Goal: Transaction & Acquisition: Purchase product/service

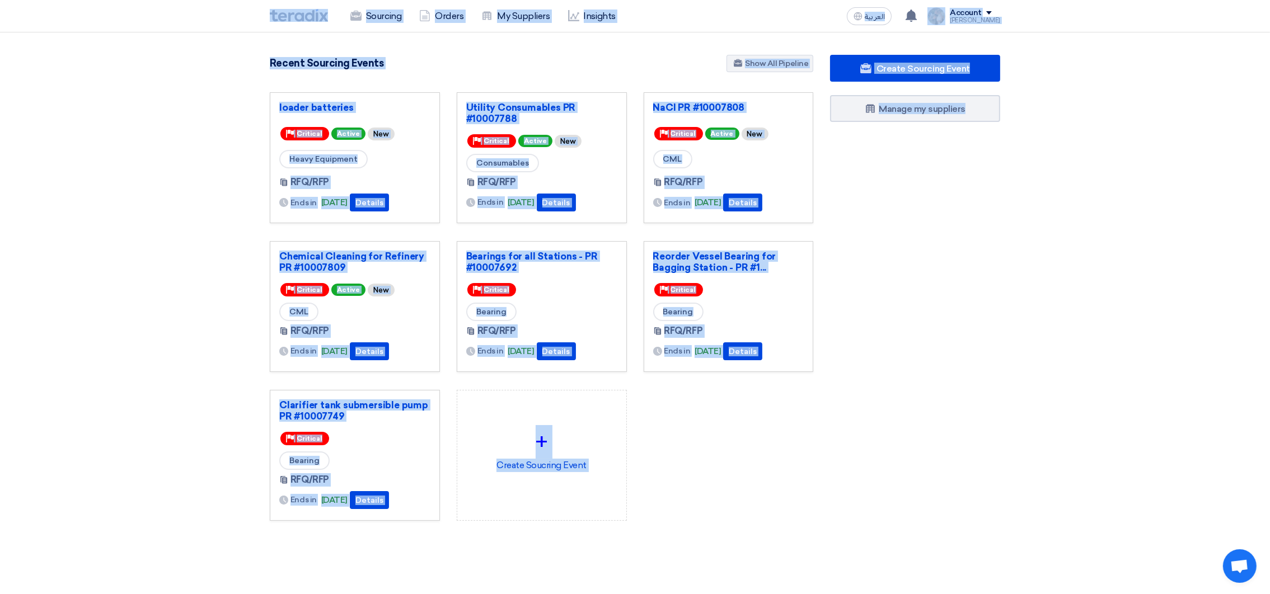
scroll to position [274, 0]
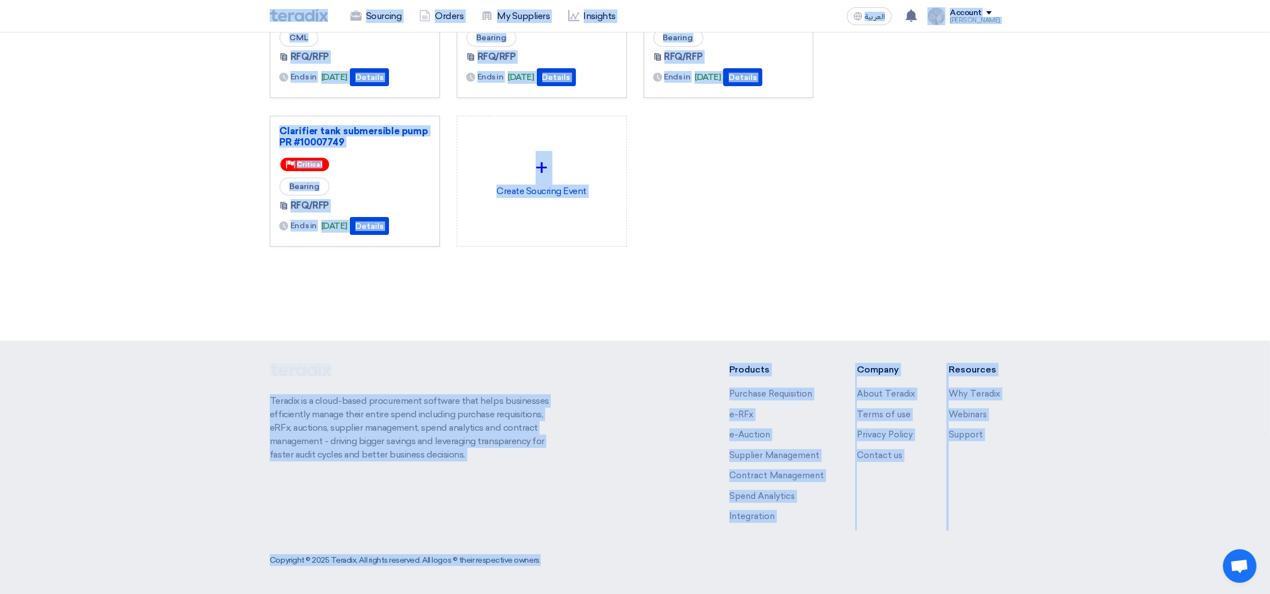
drag, startPoint x: 261, startPoint y: 11, endPoint x: 961, endPoint y: 637, distance: 939.0
click at [961, 594] on html "Sourcing Orders My Suppliers Insights العربية ع You have a new offer for 'Chemi…" at bounding box center [635, 160] width 1270 height 869
click at [814, 278] on div "3085 RFx remaining 9 Auctions remaining Create Sourcing Event" at bounding box center [541, 32] width 560 height 502
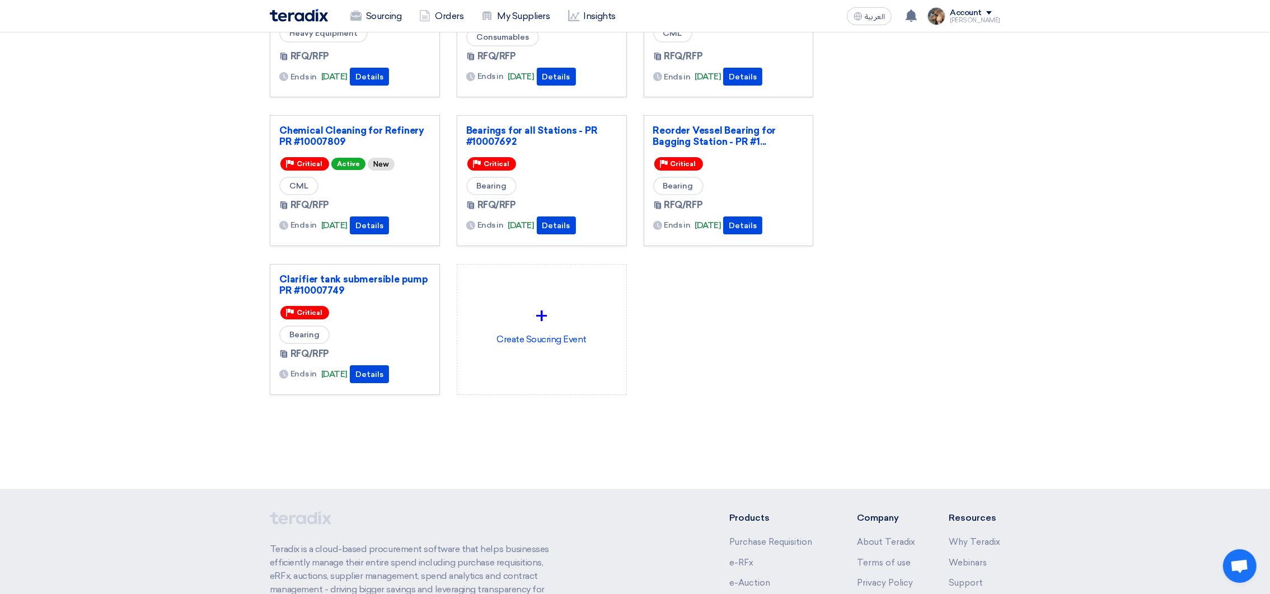
scroll to position [0, 0]
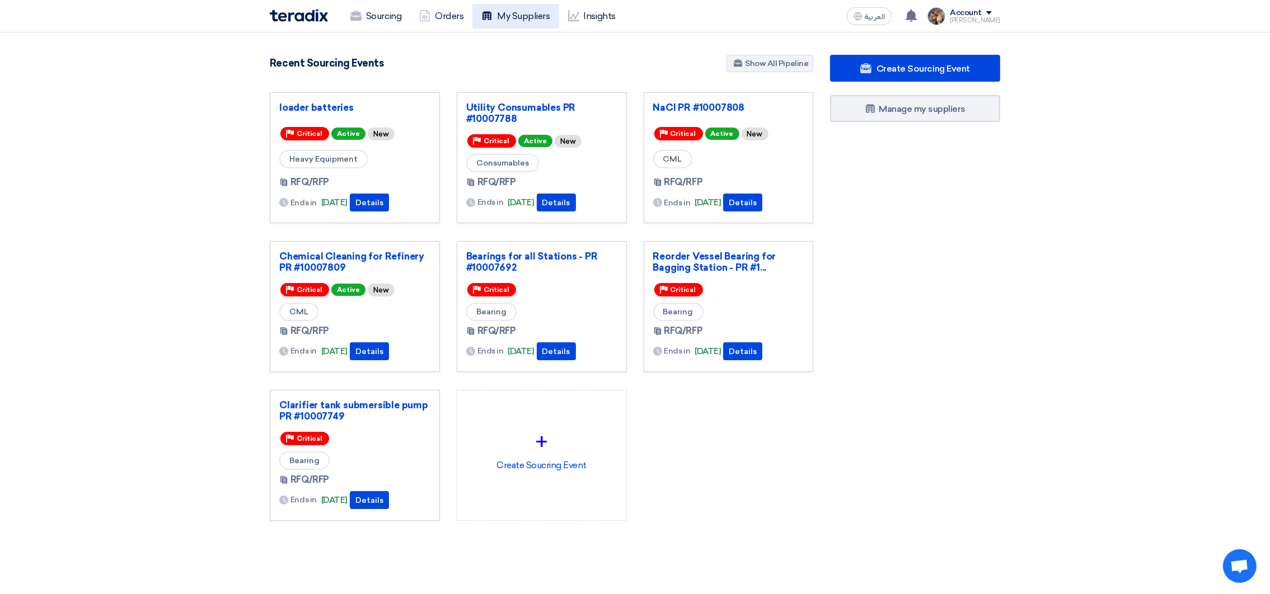
click at [488, 16] on use at bounding box center [486, 15] width 9 height 8
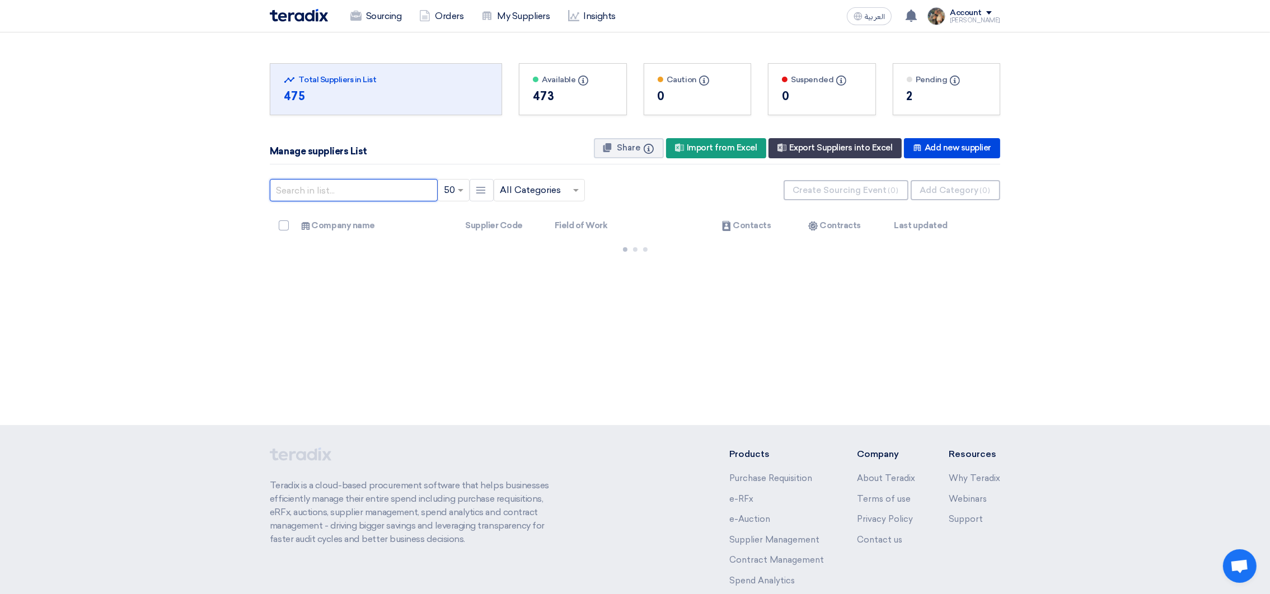
click at [333, 193] on input "text" at bounding box center [354, 190] width 168 height 22
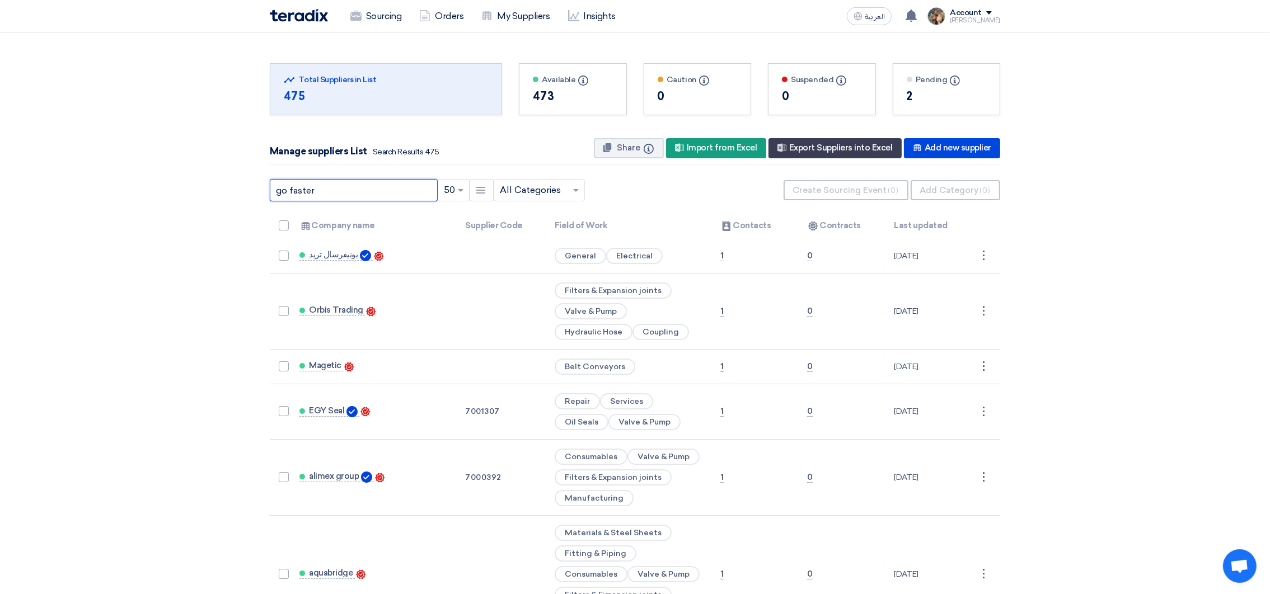
type input "go faster"
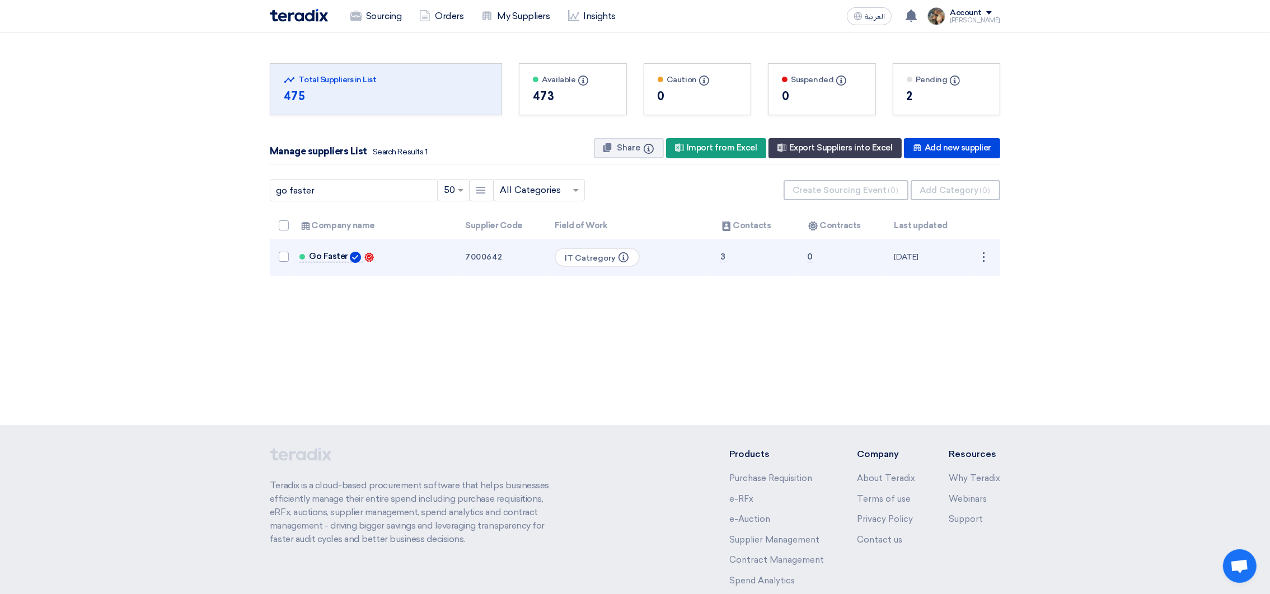
click at [309, 252] on span "Go Faster" at bounding box center [328, 256] width 39 height 9
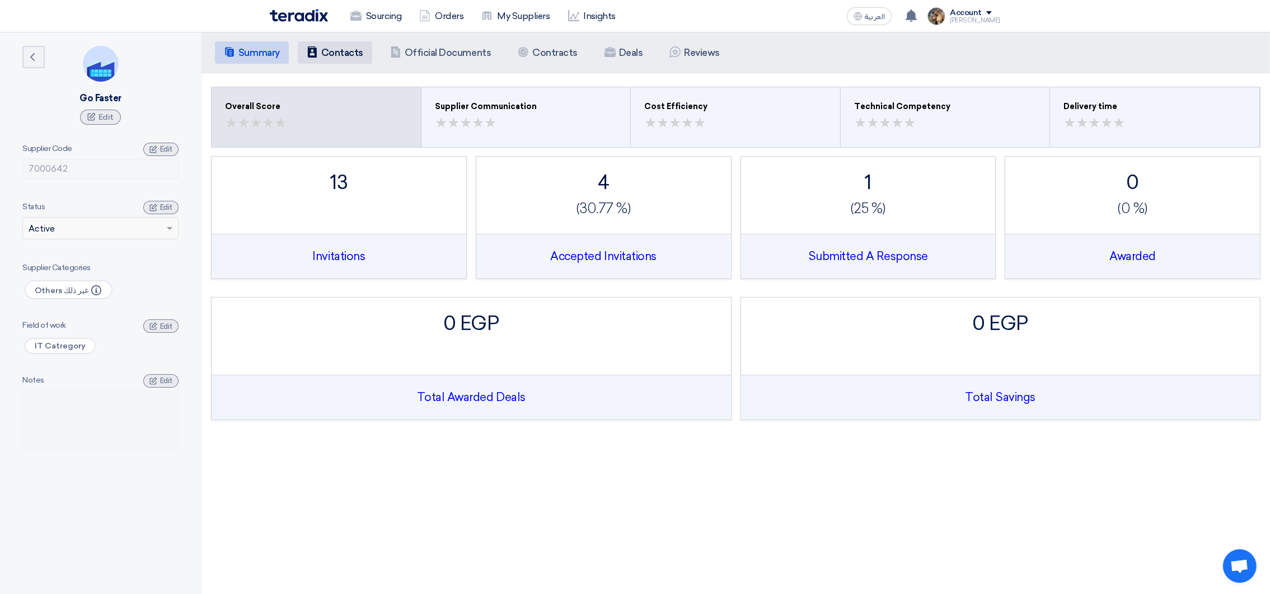
click at [333, 55] on h5 "Contacts" at bounding box center [342, 52] width 42 height 11
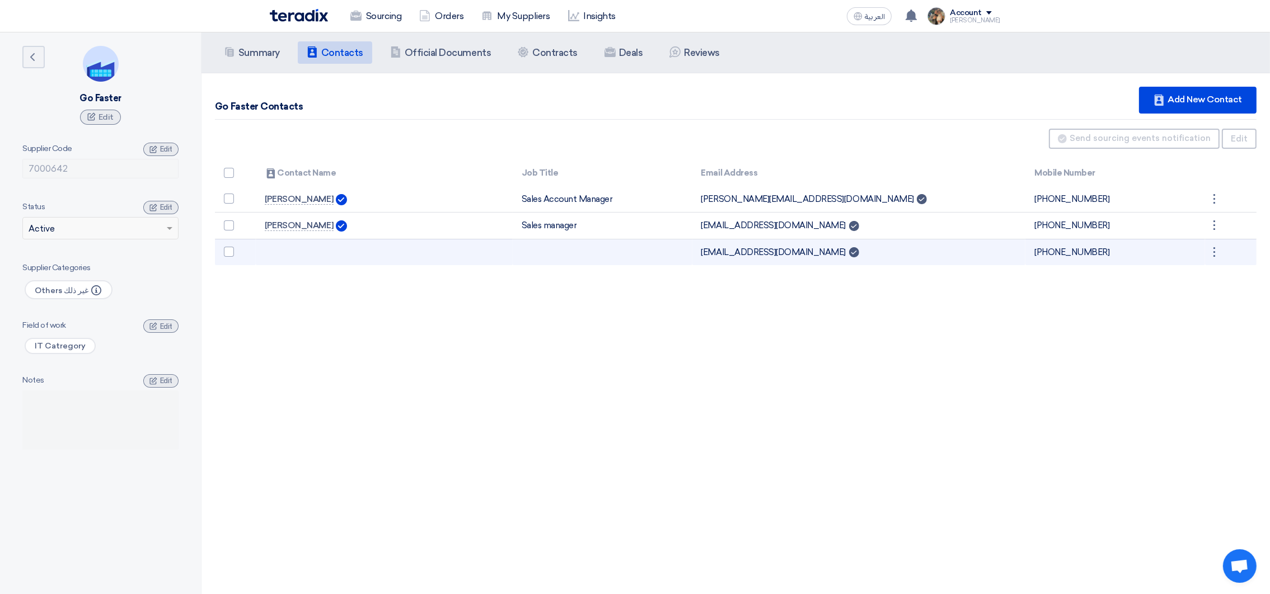
click at [712, 254] on td "kenzy.osama@gofaster.com.eg Can Receive RFQ" at bounding box center [859, 252] width 334 height 26
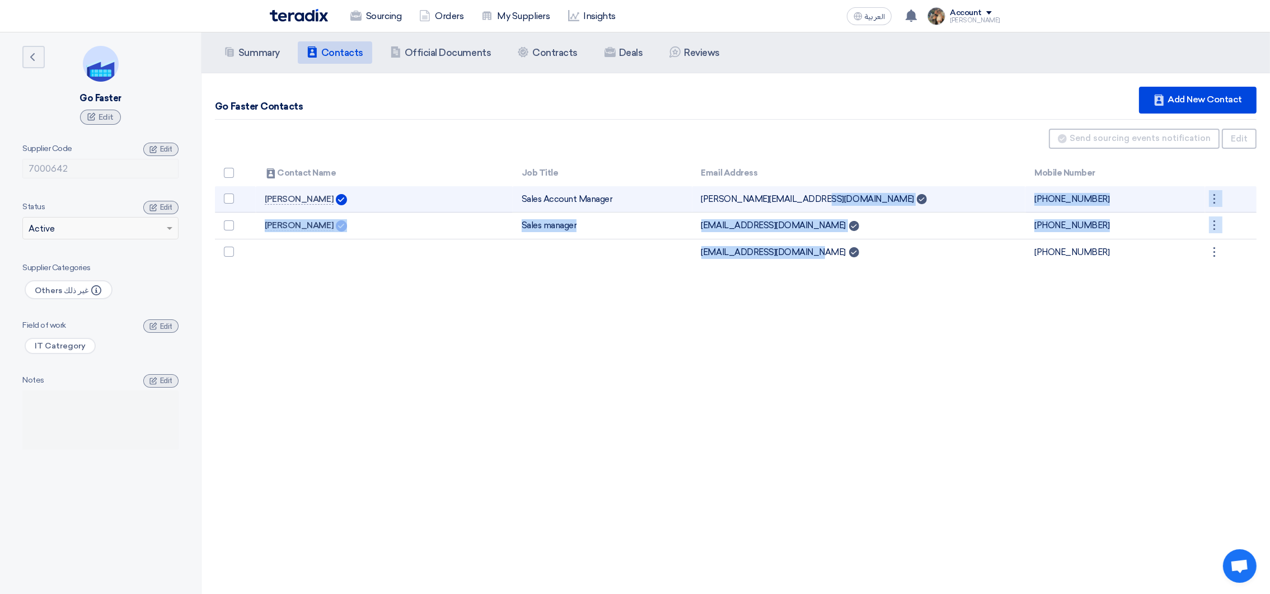
drag, startPoint x: 712, startPoint y: 254, endPoint x: 728, endPoint y: 196, distance: 59.2
click at [728, 196] on tbody "Ahmed Nabil Sales Account Manager ahmed.nabil@gofaster.com.eg Can Receive RFQ +…" at bounding box center [736, 225] width 1042 height 79
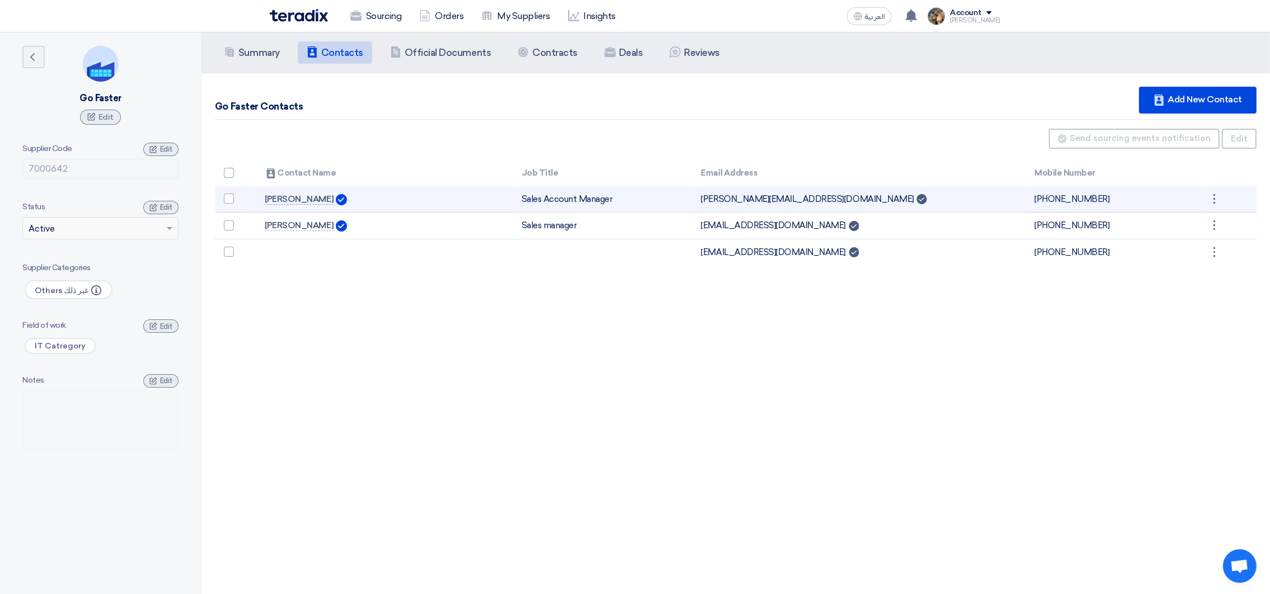
click at [709, 199] on td "ahmed.nabil@gofaster.com.eg Can Receive RFQ" at bounding box center [859, 199] width 334 height 26
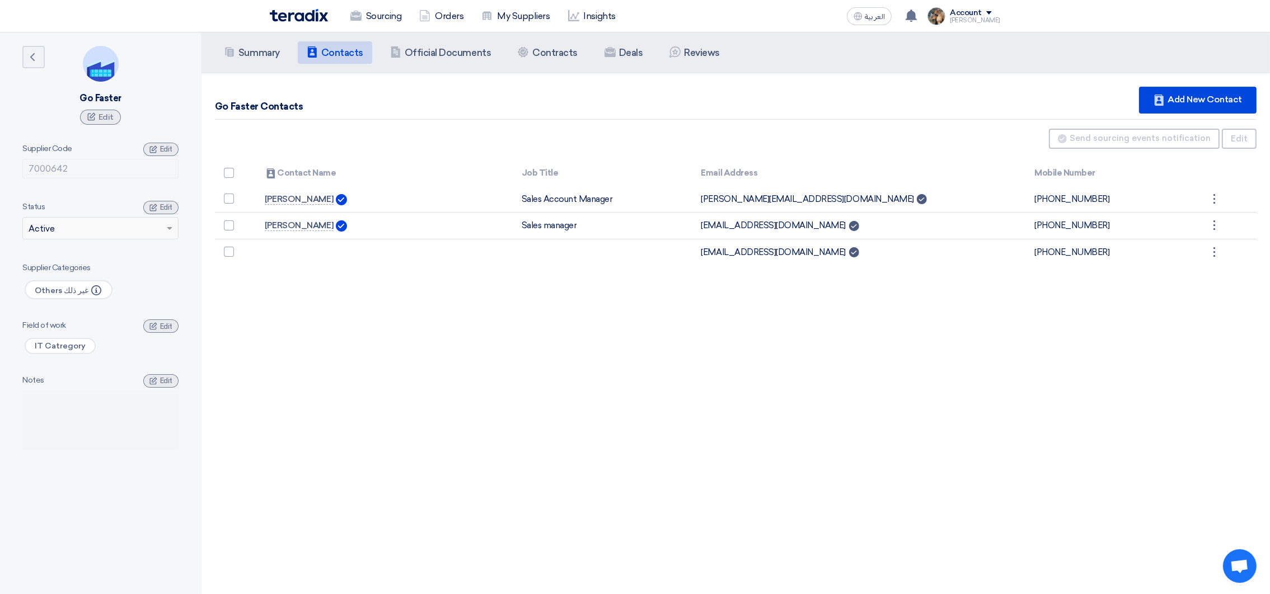
drag, startPoint x: 213, startPoint y: 195, endPoint x: 1211, endPoint y: 282, distance: 1002.2
click at [1211, 282] on div "Summary Summary Contacts Contacts Company Officials Official Documents Contract…" at bounding box center [735, 329] width 1068 height 594
click at [646, 449] on div "Summary Summary Contacts Contacts Company Officials Official Documents Contract…" at bounding box center [735, 329] width 1068 height 594
click at [318, 150] on div "Can Receive RFQ Send sourcing events notification Edit" at bounding box center [736, 142] width 1042 height 26
click at [284, 18] on img at bounding box center [299, 15] width 58 height 13
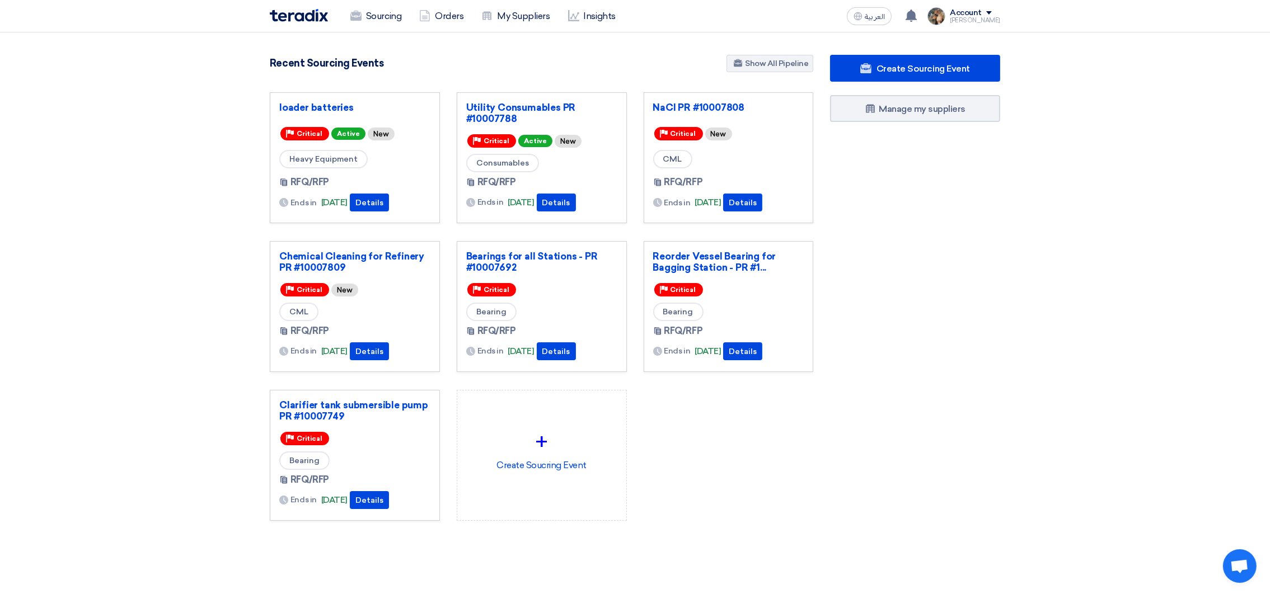
click at [536, 72] on div "Recent Sourcing Events Show All Pipeline" at bounding box center [541, 65] width 543 height 20
click at [367, 254] on link "Chemical Cleaning for Refinery PR #10007809" at bounding box center [354, 262] width 151 height 22
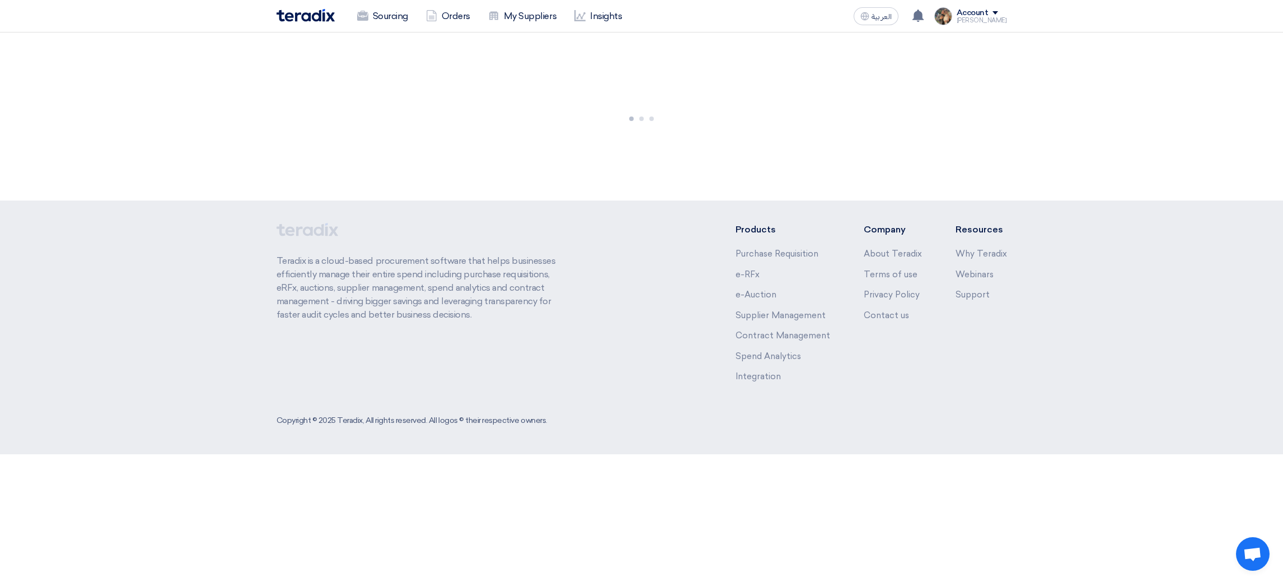
click at [732, 102] on div at bounding box center [641, 116] width 1283 height 168
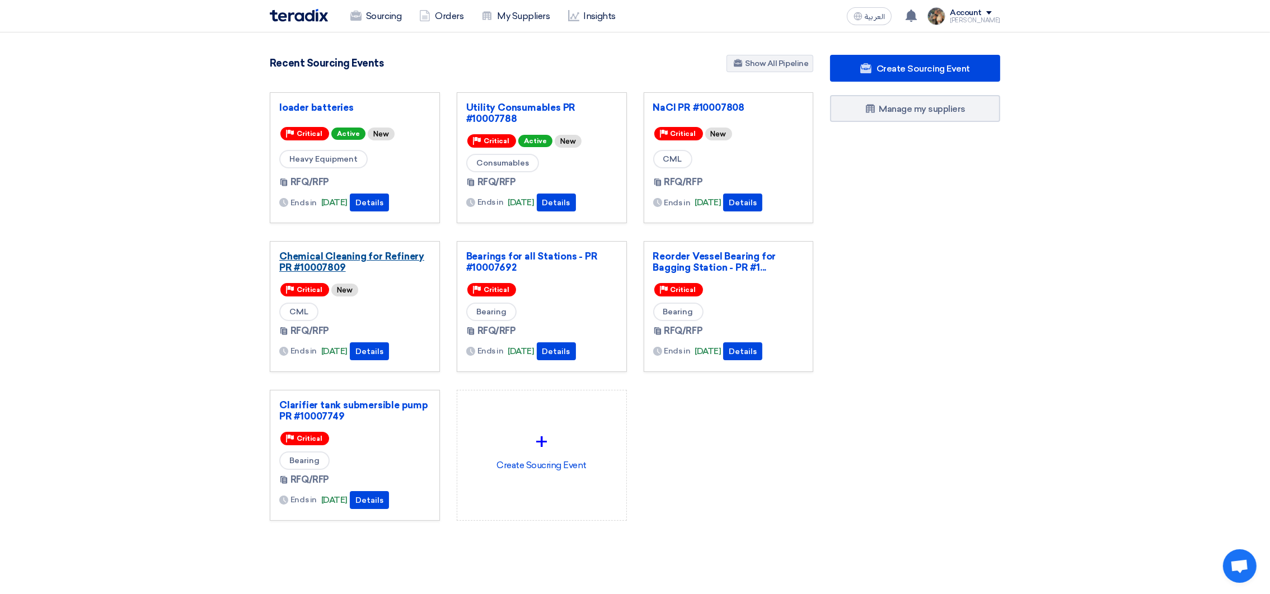
click at [331, 260] on link "Chemical Cleaning for Refinery PR #10007809" at bounding box center [354, 262] width 151 height 22
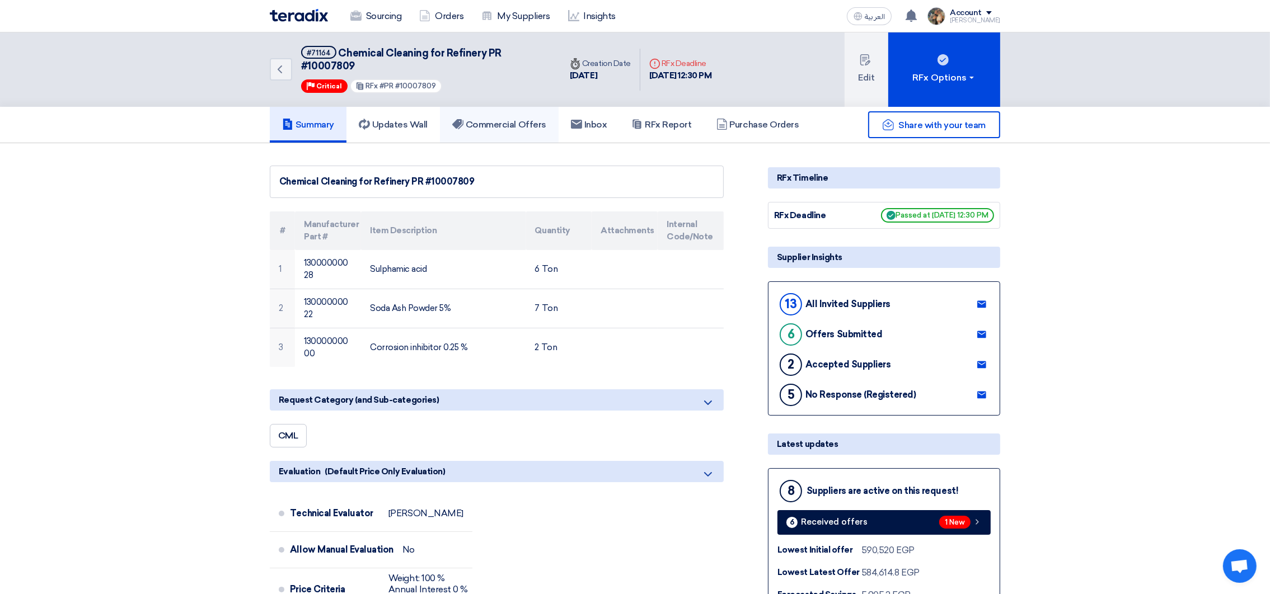
click at [489, 128] on h5 "Commercial Offers" at bounding box center [499, 124] width 94 height 11
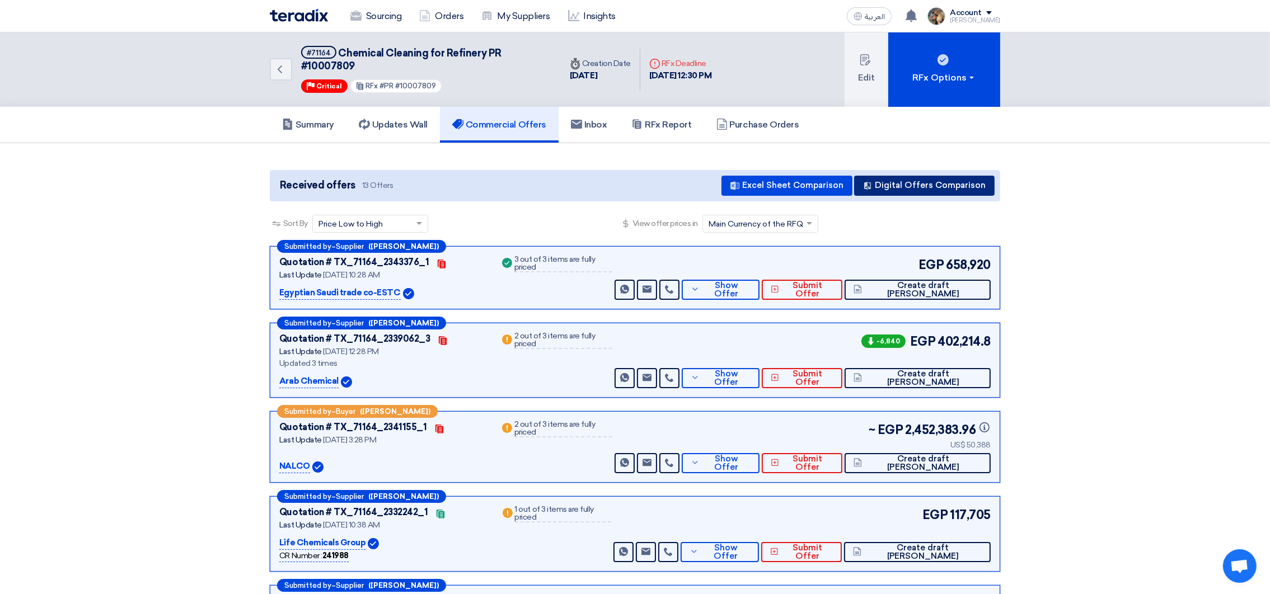
click at [940, 189] on button "Digital Offers Comparison" at bounding box center [924, 186] width 140 height 20
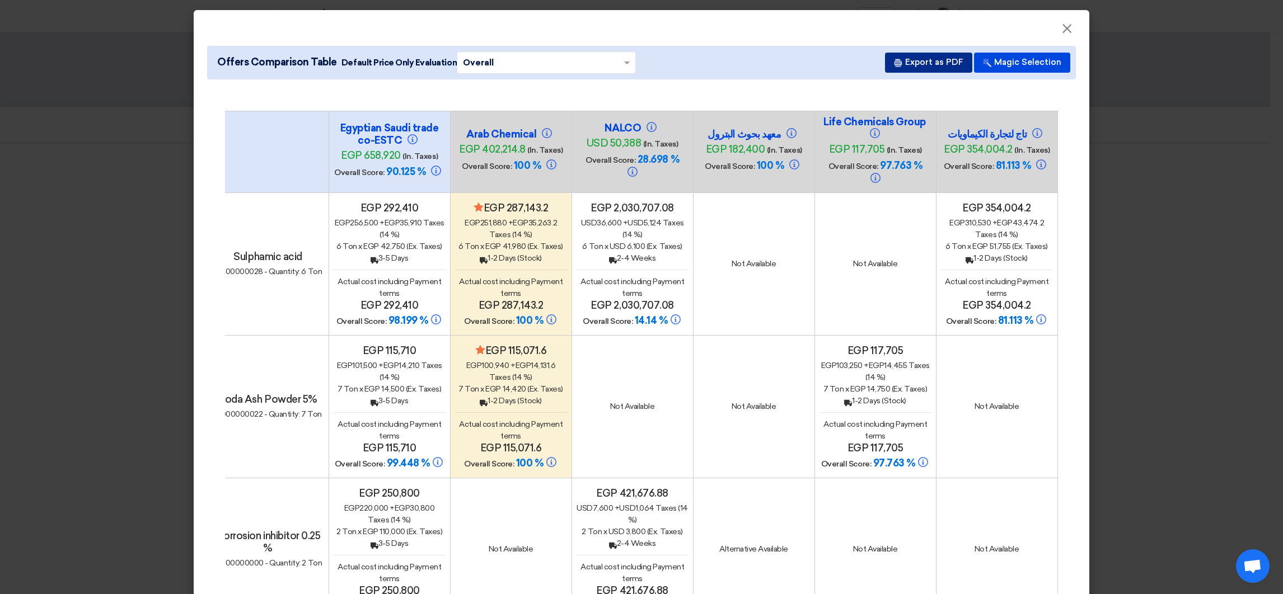
click at [924, 56] on button "Export as PDF" at bounding box center [928, 63] width 87 height 20
click at [1061, 31] on span "×" at bounding box center [1066, 31] width 11 height 22
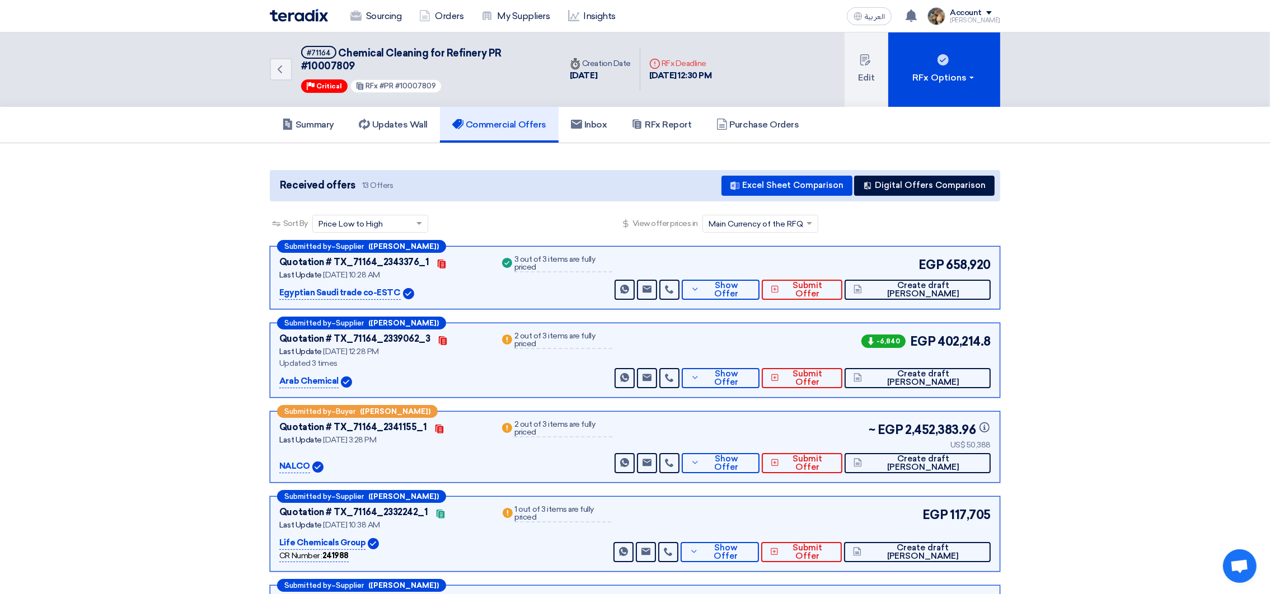
click at [359, 48] on span "Chemical Cleaning for Refinery PR #10007809" at bounding box center [401, 59] width 200 height 25
drag, startPoint x: 359, startPoint y: 48, endPoint x: 358, endPoint y: 65, distance: 17.4
click at [358, 65] on h5 "#71164 Chemical Cleaning for Refinery PR #10007809" at bounding box center [424, 59] width 246 height 27
copy div "Chemical Cleaning for Refinery PR #10007809"
click at [641, 130] on link "RFx Report" at bounding box center [661, 125] width 85 height 36
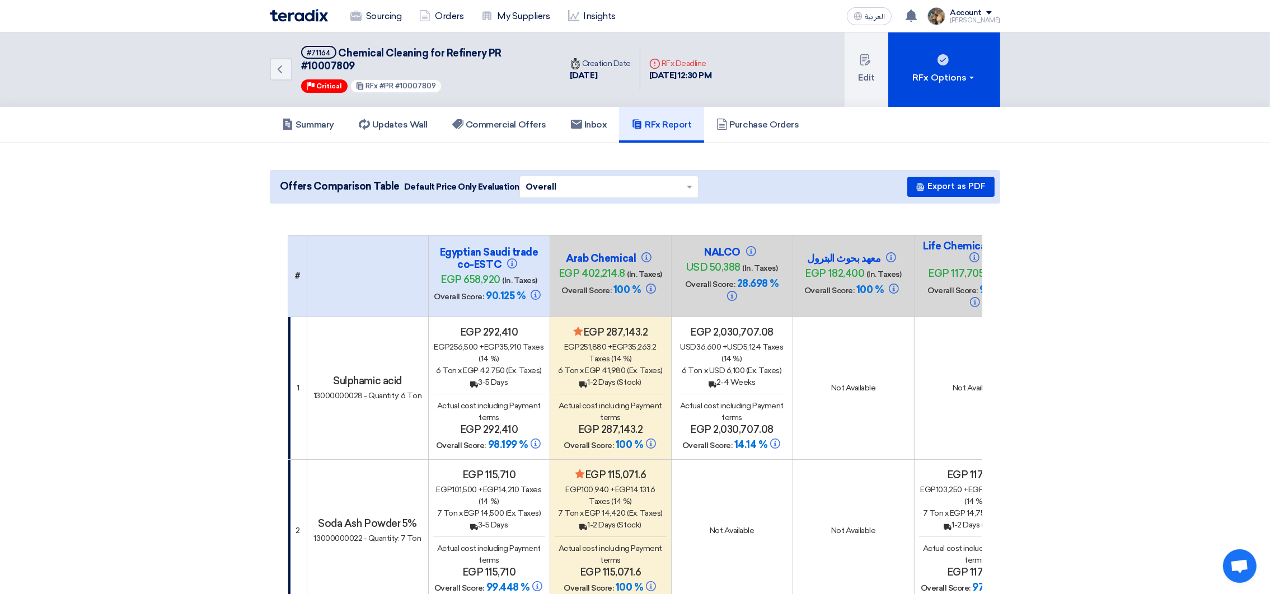
click at [312, 18] on img at bounding box center [299, 15] width 58 height 13
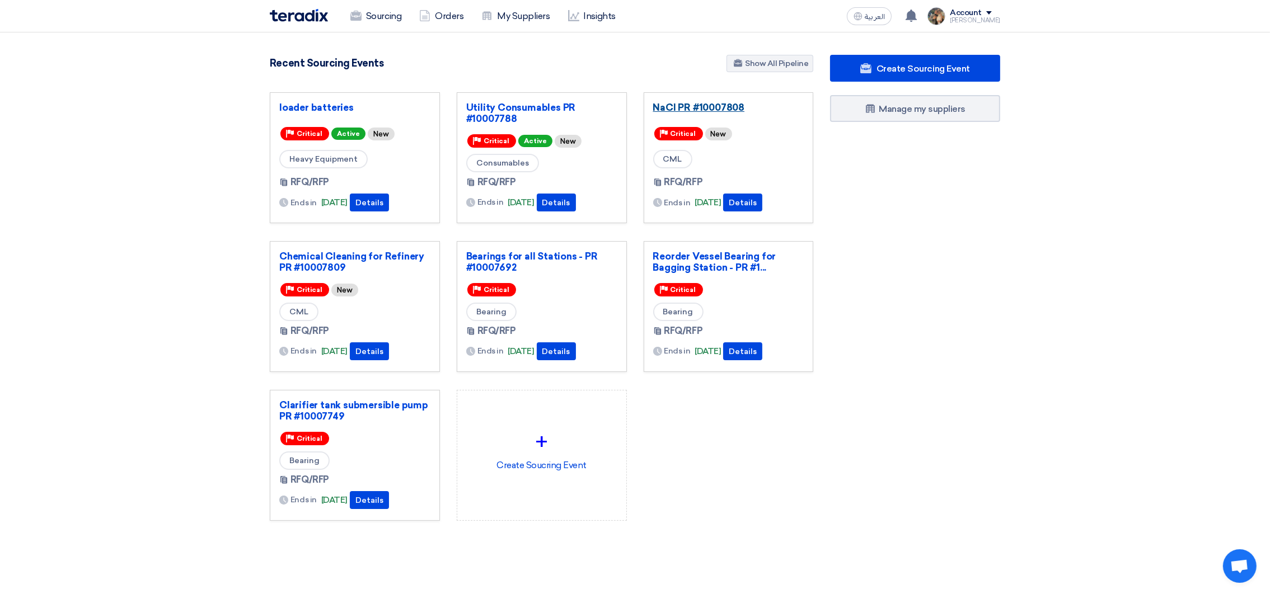
click at [690, 102] on link "NaCl PR #10007808" at bounding box center [728, 107] width 151 height 11
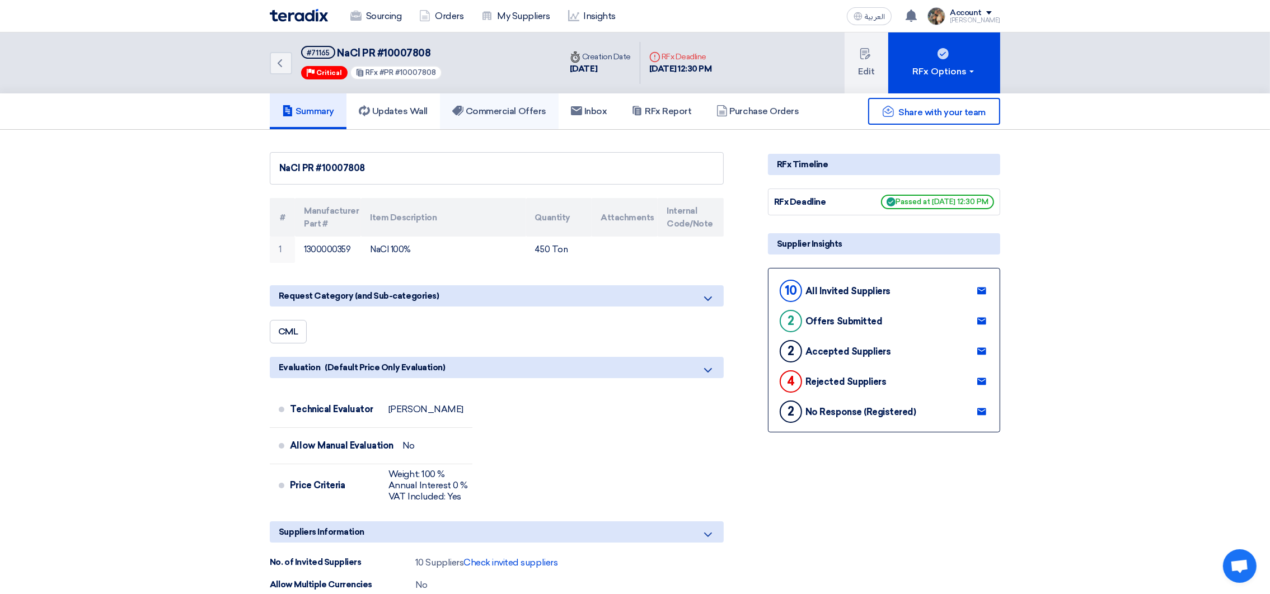
click at [481, 112] on h5 "Commercial Offers" at bounding box center [499, 111] width 94 height 11
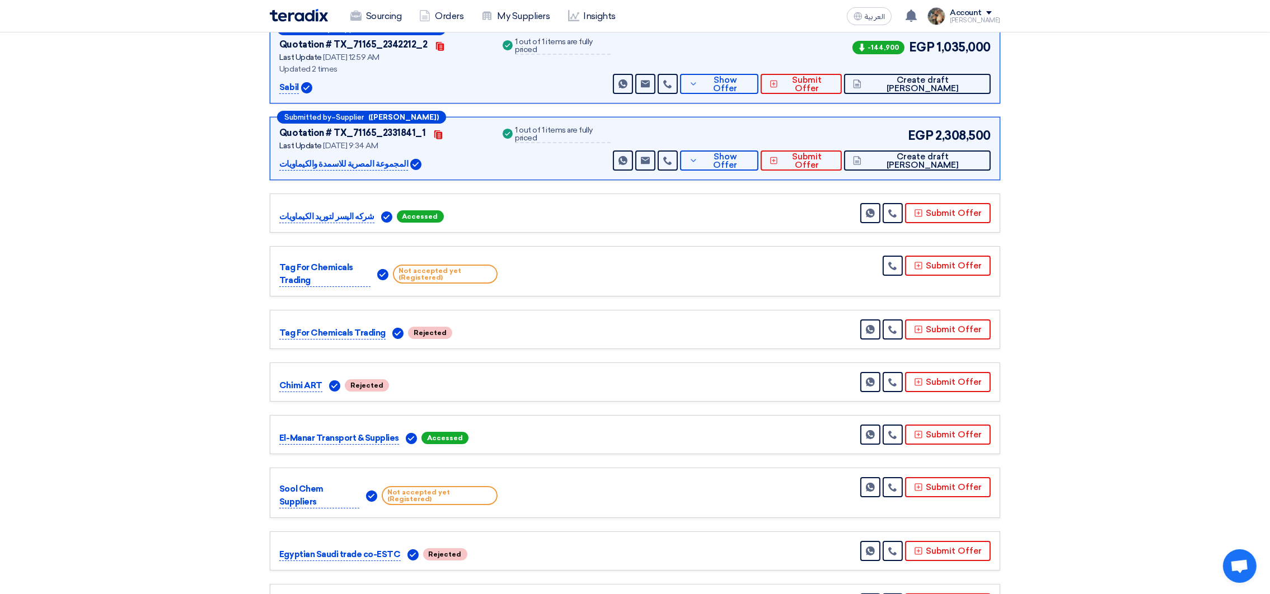
scroll to position [168, 0]
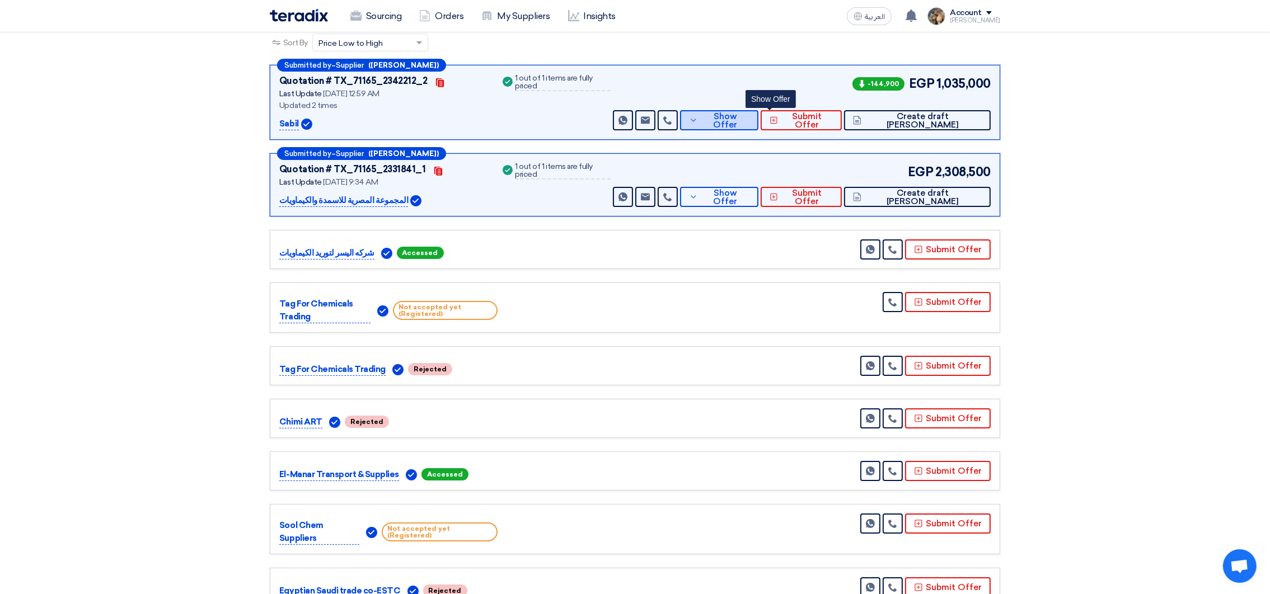
click at [749, 117] on span "Show Offer" at bounding box center [725, 120] width 49 height 17
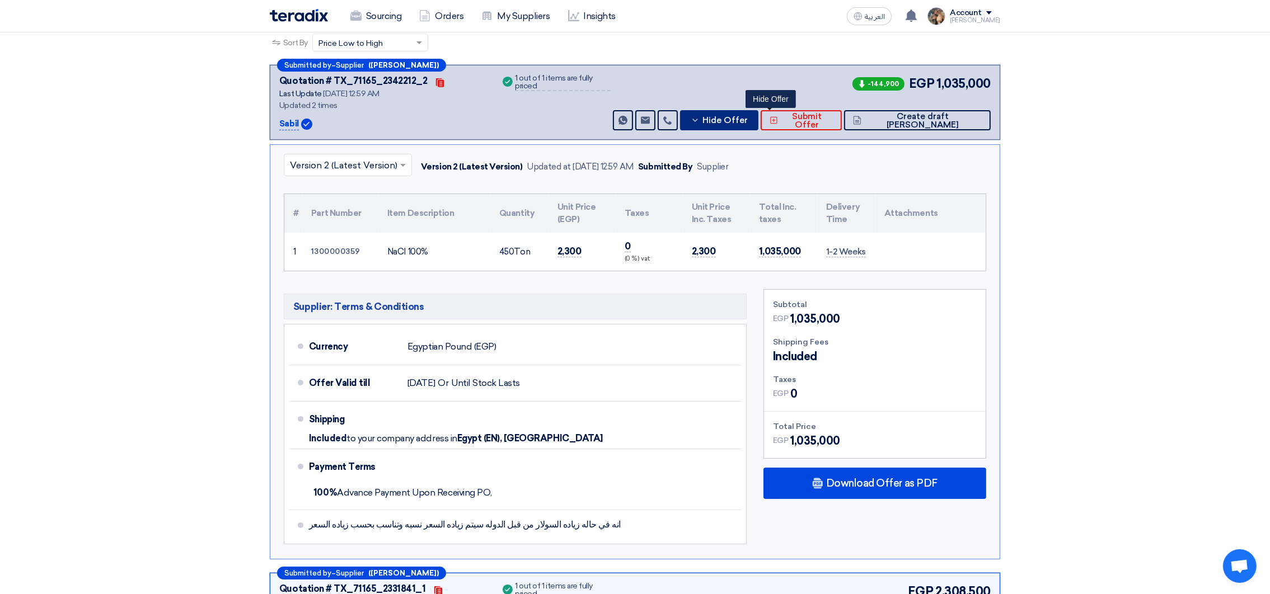
click at [748, 117] on span "Hide Offer" at bounding box center [724, 120] width 45 height 8
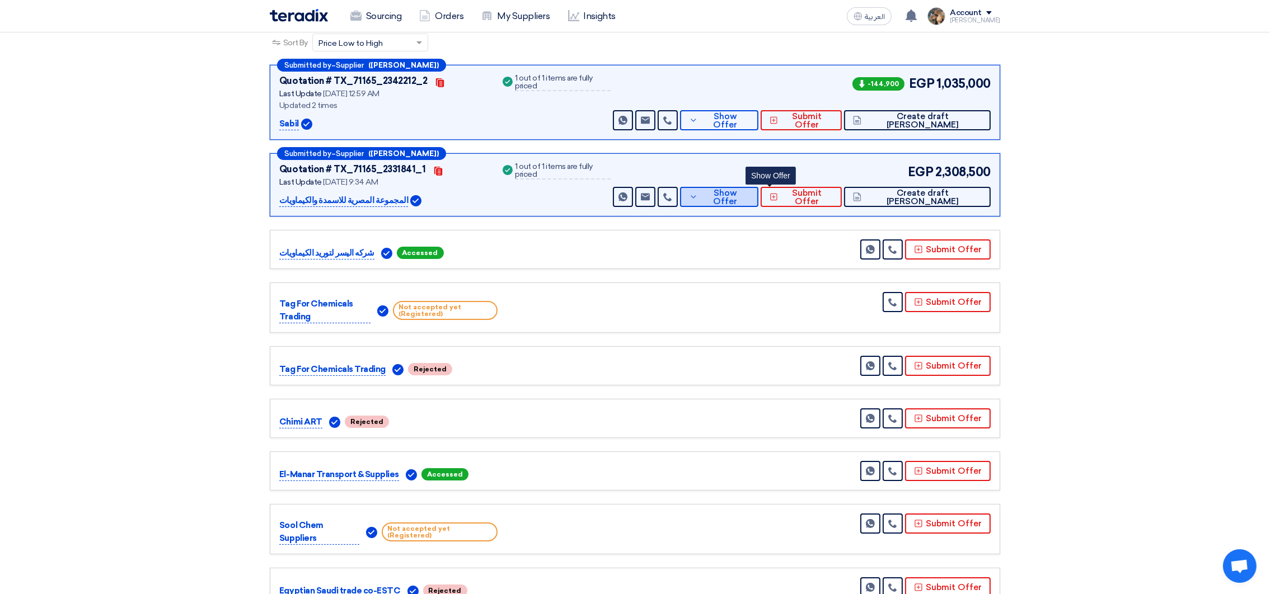
click at [758, 203] on button "Show Offer" at bounding box center [719, 197] width 78 height 20
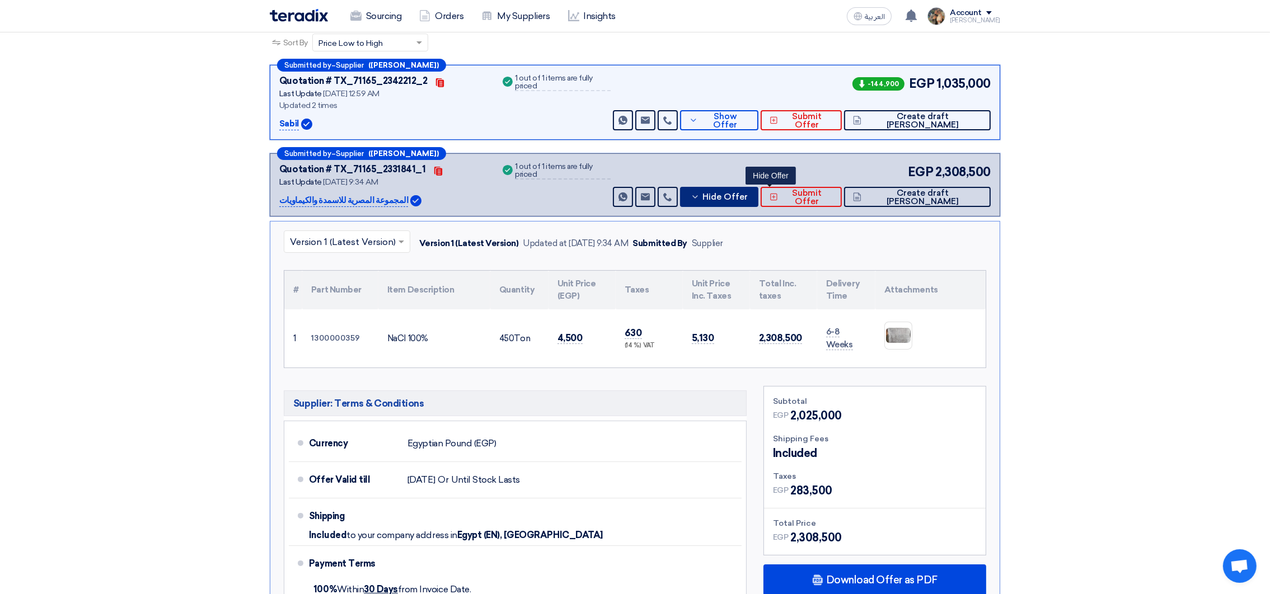
click at [758, 203] on button "Hide Offer" at bounding box center [719, 197] width 78 height 20
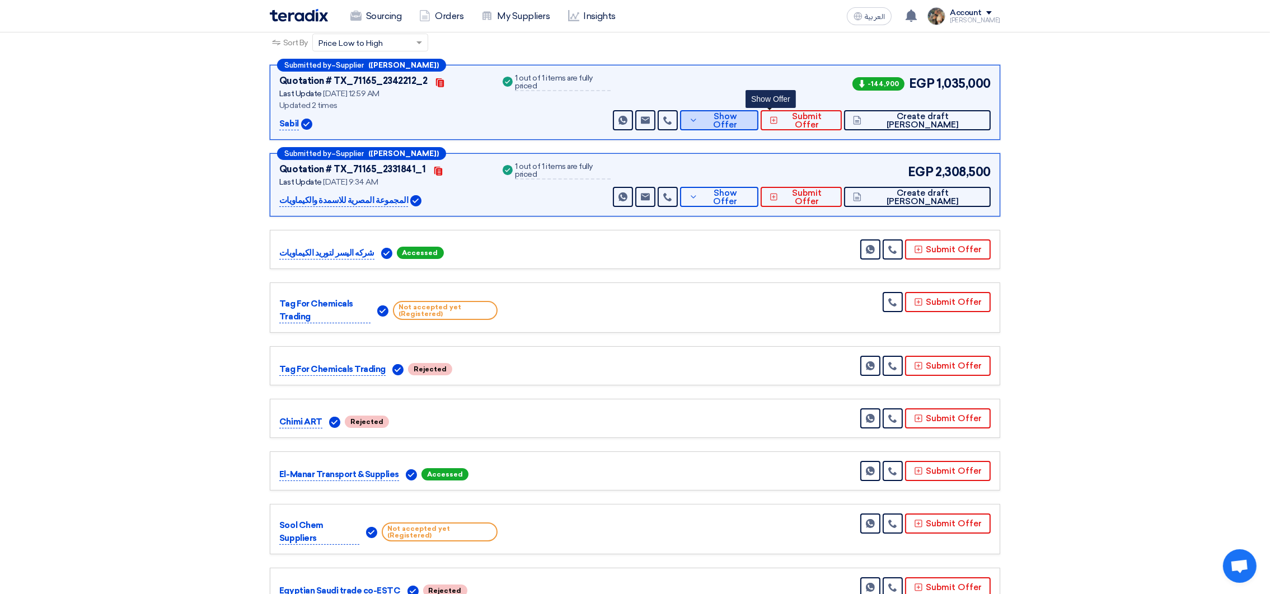
click at [749, 117] on span "Show Offer" at bounding box center [725, 120] width 49 height 17
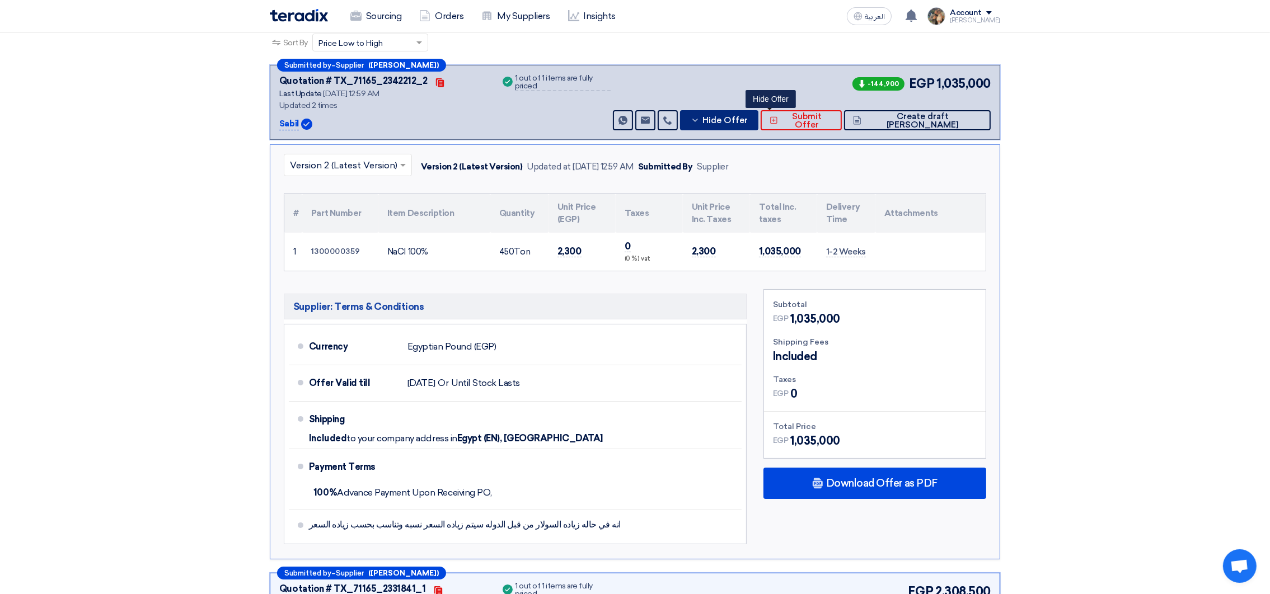
click at [748, 117] on span "Hide Offer" at bounding box center [724, 120] width 45 height 8
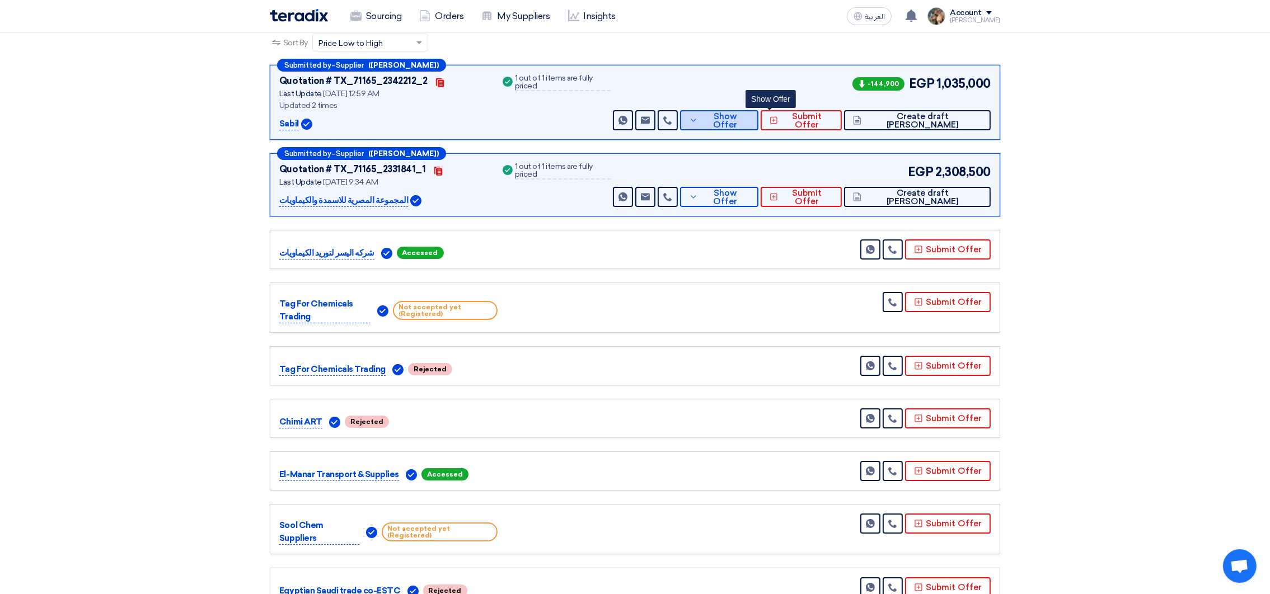
click at [749, 117] on span "Show Offer" at bounding box center [725, 120] width 49 height 17
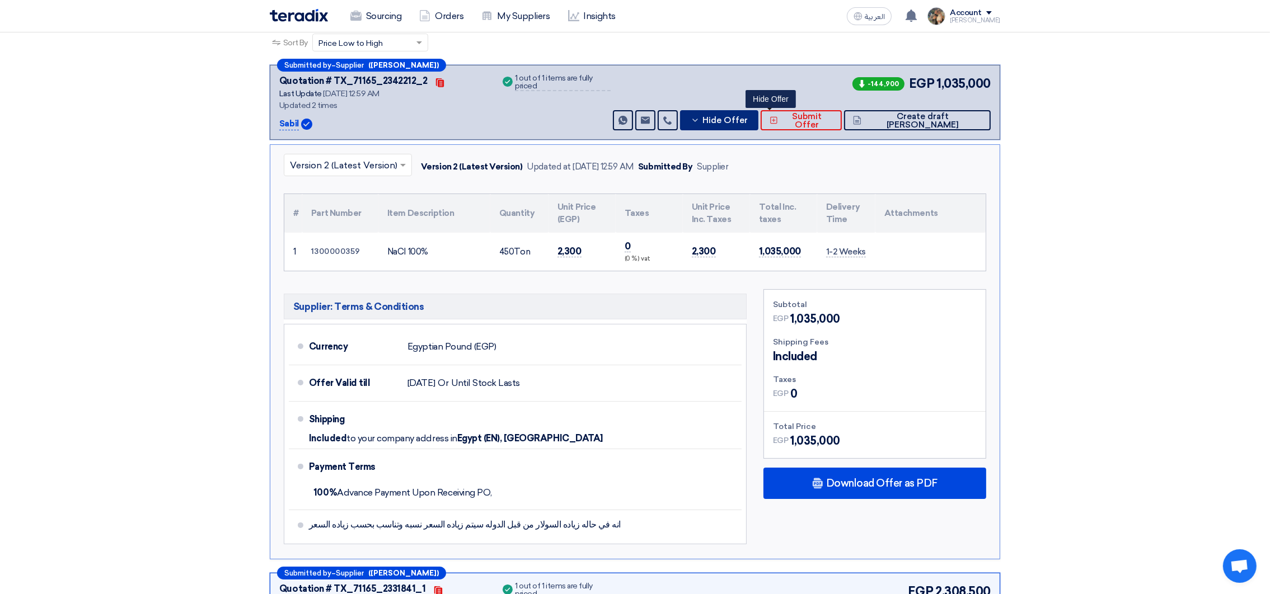
click at [748, 117] on span "Hide Offer" at bounding box center [724, 120] width 45 height 8
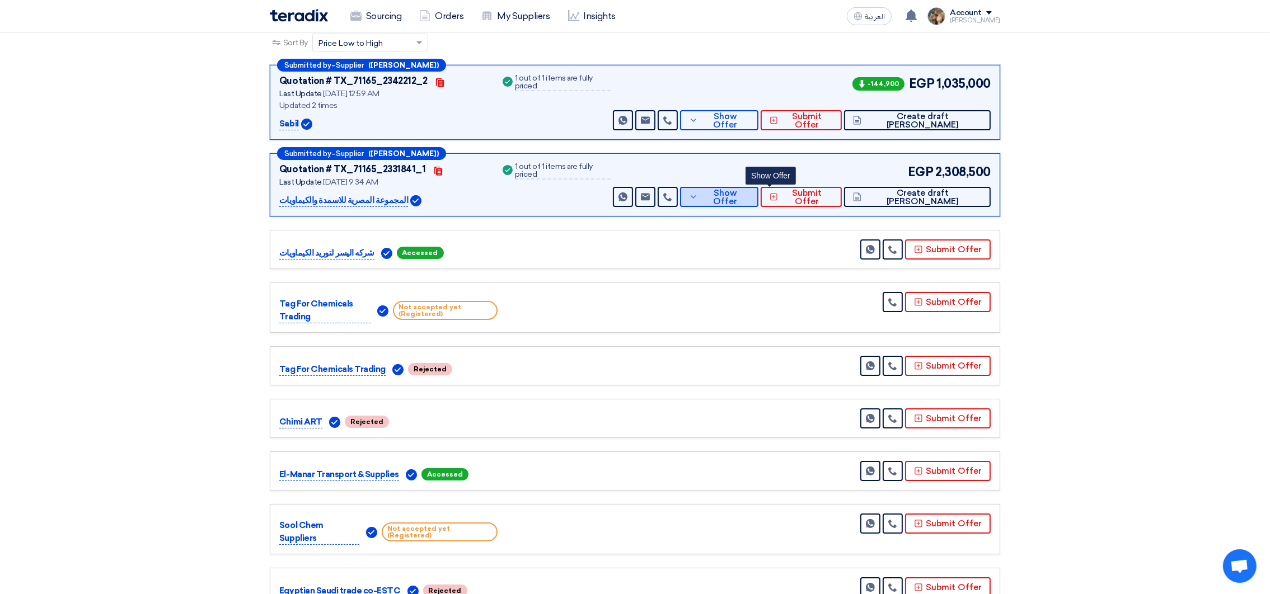
click at [749, 195] on span "Show Offer" at bounding box center [725, 197] width 49 height 17
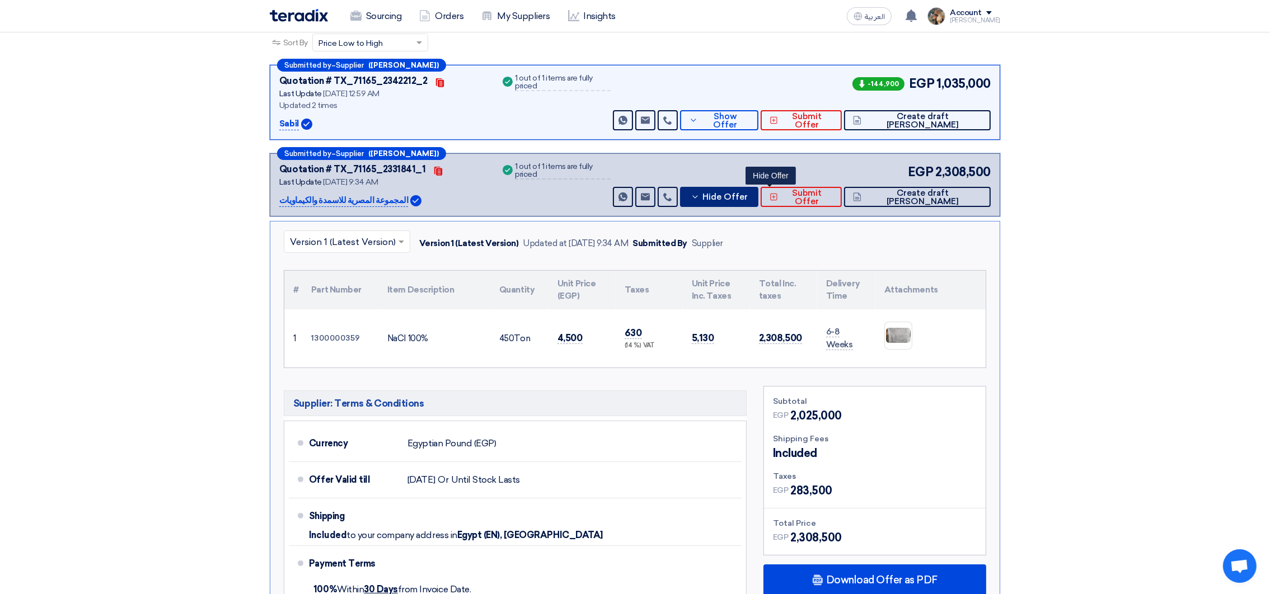
click at [748, 195] on span "Hide Offer" at bounding box center [724, 197] width 45 height 8
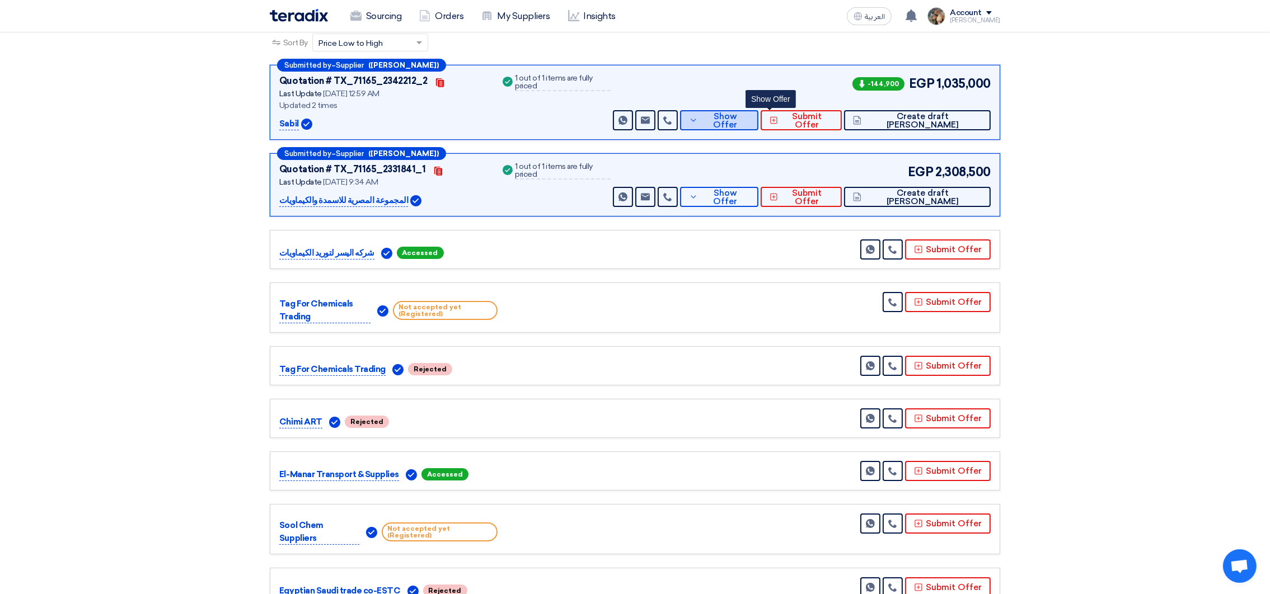
click at [758, 124] on button "Show Offer" at bounding box center [719, 120] width 78 height 20
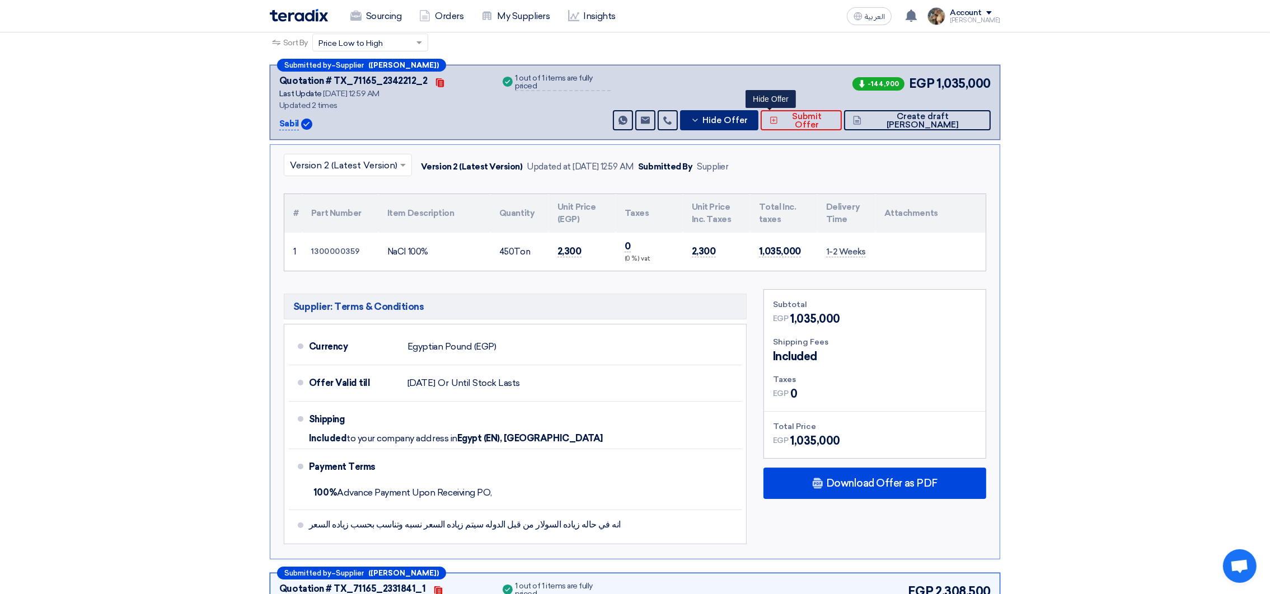
click at [748, 117] on span "Hide Offer" at bounding box center [724, 120] width 45 height 8
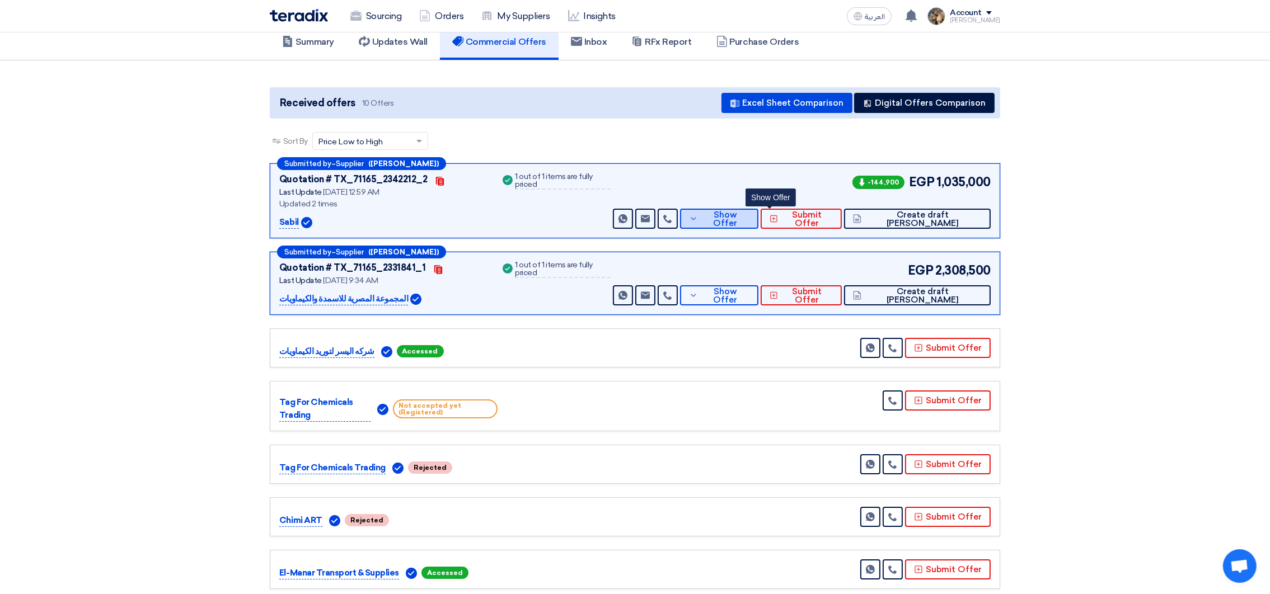
scroll to position [0, 0]
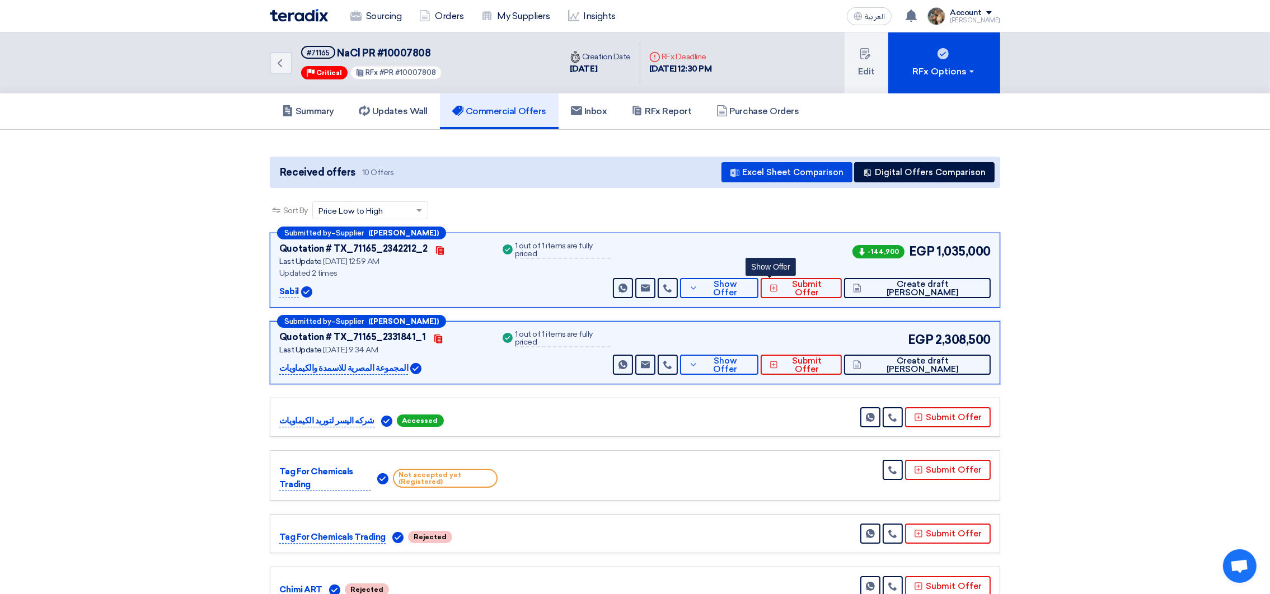
drag, startPoint x: 700, startPoint y: 69, endPoint x: 767, endPoint y: 74, distance: 67.4
click at [767, 74] on div "Back #71165 NaCl PR #10007808 Priority Critical RFx #PR #10007808 Time Creation…" at bounding box center [635, 62] width 730 height 61
click at [687, 83] on div "Deadline RFx Deadline [DATE] 12:30 PM" at bounding box center [680, 63] width 81 height 43
click at [749, 287] on span "Show Offer" at bounding box center [725, 288] width 49 height 17
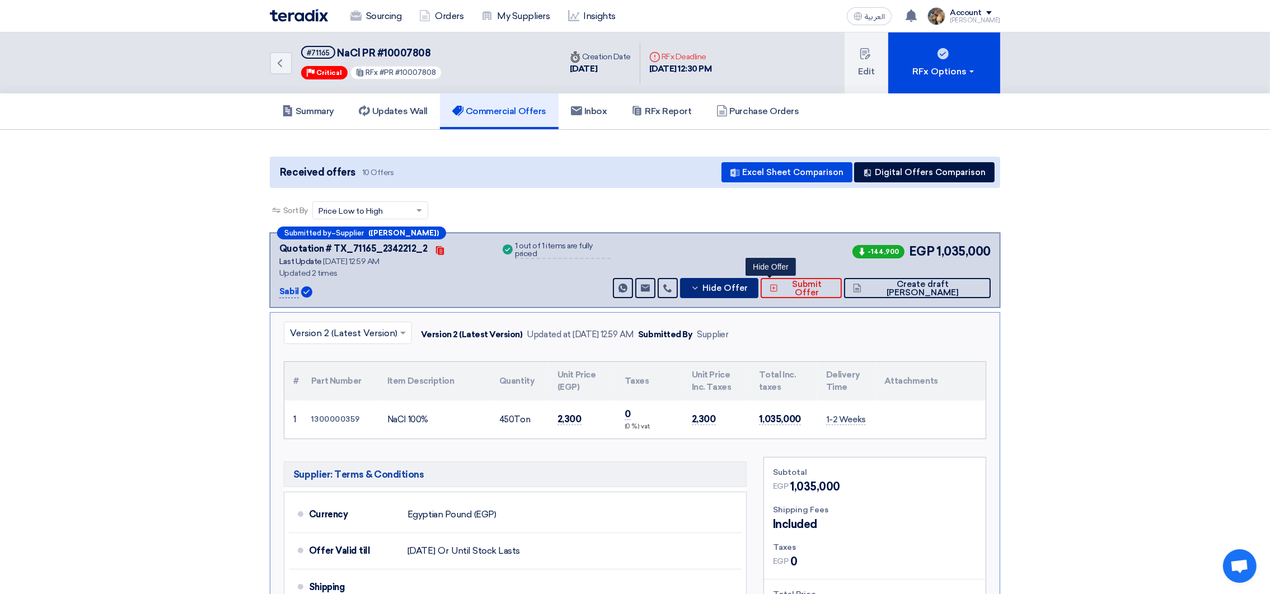
click at [748, 286] on span "Hide Offer" at bounding box center [724, 288] width 45 height 8
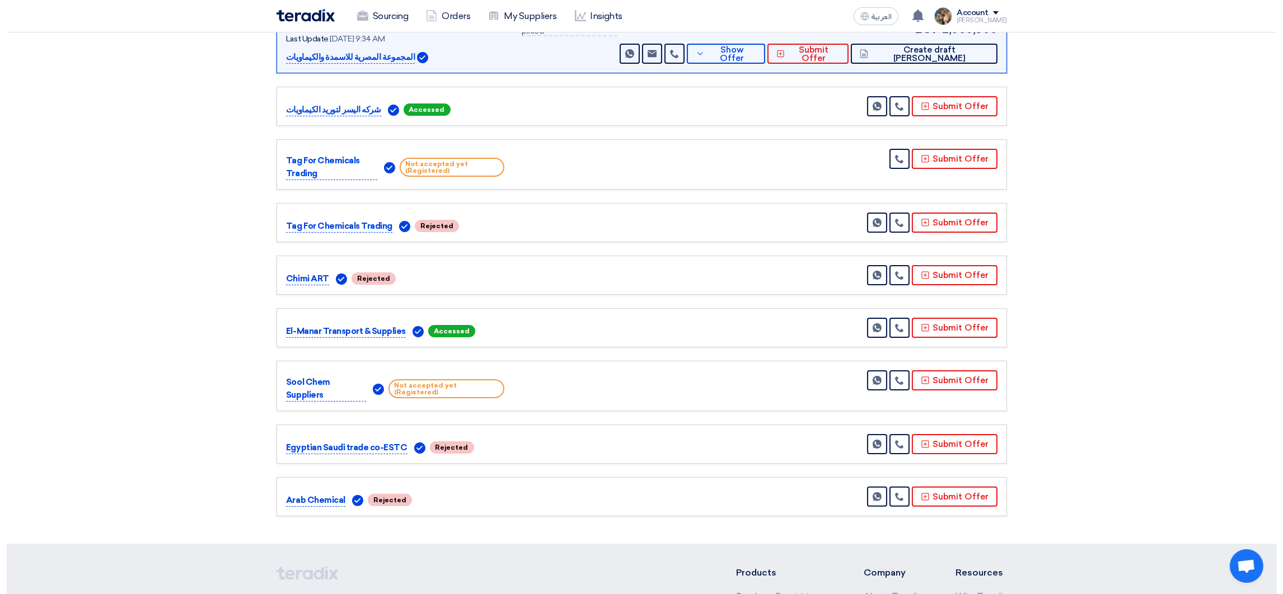
scroll to position [336, 0]
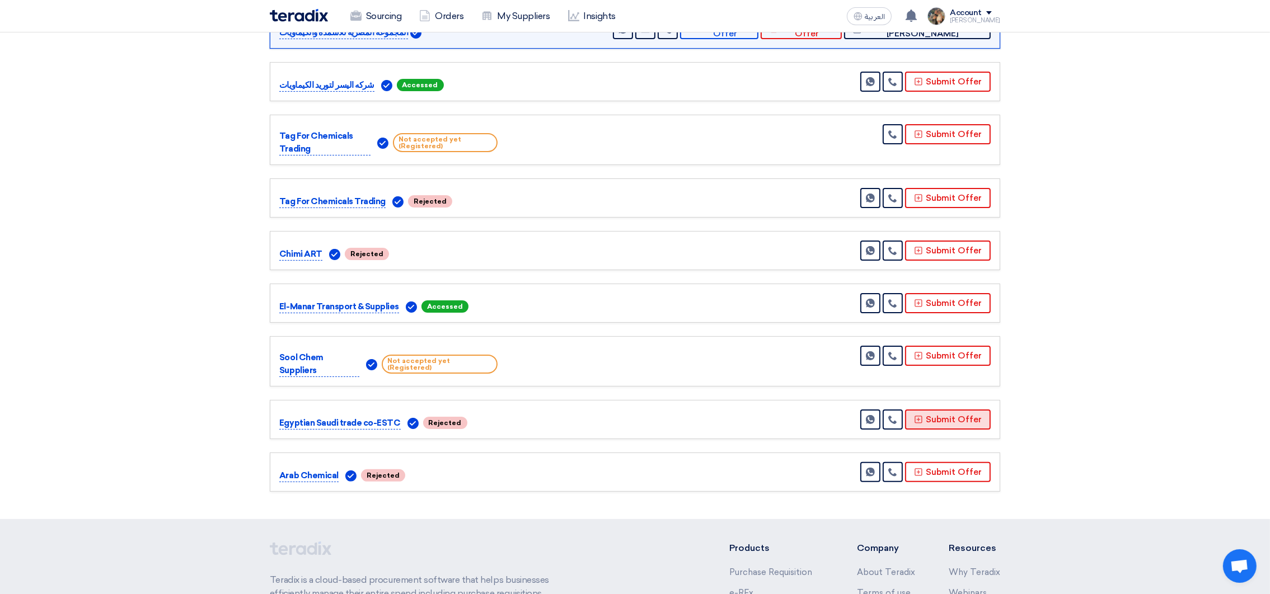
click at [948, 410] on button "Submit Offer" at bounding box center [948, 420] width 86 height 20
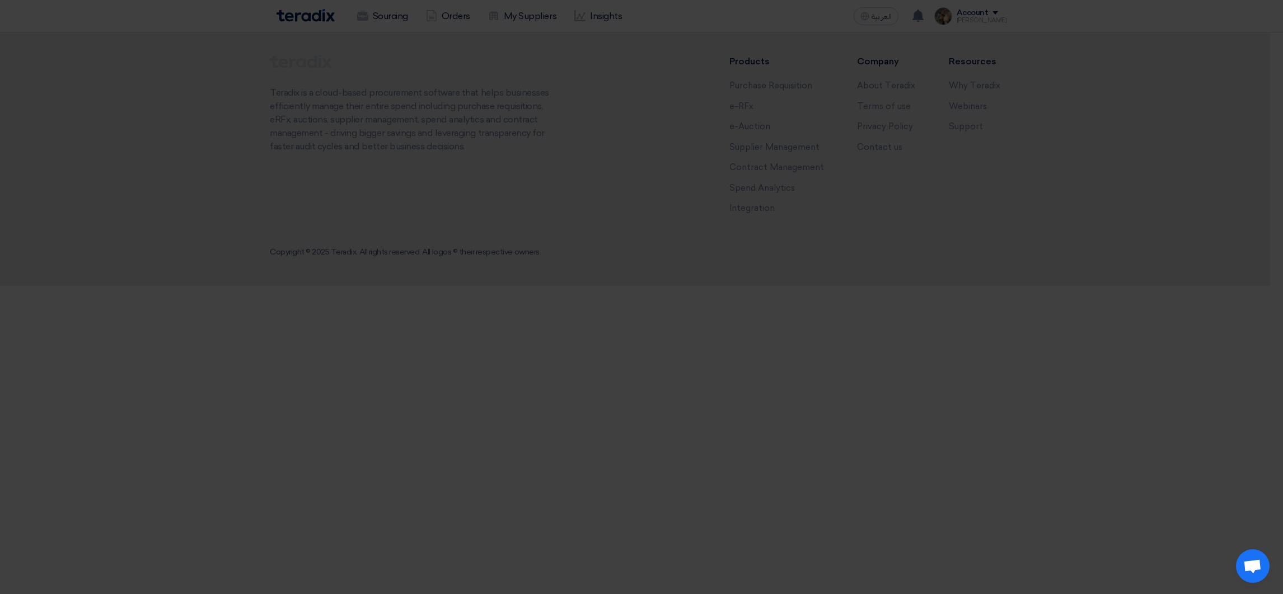
click at [612, 182] on div "Submit a new offer for this request Start a new offer submission from scratch" at bounding box center [642, 109] width 616 height 160
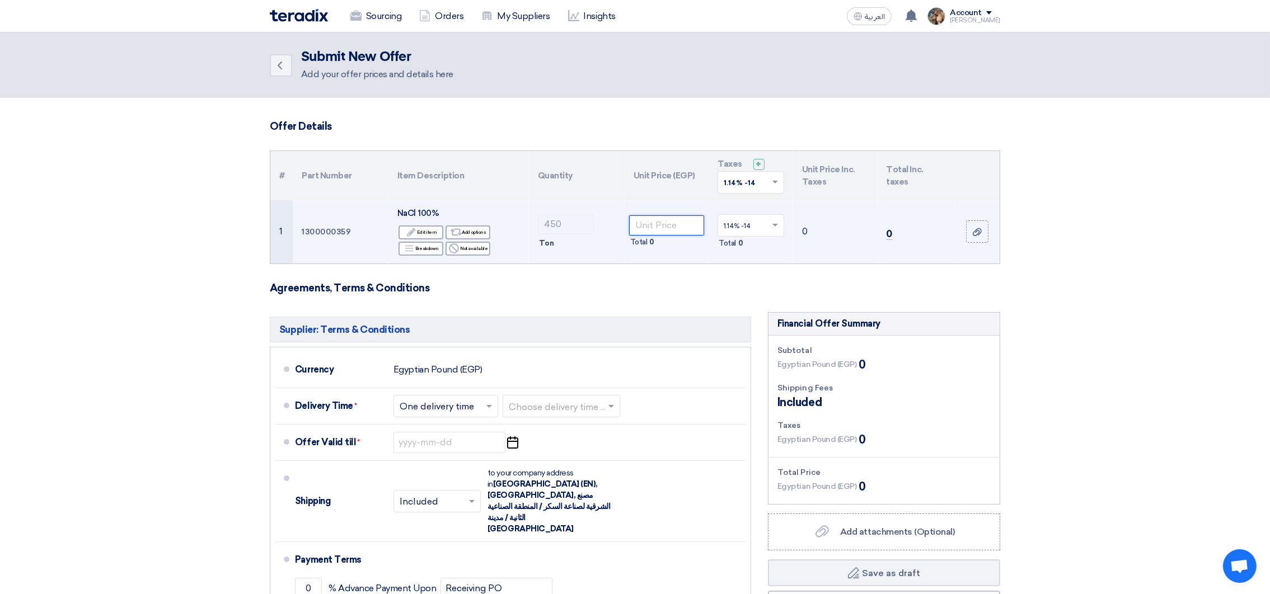
click at [658, 227] on input "number" at bounding box center [667, 225] width 76 height 20
paste input "2600.00"
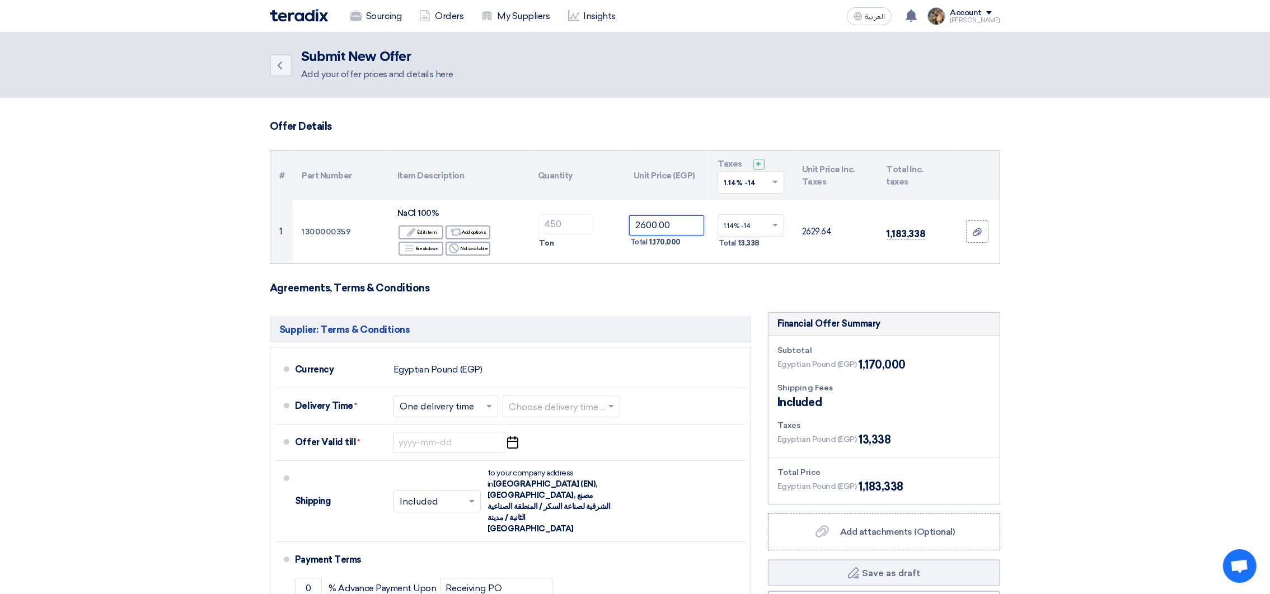
type input "2600.00"
click at [762, 182] on input "text" at bounding box center [745, 184] width 43 height 18
click at [755, 240] on div "10% -10%" at bounding box center [750, 243] width 65 height 20
click at [746, 176] on input "text" at bounding box center [745, 184] width 43 height 18
click at [746, 262] on span "0% -Exempted" at bounding box center [750, 262] width 53 height 8
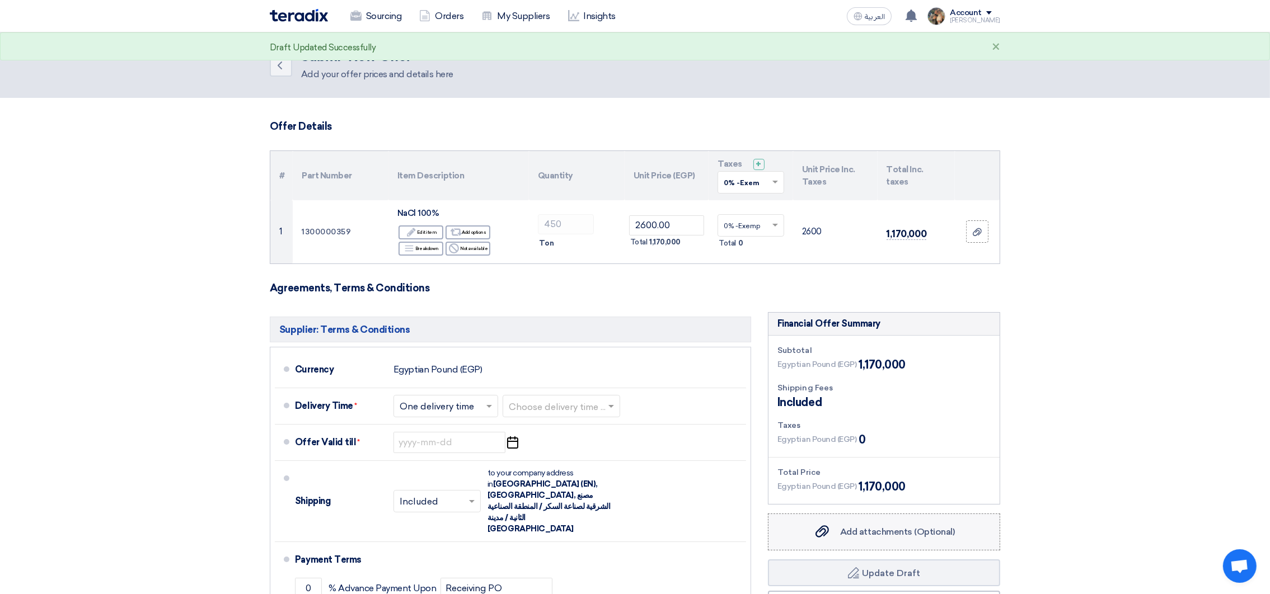
click at [882, 522] on label "Add attachments (Optional) Add attachments (Optional)" at bounding box center [884, 532] width 232 height 37
click at [0, 0] on input "Add attachments (Optional) Add attachments (Optional)" at bounding box center [0, 0] width 0 height 0
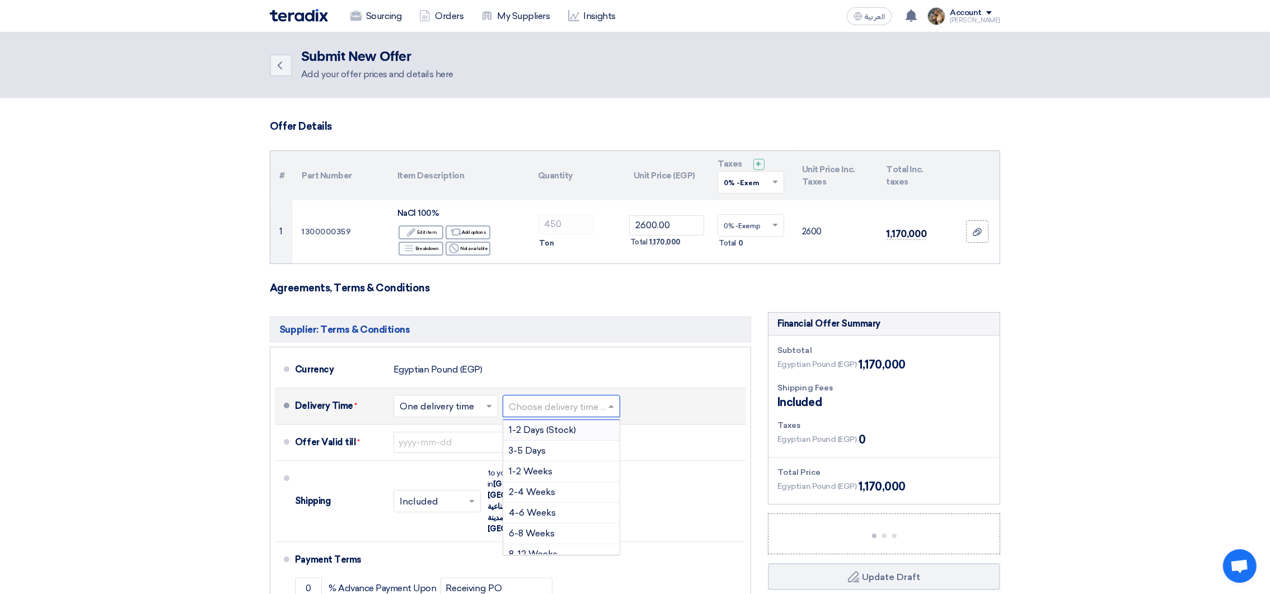
click at [580, 412] on input "text" at bounding box center [562, 407] width 106 height 16
click at [545, 472] on span "1-2 Weeks" at bounding box center [531, 471] width 44 height 11
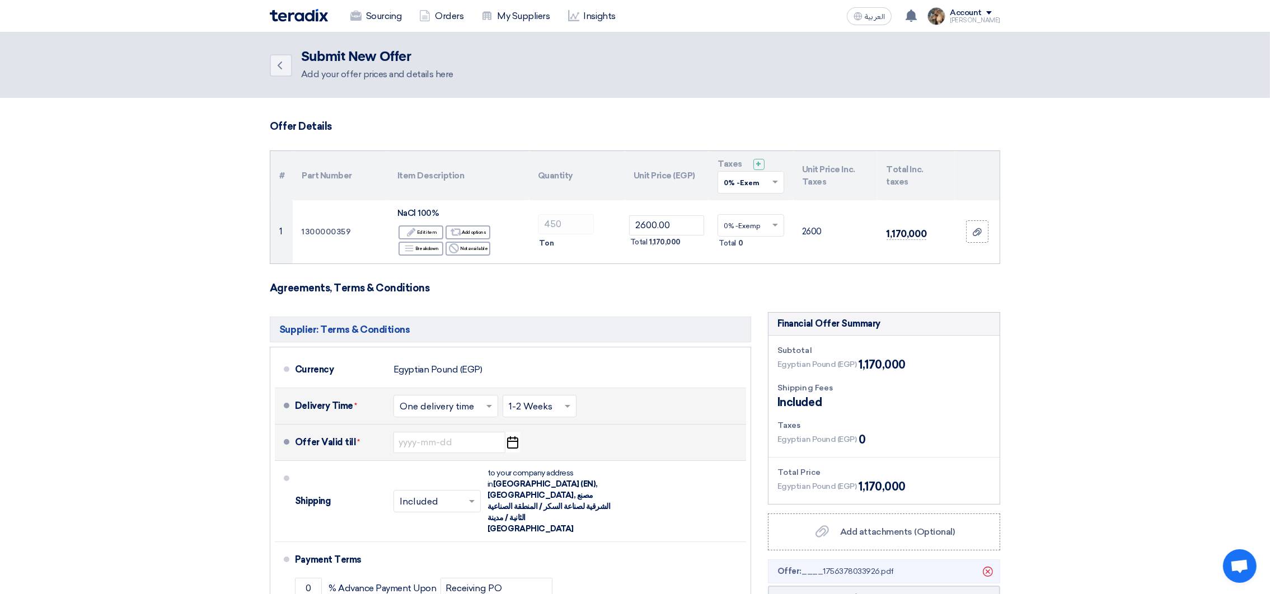
click at [512, 444] on icon "Pick a date" at bounding box center [512, 443] width 15 height 20
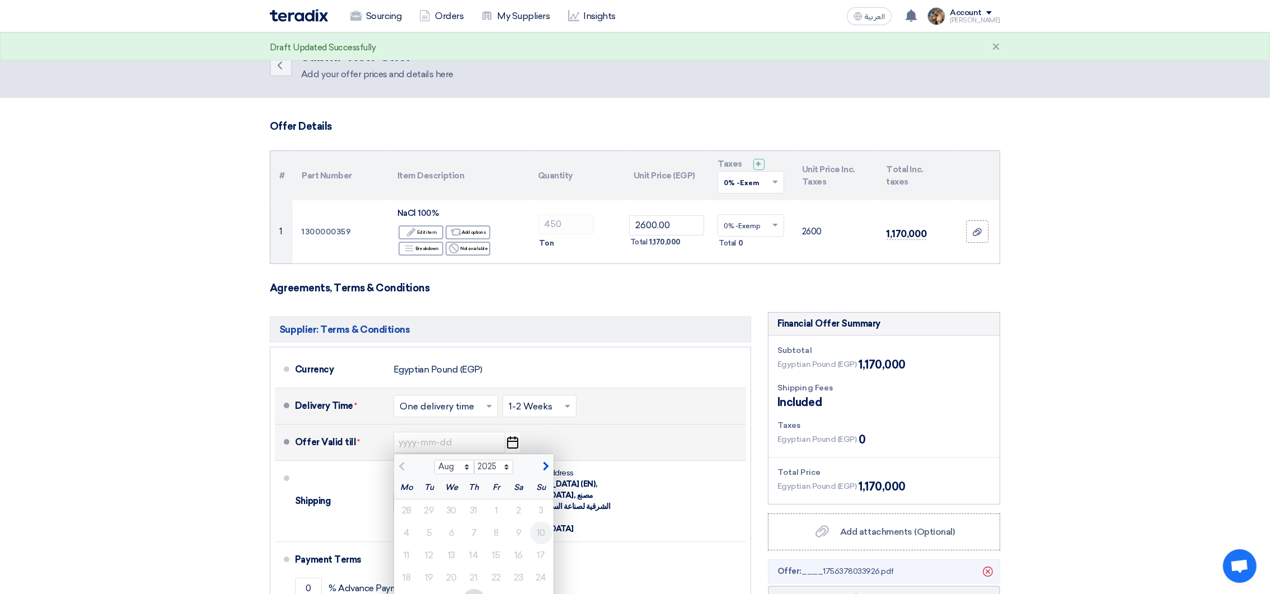
scroll to position [251, 0]
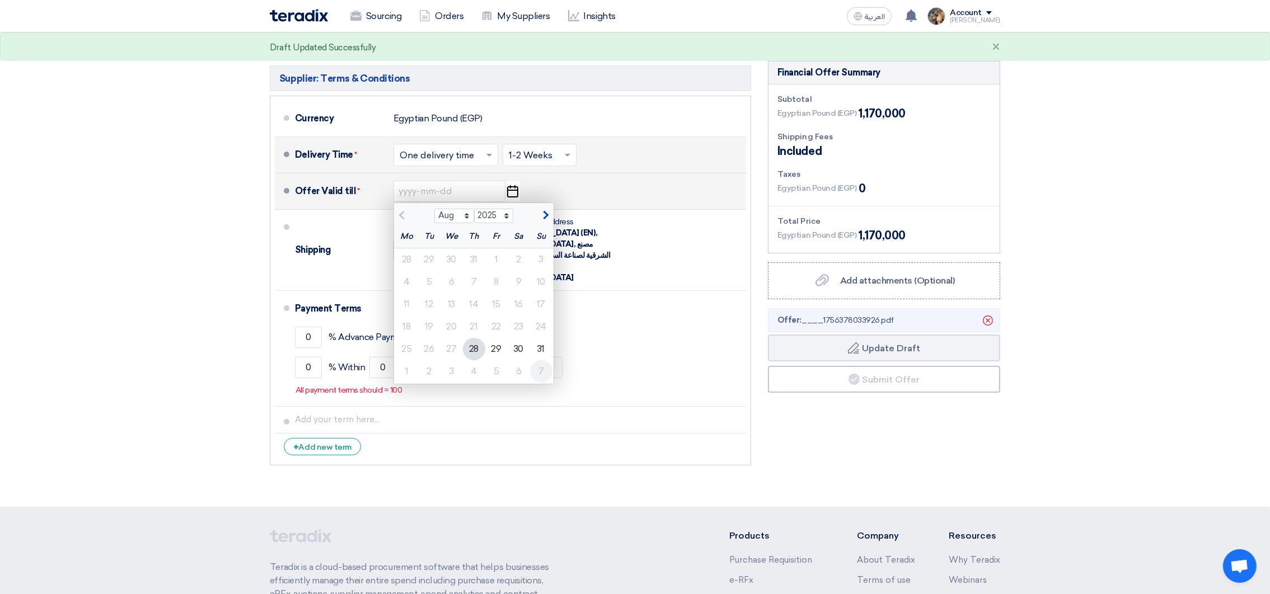
click at [540, 379] on div "7" at bounding box center [541, 371] width 22 height 22
type input "[DATE]"
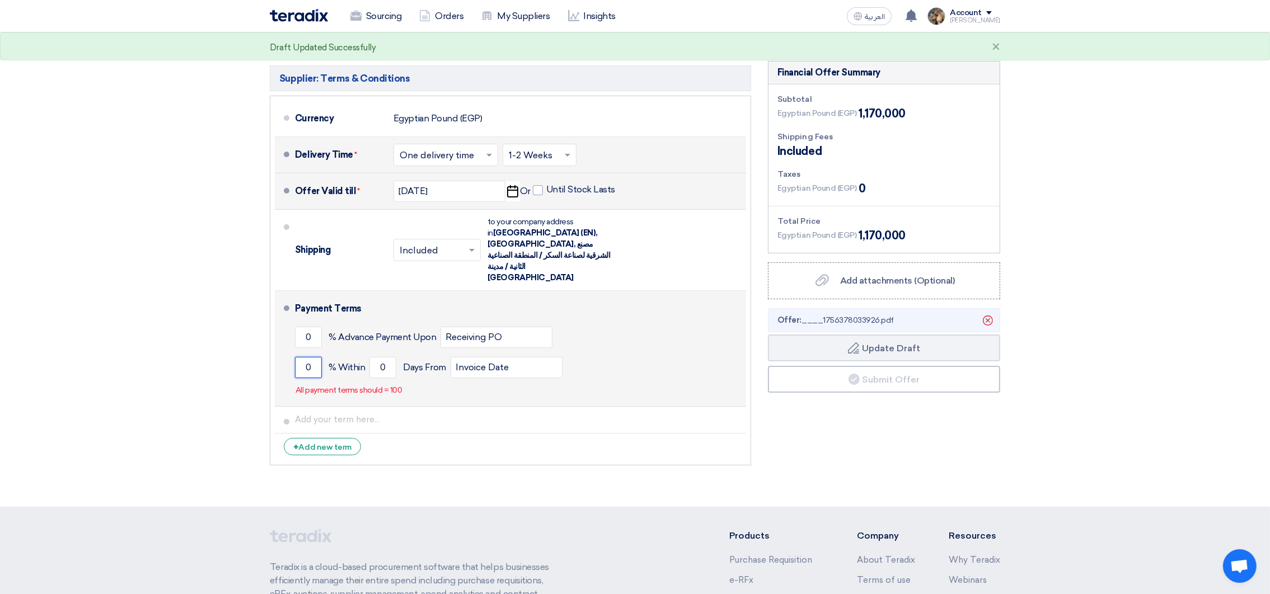
drag, startPoint x: 304, startPoint y: 339, endPoint x: 314, endPoint y: 345, distance: 11.3
click at [304, 357] on input "0" at bounding box center [308, 367] width 27 height 21
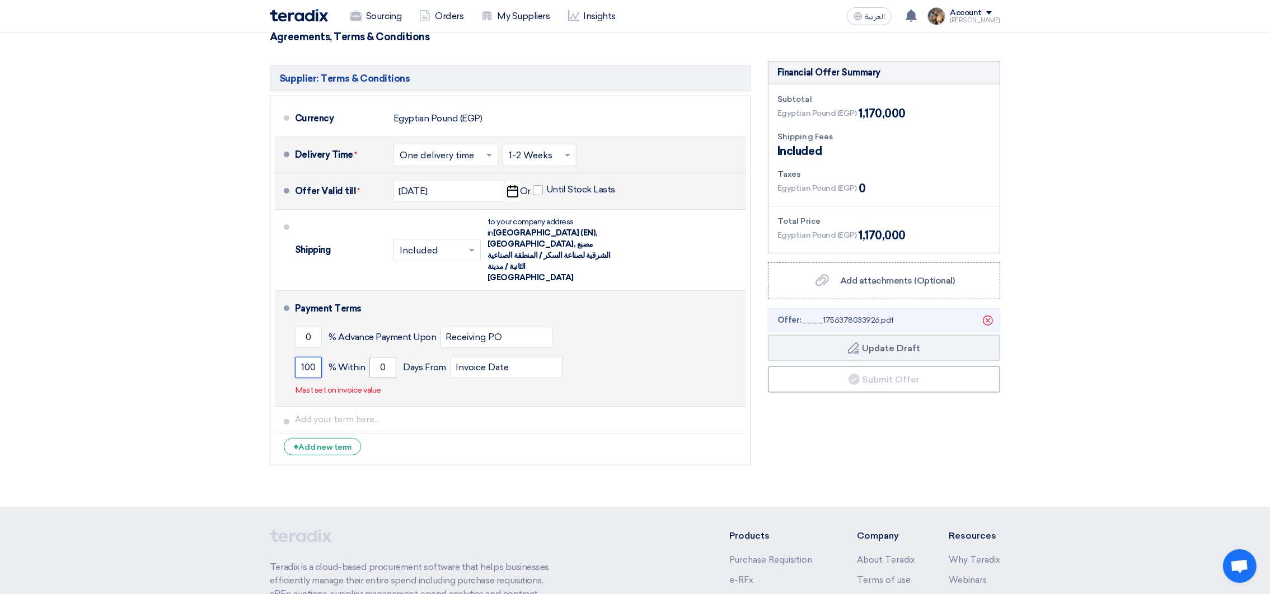
type input "100"
click at [372, 357] on input "0" at bounding box center [382, 367] width 27 height 21
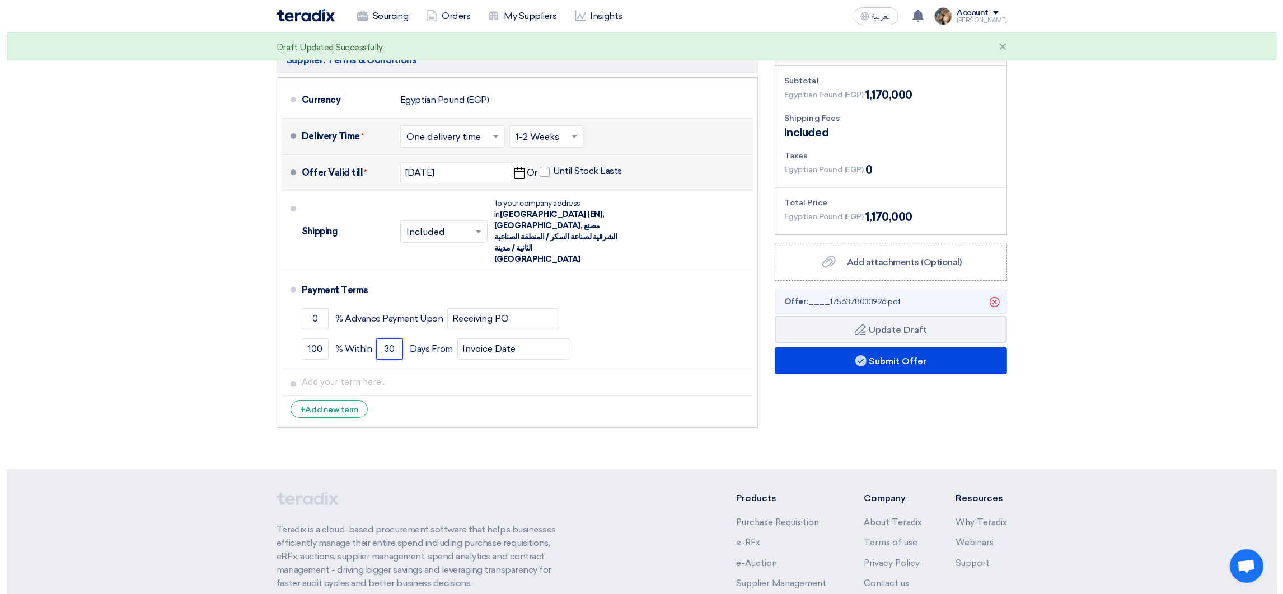
scroll to position [336, 0]
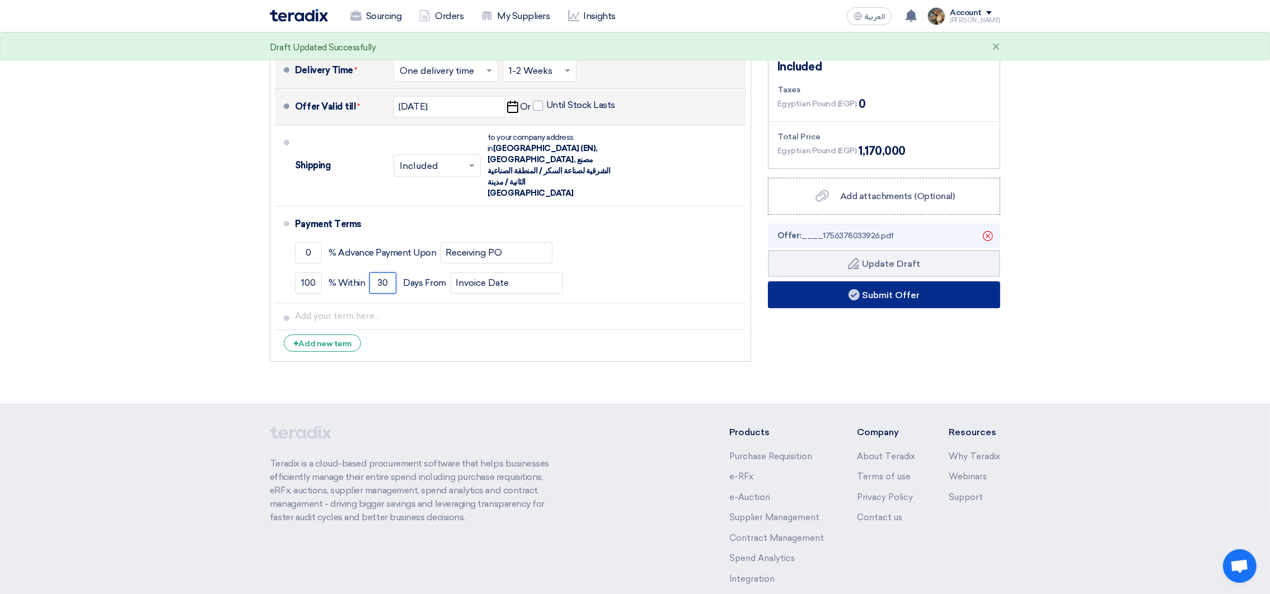
type input "30"
click at [861, 297] on button "Submit Offer" at bounding box center [884, 295] width 232 height 27
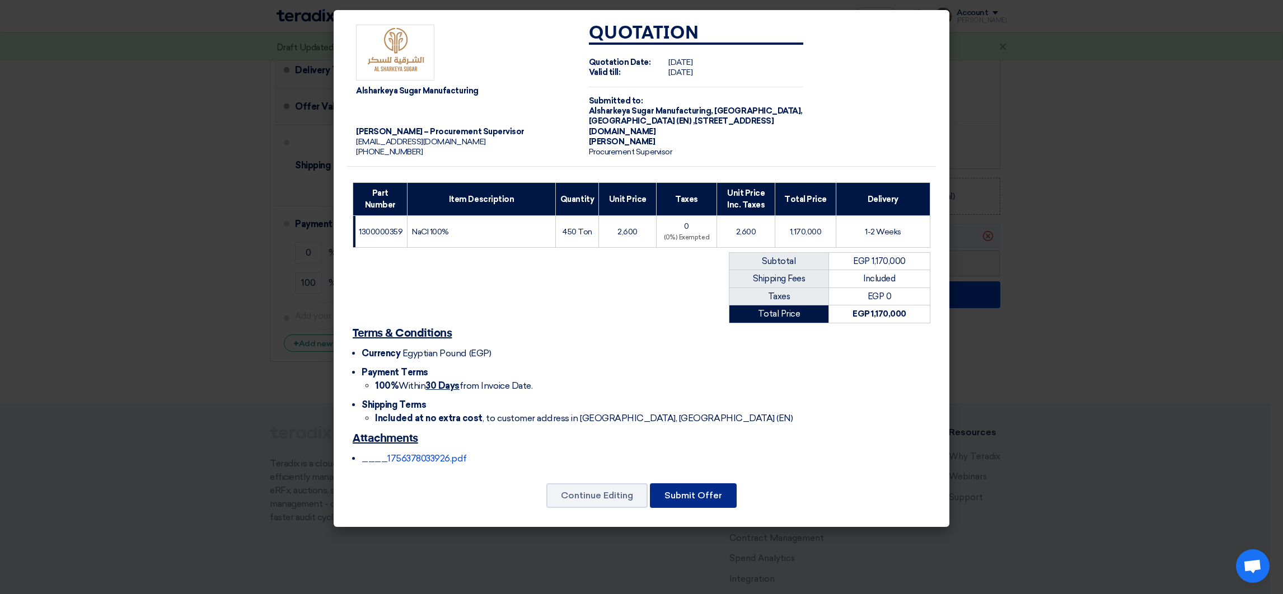
click at [700, 503] on button "Submit Offer" at bounding box center [693, 496] width 87 height 25
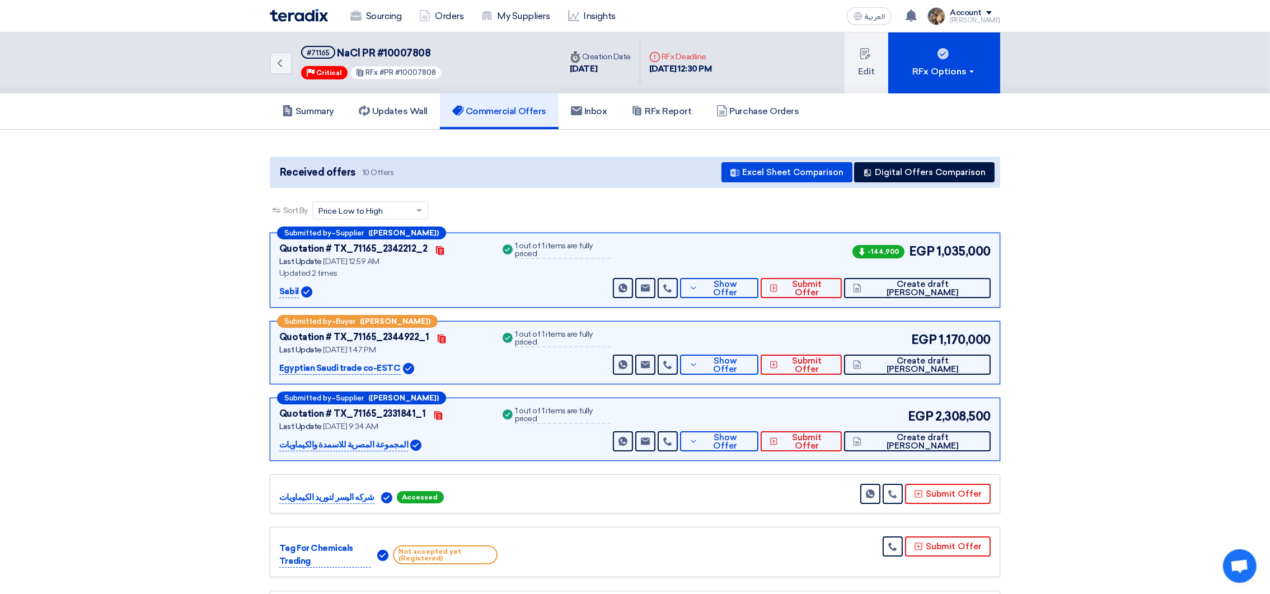
click at [936, 184] on div "Received offers 10 Offers Excel Sheet Comparison Digital Offers Comparison" at bounding box center [635, 172] width 730 height 31
click at [929, 167] on button "Digital Offers Comparison" at bounding box center [924, 172] width 140 height 20
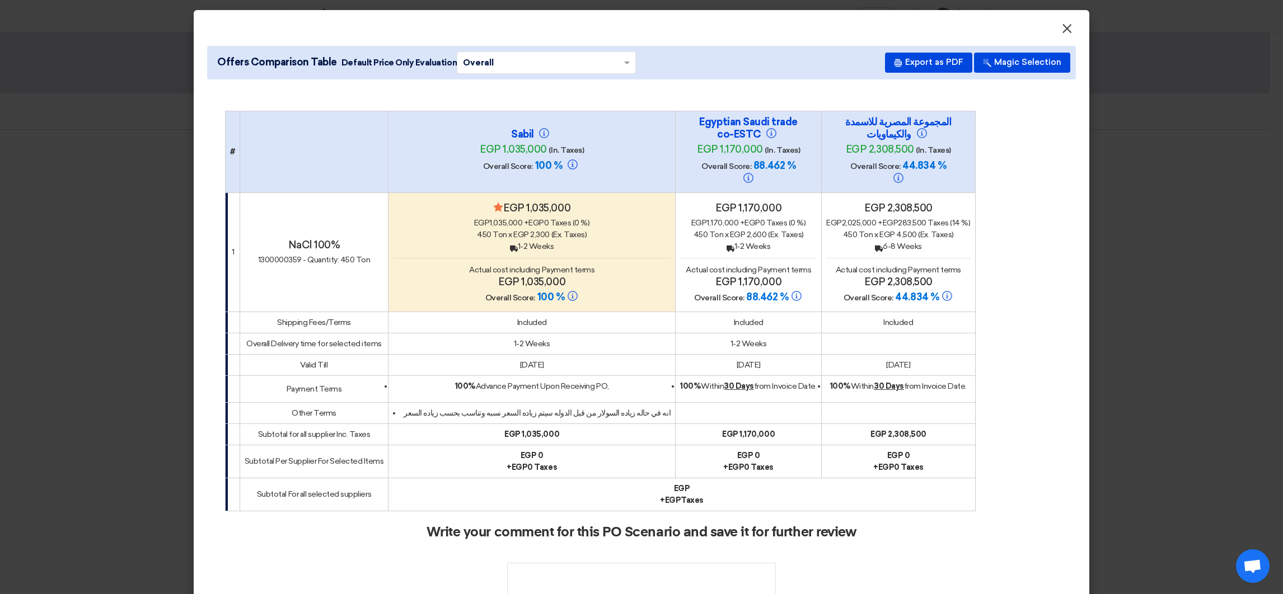
click at [1063, 28] on span "×" at bounding box center [1066, 31] width 11 height 22
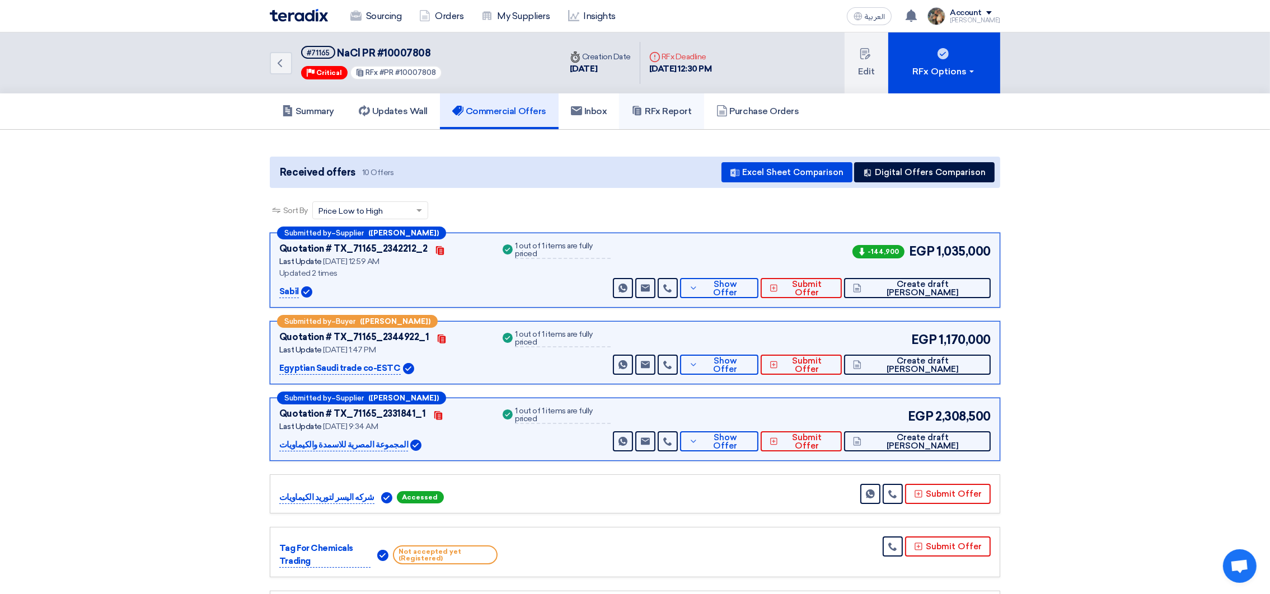
click at [662, 106] on h5 "RFx Report" at bounding box center [661, 111] width 60 height 11
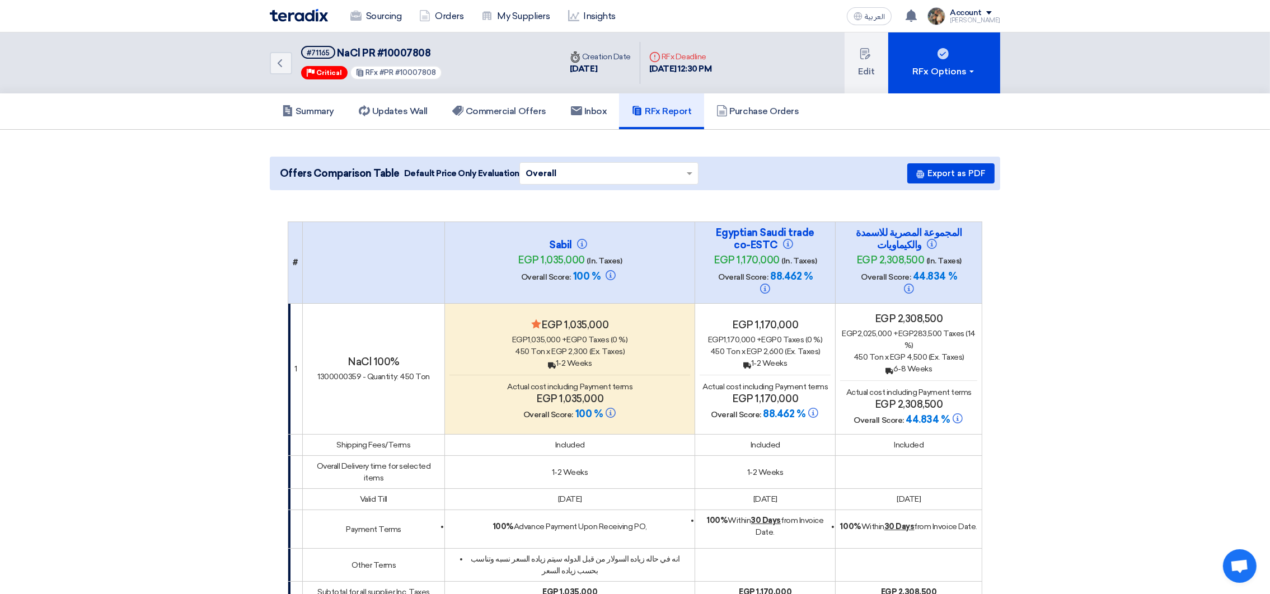
click at [299, 22] on div "Sourcing Orders My Suppliers Insights" at bounding box center [489, 16] width 438 height 25
click at [299, 16] on img at bounding box center [299, 15] width 58 height 13
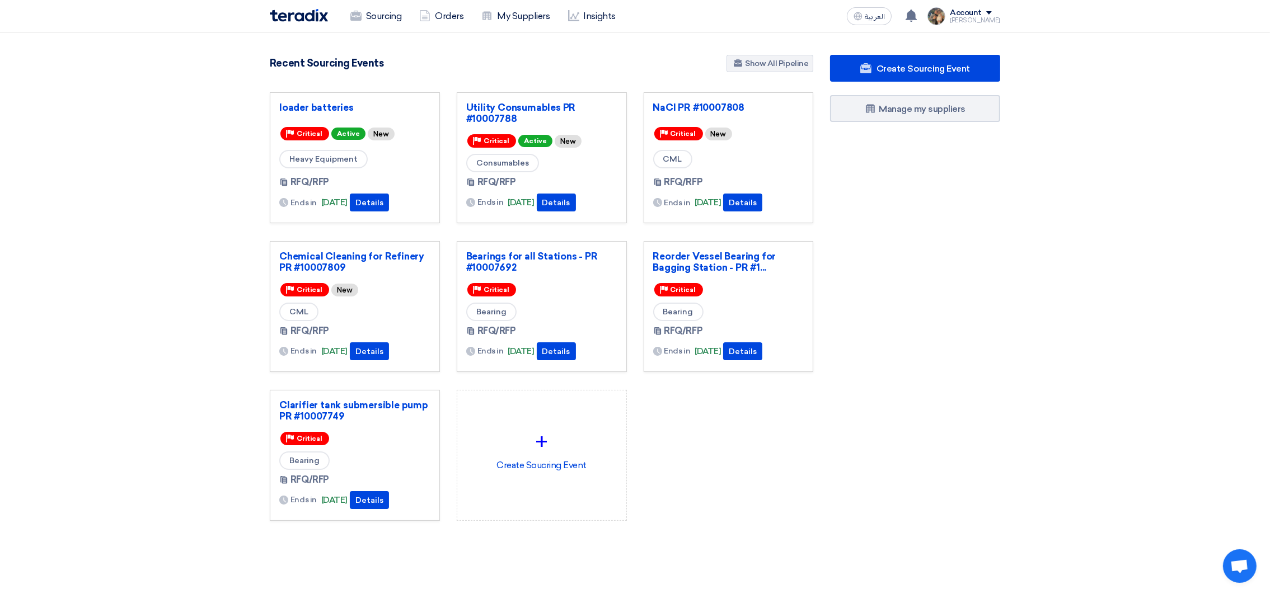
click at [709, 467] on div "loader batteries Priority Critical Active New Heavy Equipment RFQ/RFP Ends in" at bounding box center [541, 315] width 560 height 447
click at [892, 307] on div "Create Sourcing Event Manage my suppliers" at bounding box center [915, 310] width 187 height 511
click at [333, 260] on link "Chemical Cleaning for Refinery PR #10007809" at bounding box center [354, 262] width 151 height 22
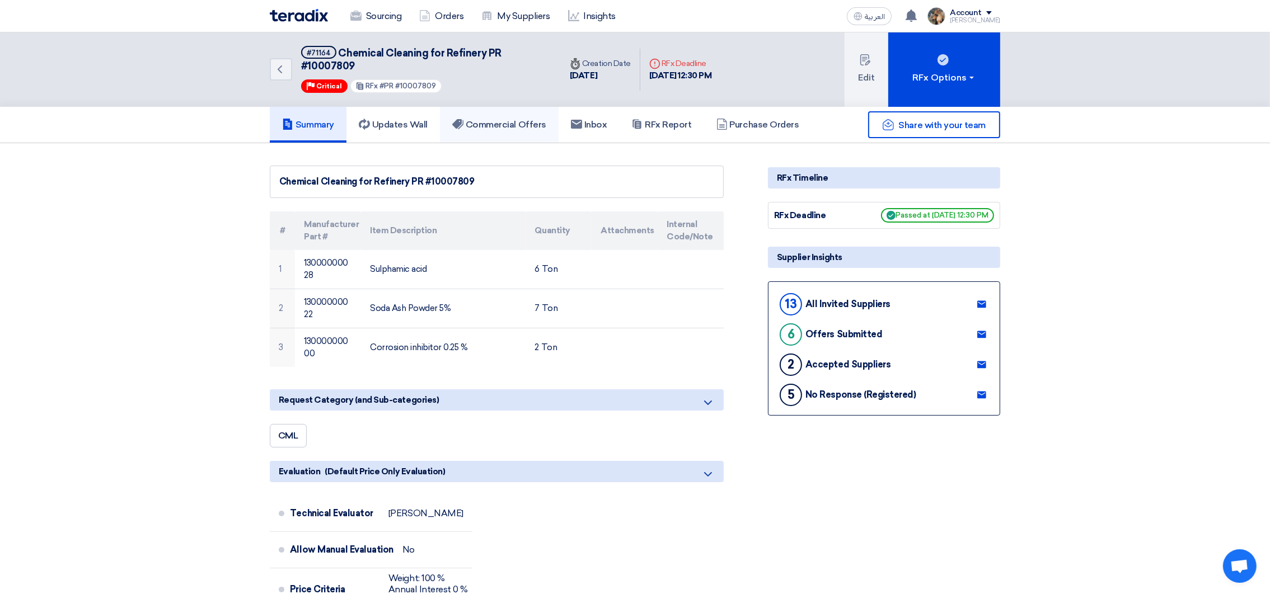
click at [472, 129] on link "Commercial Offers" at bounding box center [499, 125] width 119 height 36
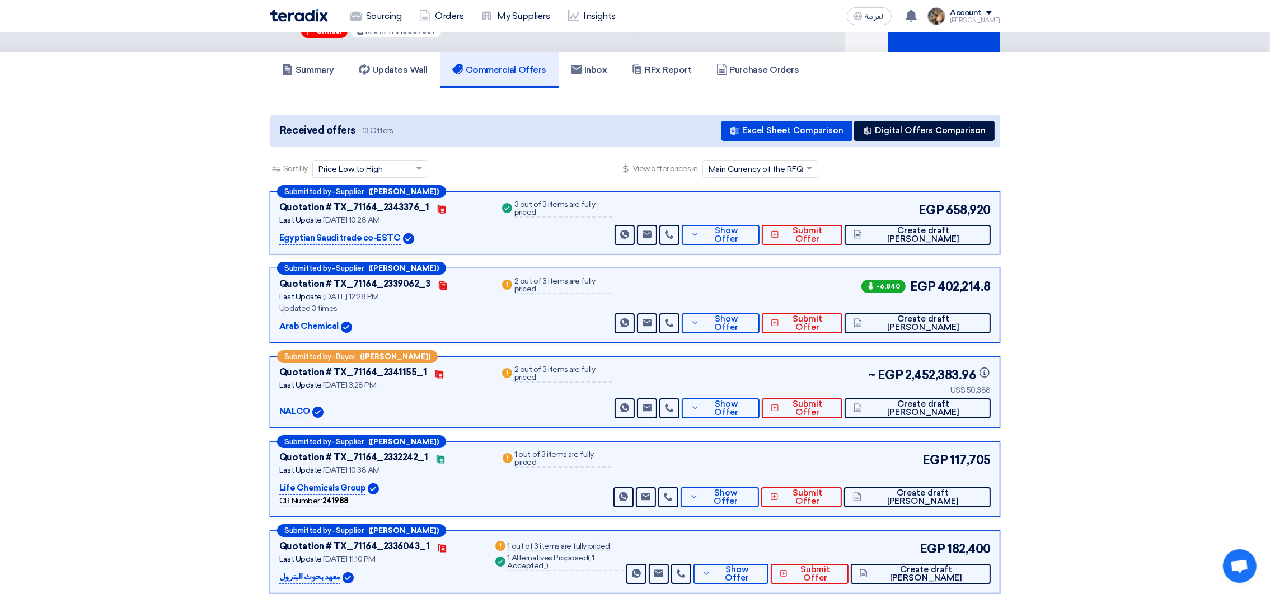
scroll to position [84, 0]
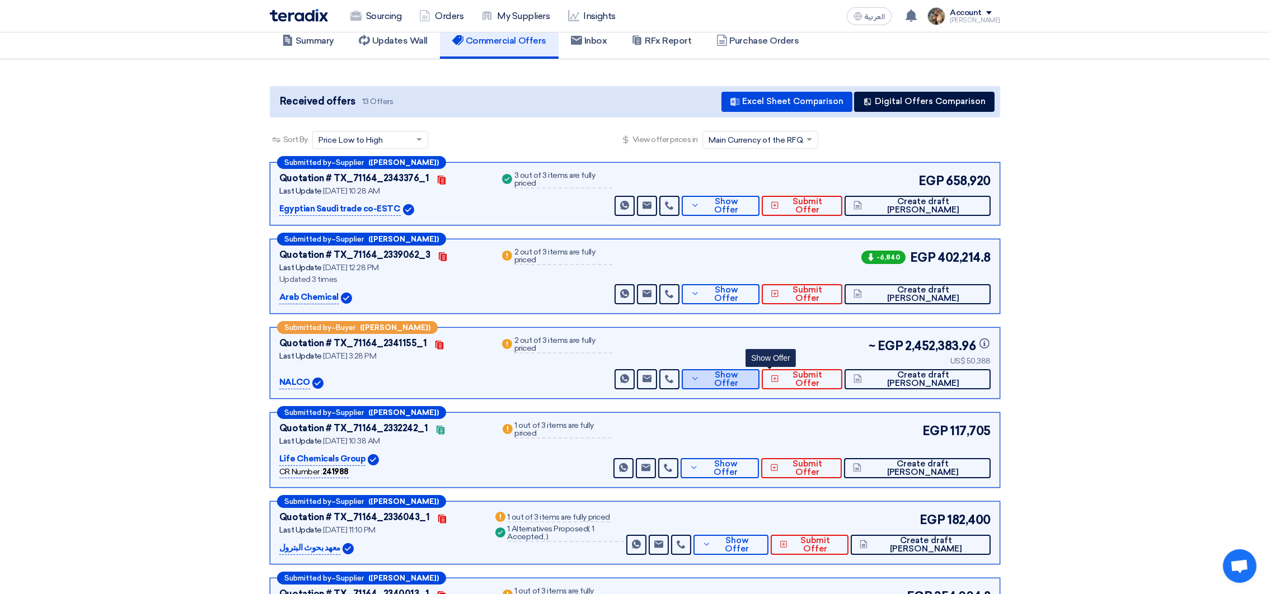
click at [751, 377] on span "Show Offer" at bounding box center [726, 379] width 49 height 17
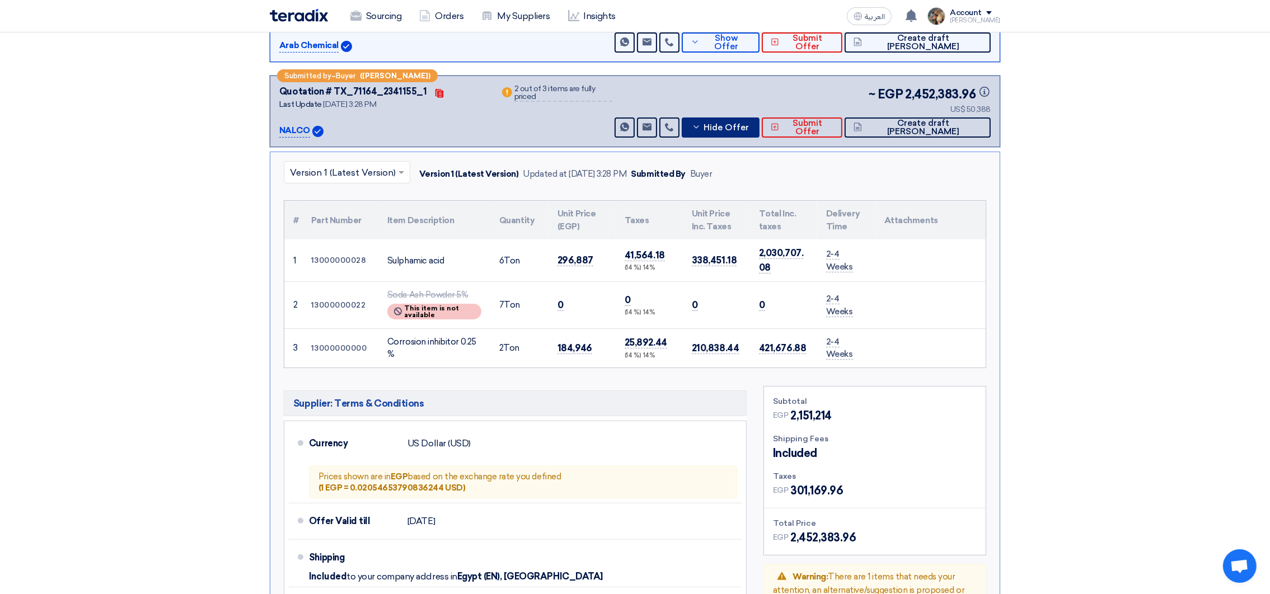
scroll to position [168, 0]
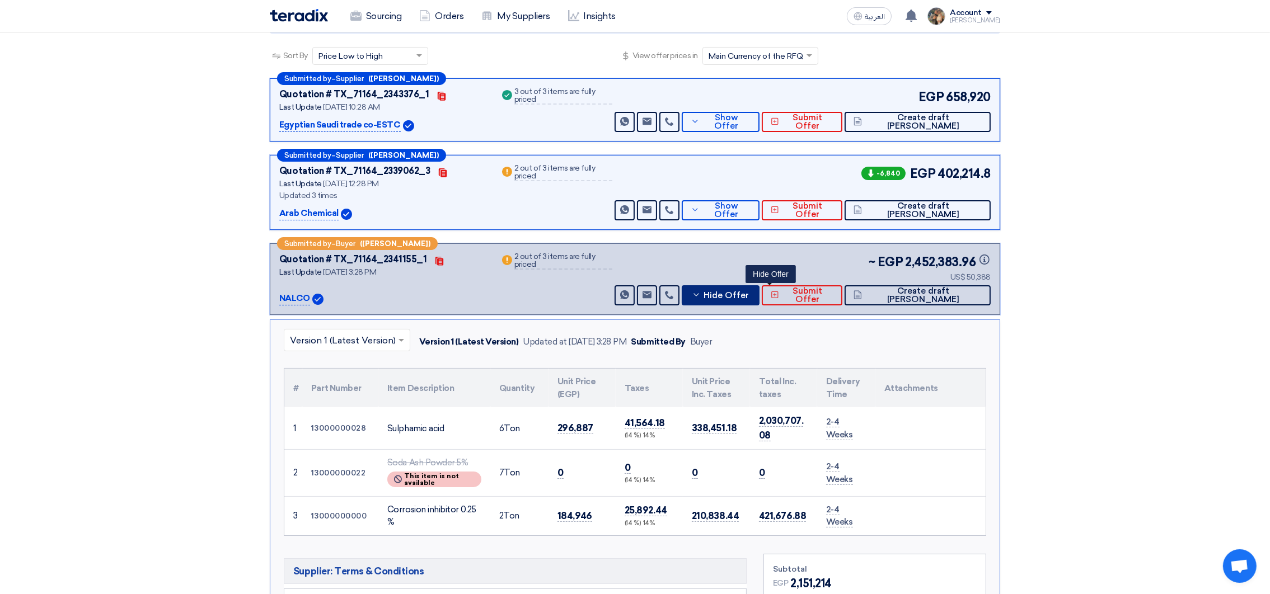
click at [754, 293] on button "Hide Offer" at bounding box center [721, 295] width 78 height 20
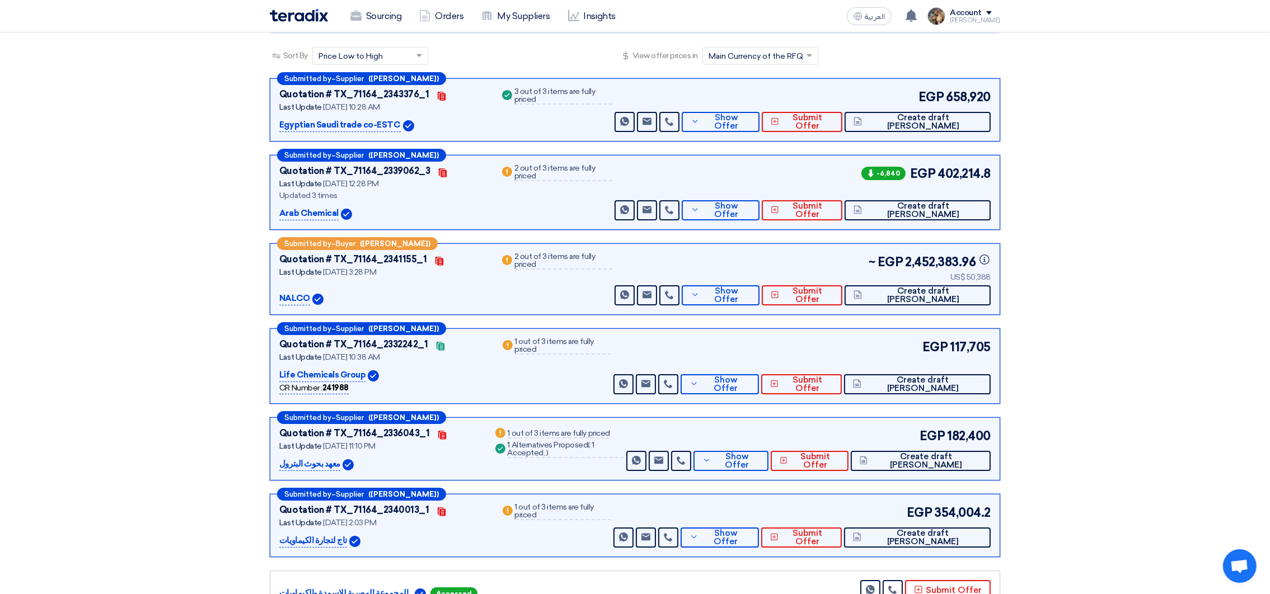
drag, startPoint x: 273, startPoint y: 296, endPoint x: 442, endPoint y: 306, distance: 169.3
click at [442, 306] on div "Submitted by – Buyer ([PERSON_NAME]) Quotation # TX_71164_2341155_1 Contacts La…" at bounding box center [635, 279] width 730 height 72
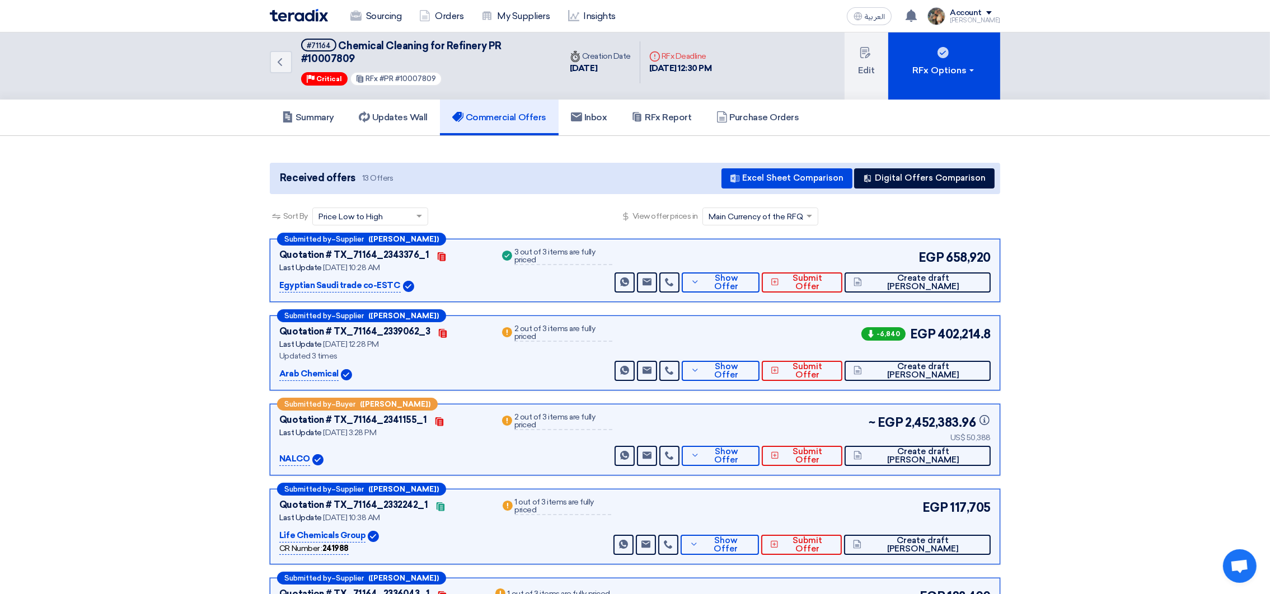
scroll to position [0, 0]
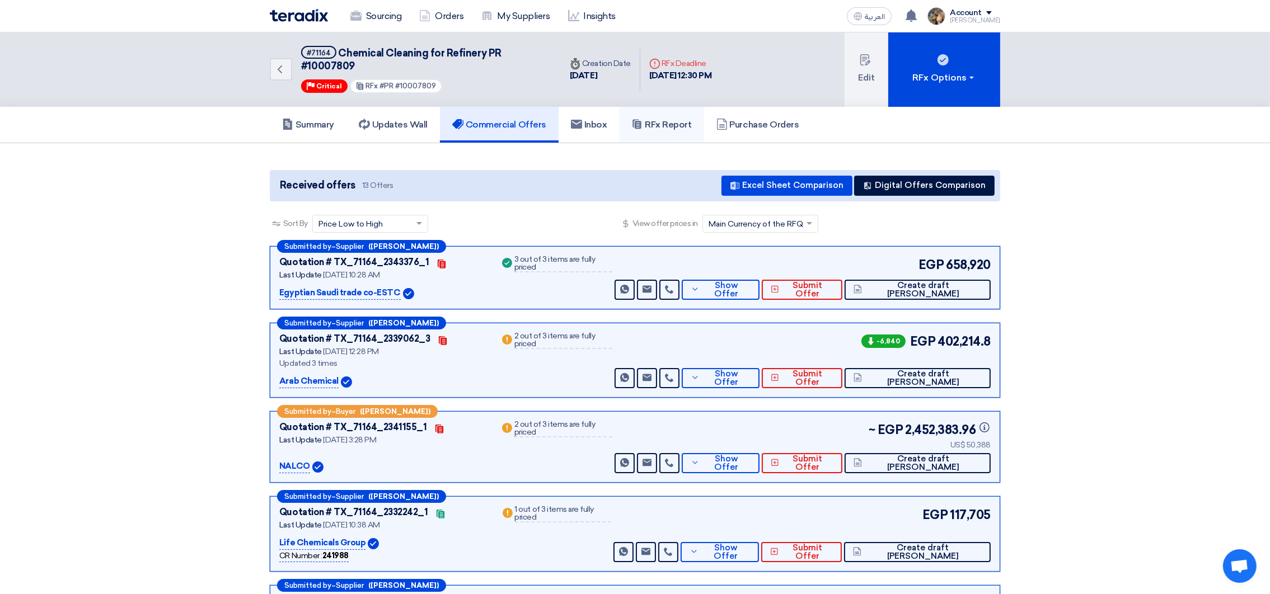
click at [671, 134] on link "RFx Report" at bounding box center [661, 125] width 85 height 36
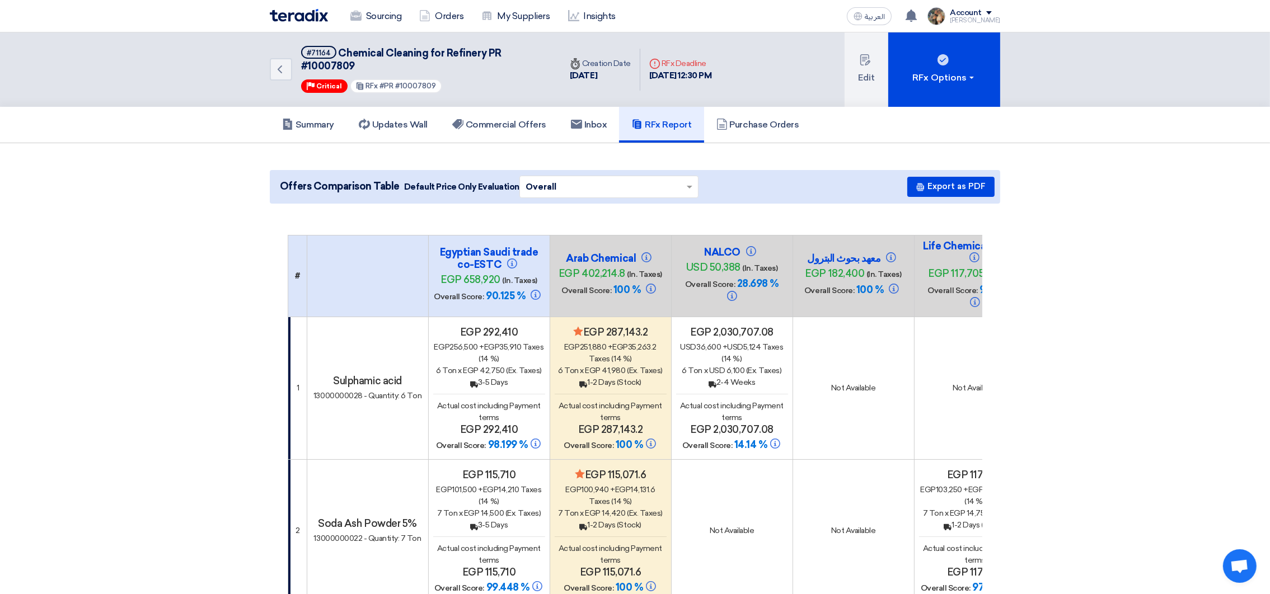
click at [313, 25] on div "Sourcing Orders My Suppliers Insights" at bounding box center [489, 16] width 438 height 25
click at [311, 19] on img at bounding box center [299, 15] width 58 height 13
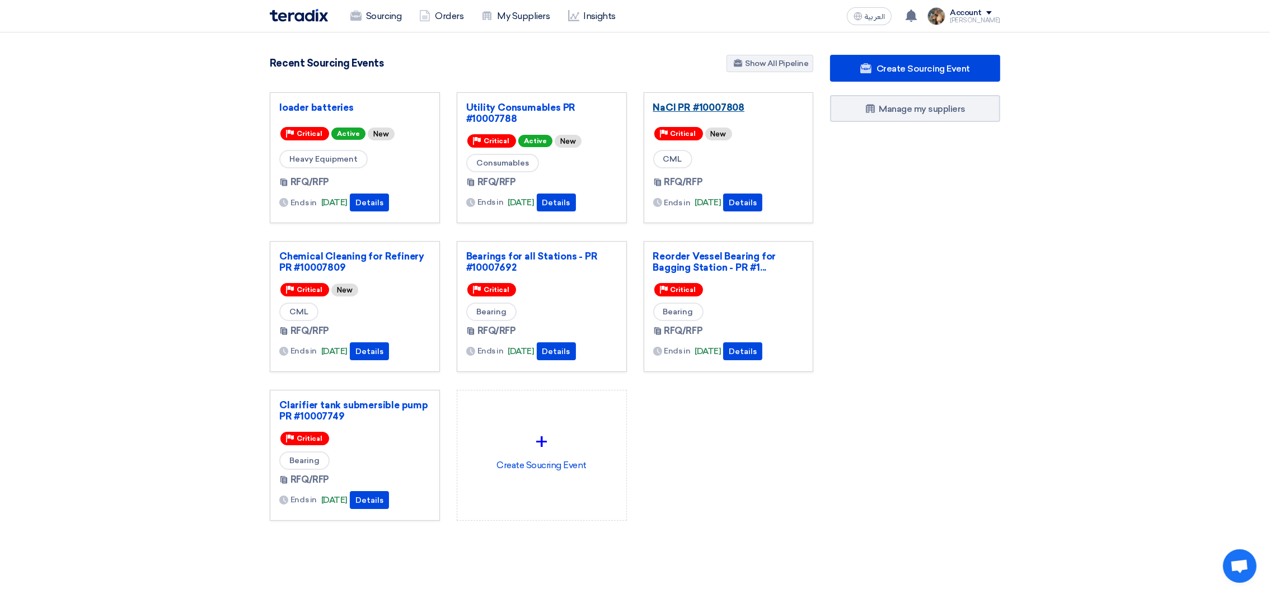
click at [724, 111] on link "NaCl PR #10007808" at bounding box center [728, 107] width 151 height 11
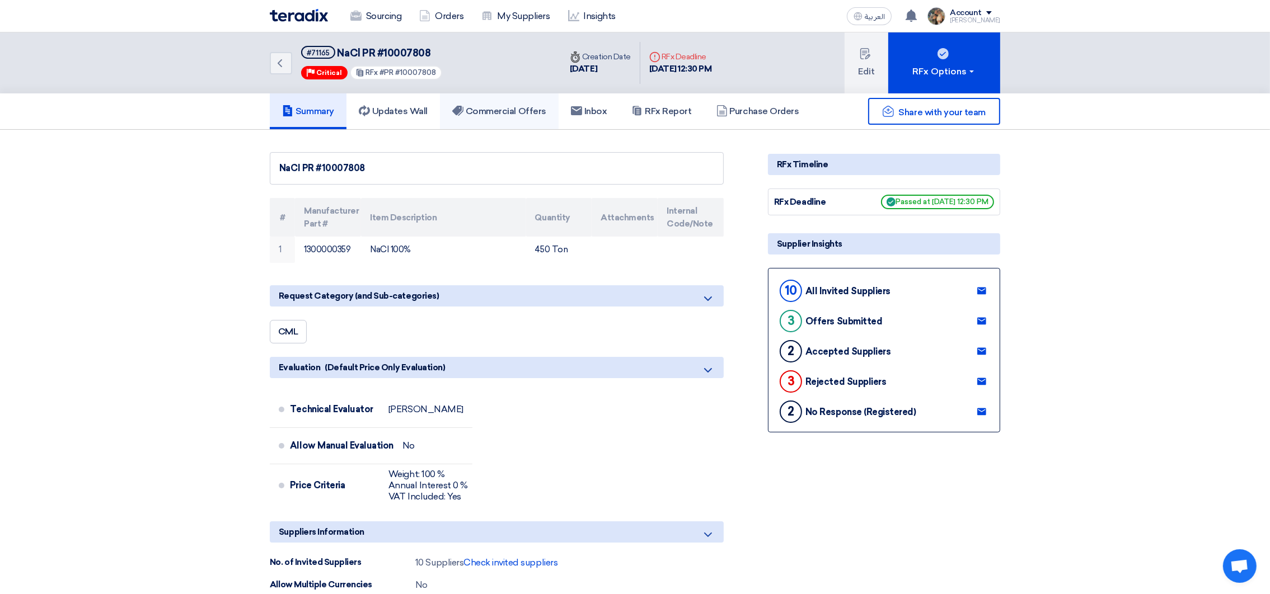
click at [496, 115] on h5 "Commercial Offers" at bounding box center [499, 111] width 94 height 11
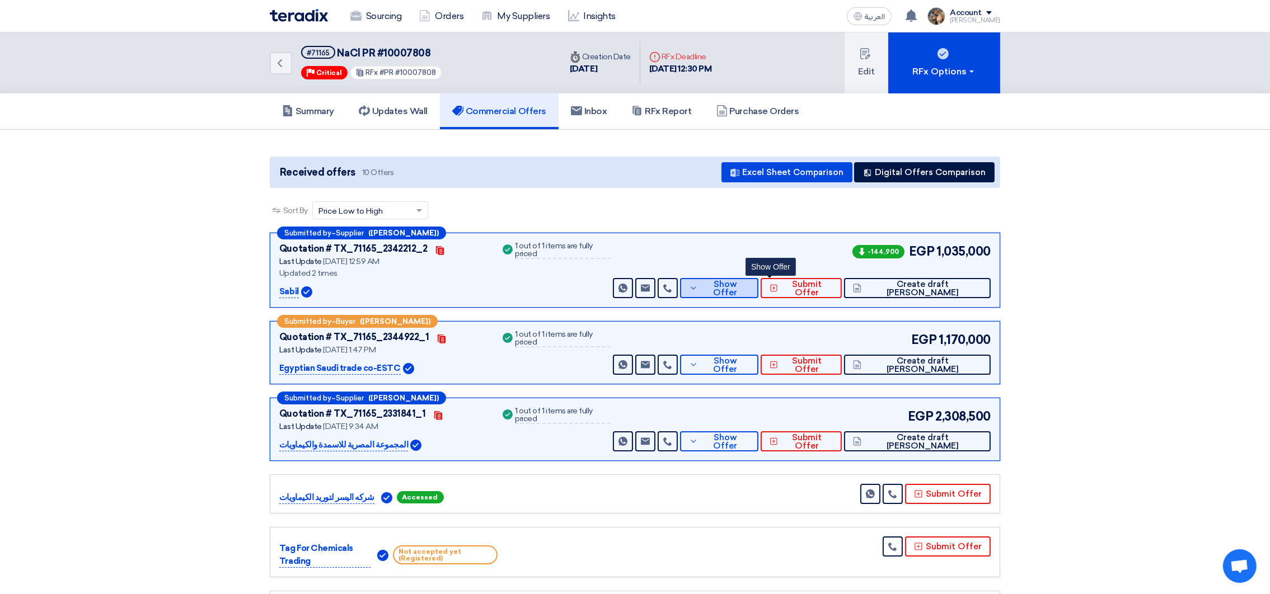
click at [749, 284] on span "Show Offer" at bounding box center [725, 288] width 49 height 17
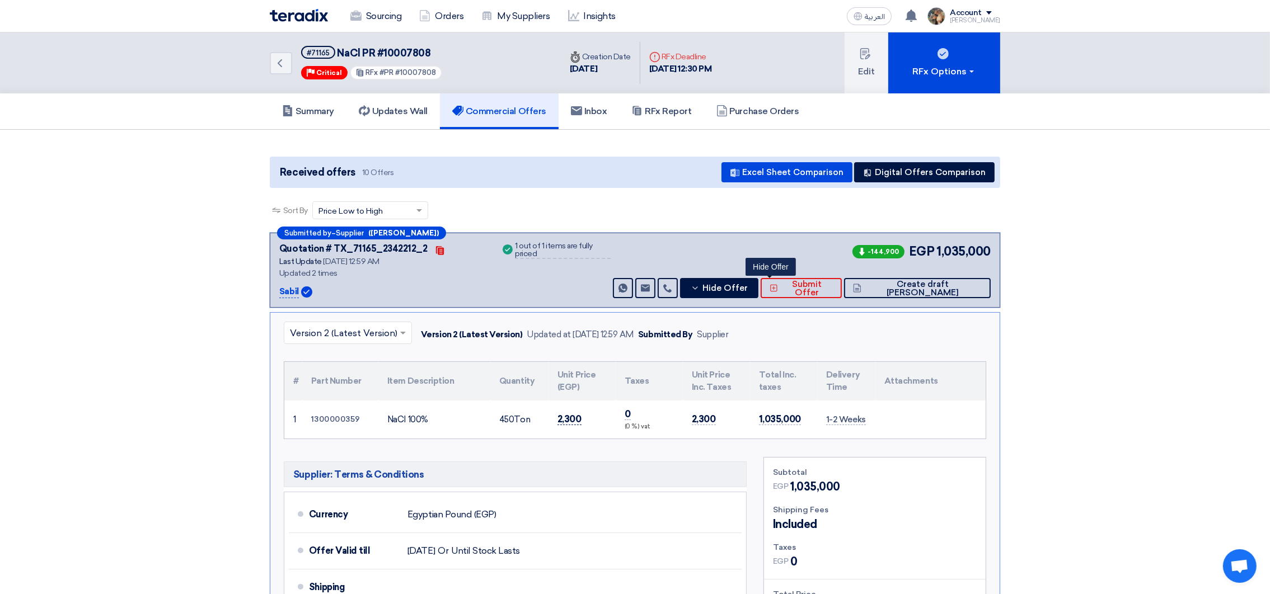
click at [570, 418] on span "2,300" at bounding box center [569, 420] width 24 height 12
copy span "2,300"
click at [962, 291] on button "Create draft [PERSON_NAME]" at bounding box center [917, 288] width 147 height 20
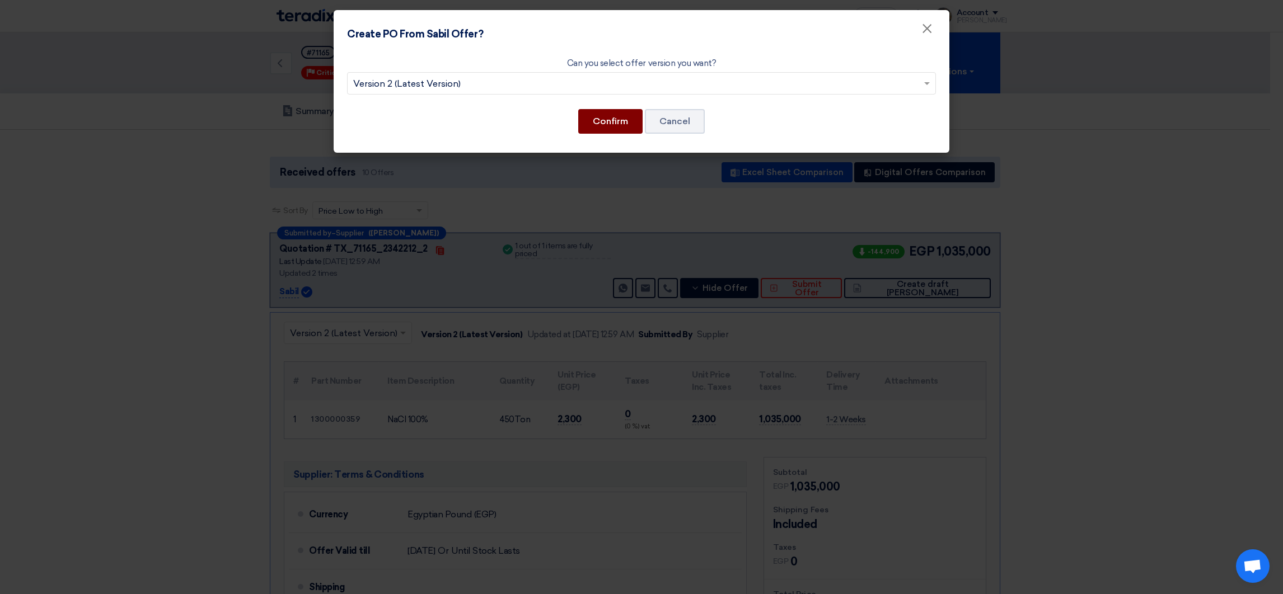
click at [603, 124] on button "Confirm" at bounding box center [610, 121] width 64 height 25
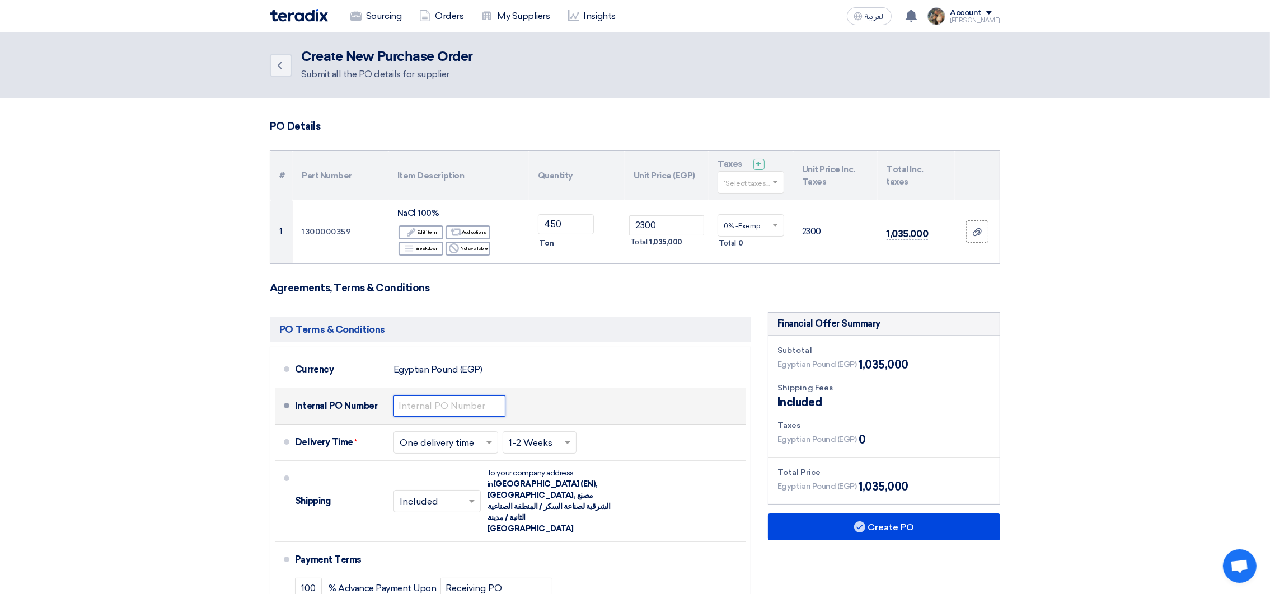
click at [428, 417] on input "text" at bounding box center [449, 406] width 112 height 21
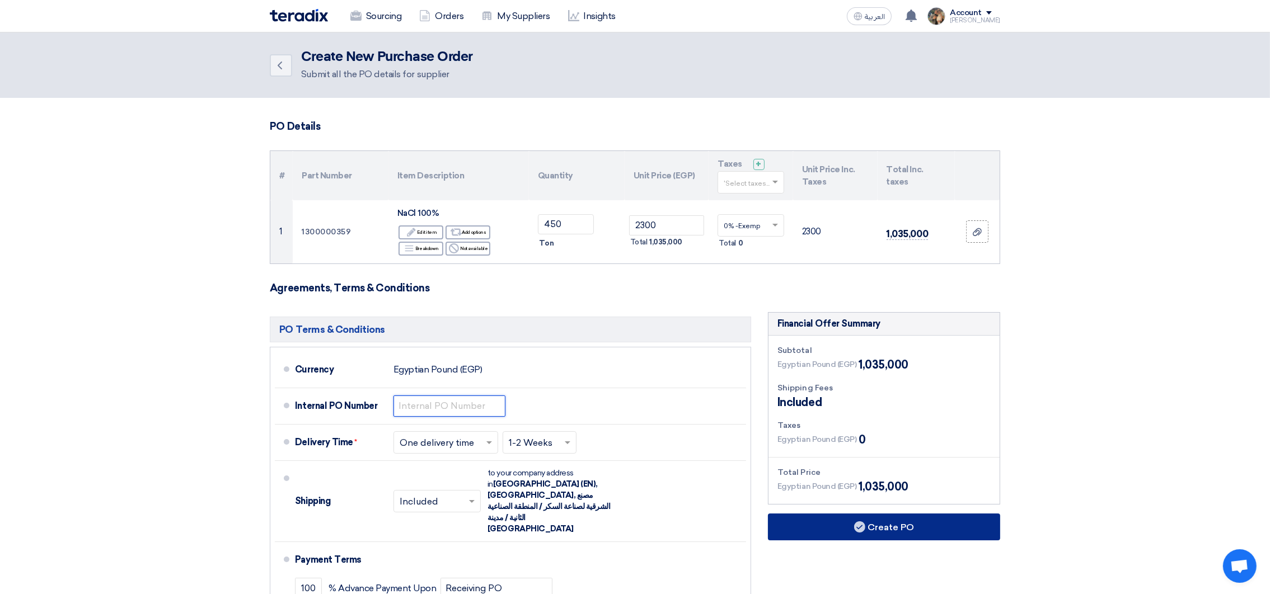
paste input "4500009467"
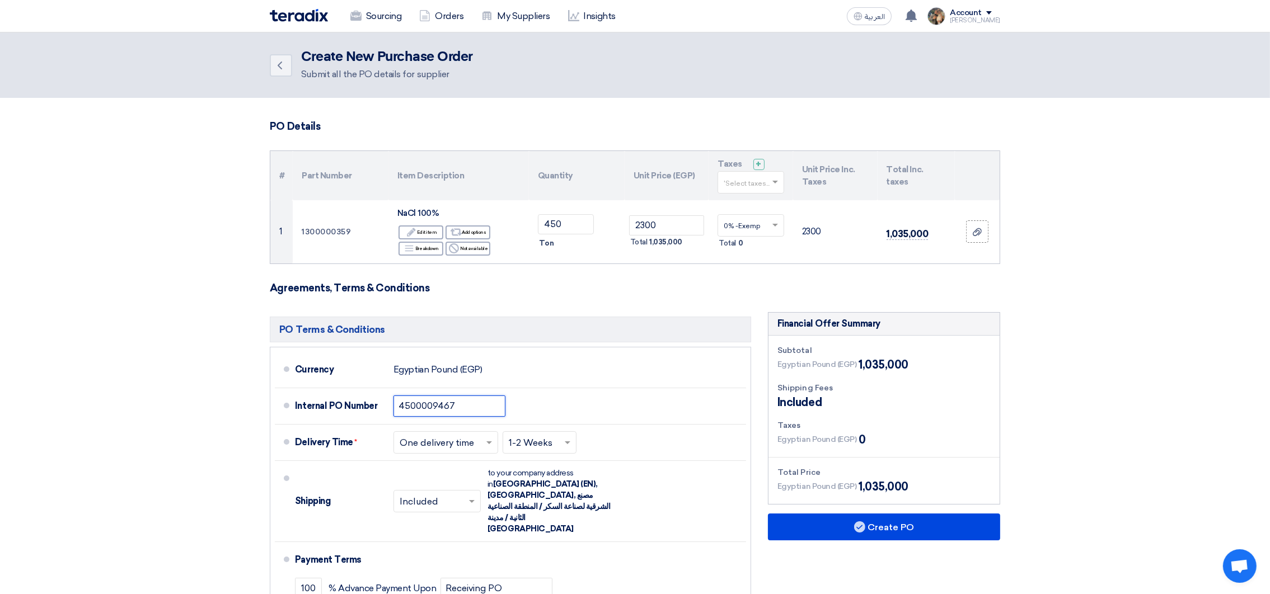
type input "4500009467"
click at [1025, 556] on section "PO Details # Part Number Item Description Quantity Unit Price (EGP) Taxes + 'Se…" at bounding box center [635, 418] width 1270 height 641
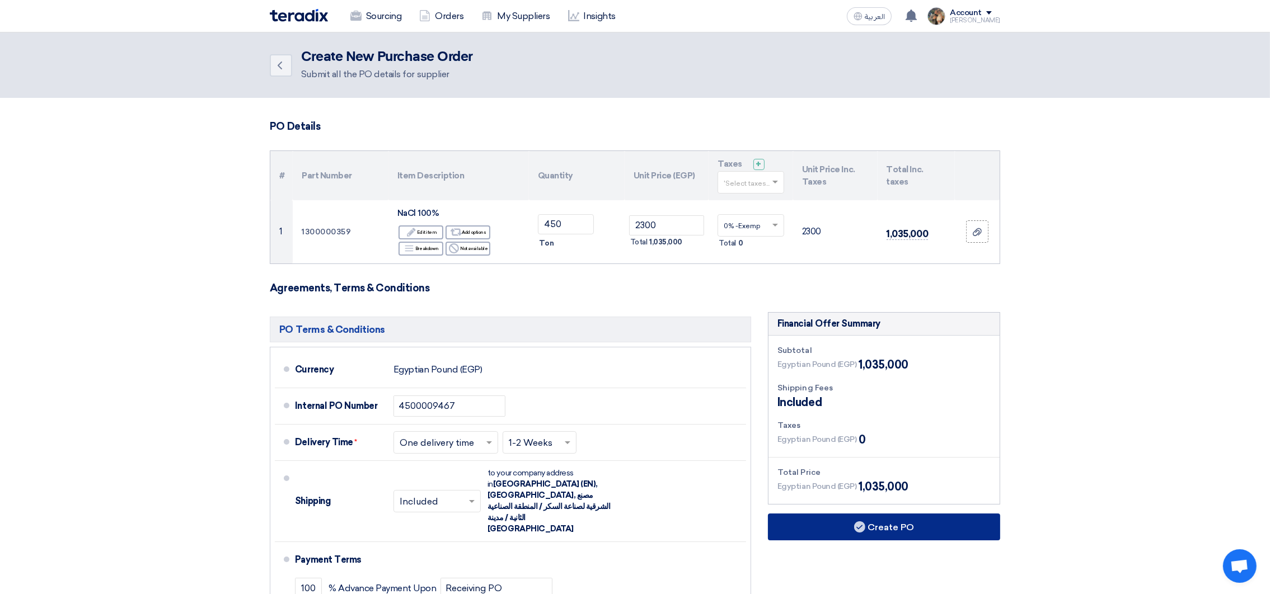
click at [974, 528] on button "Create PO" at bounding box center [884, 527] width 232 height 27
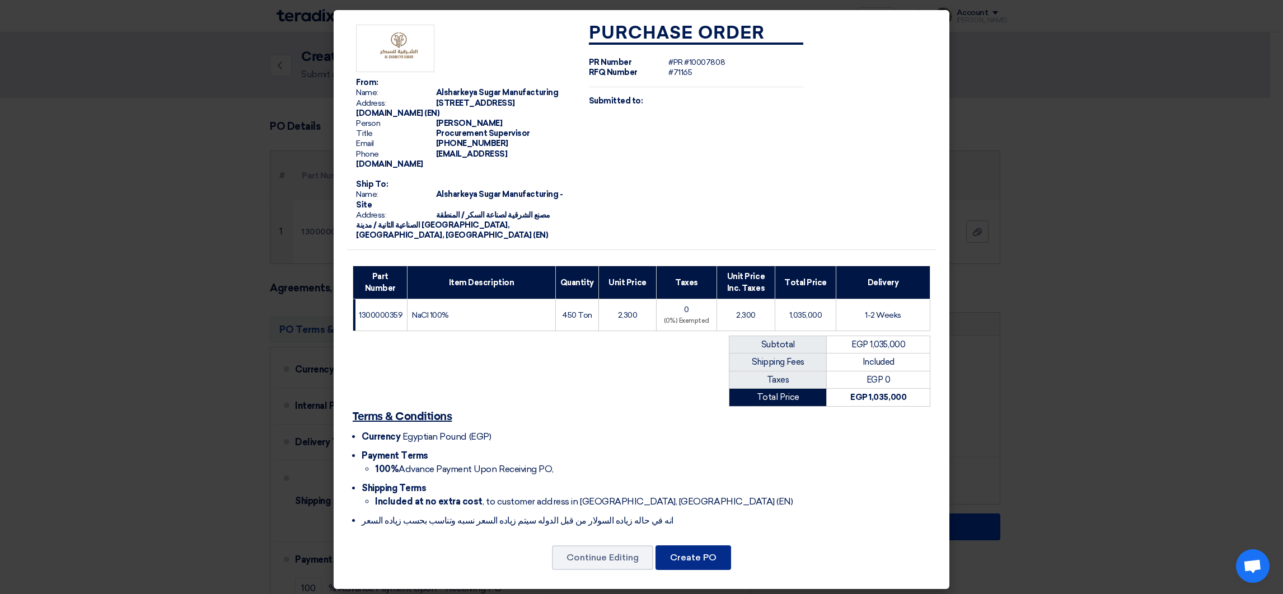
click at [696, 550] on button "Create PO" at bounding box center [693, 558] width 76 height 25
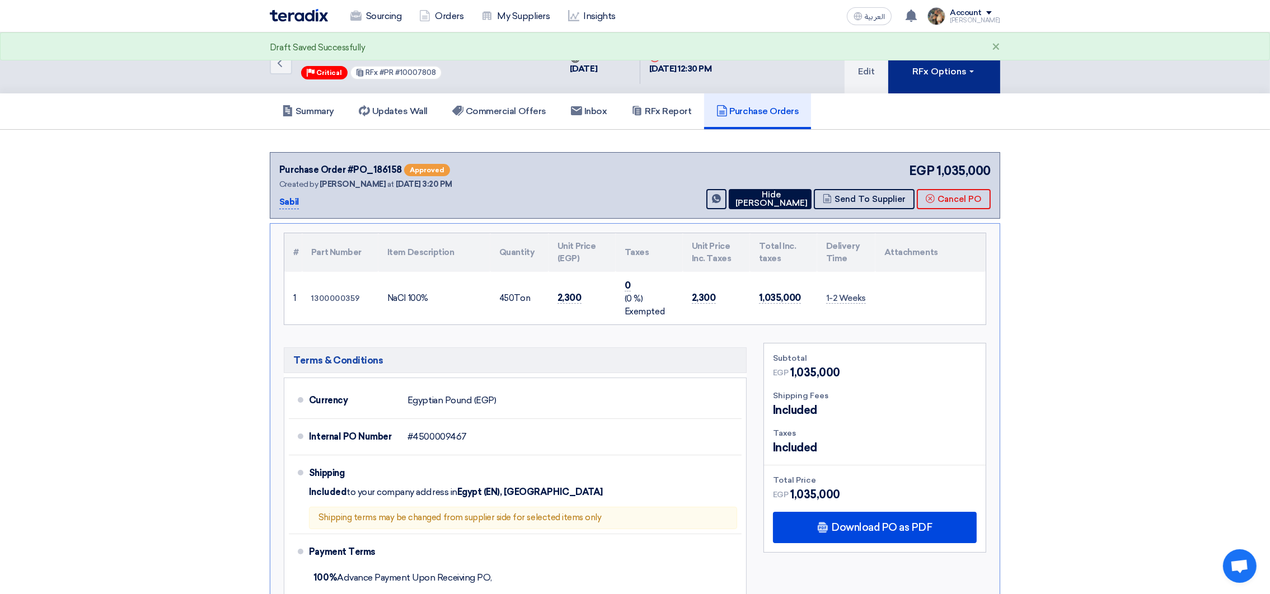
click at [932, 85] on button "RFx Options" at bounding box center [944, 62] width 112 height 61
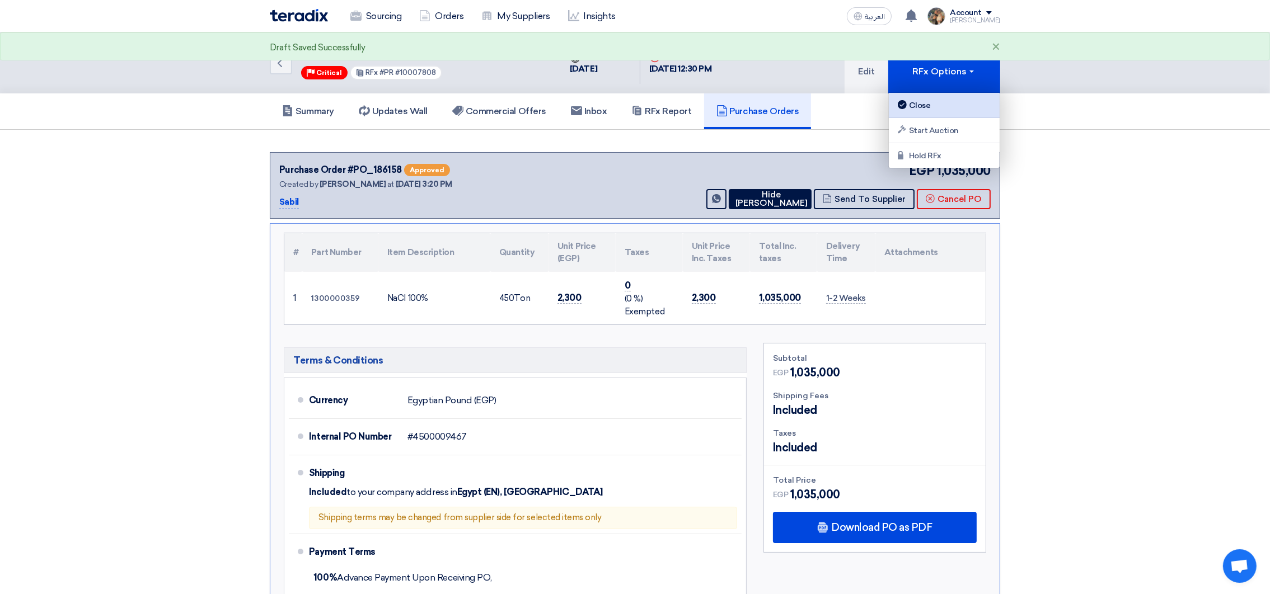
click at [931, 101] on div "Close" at bounding box center [943, 105] width 97 height 13
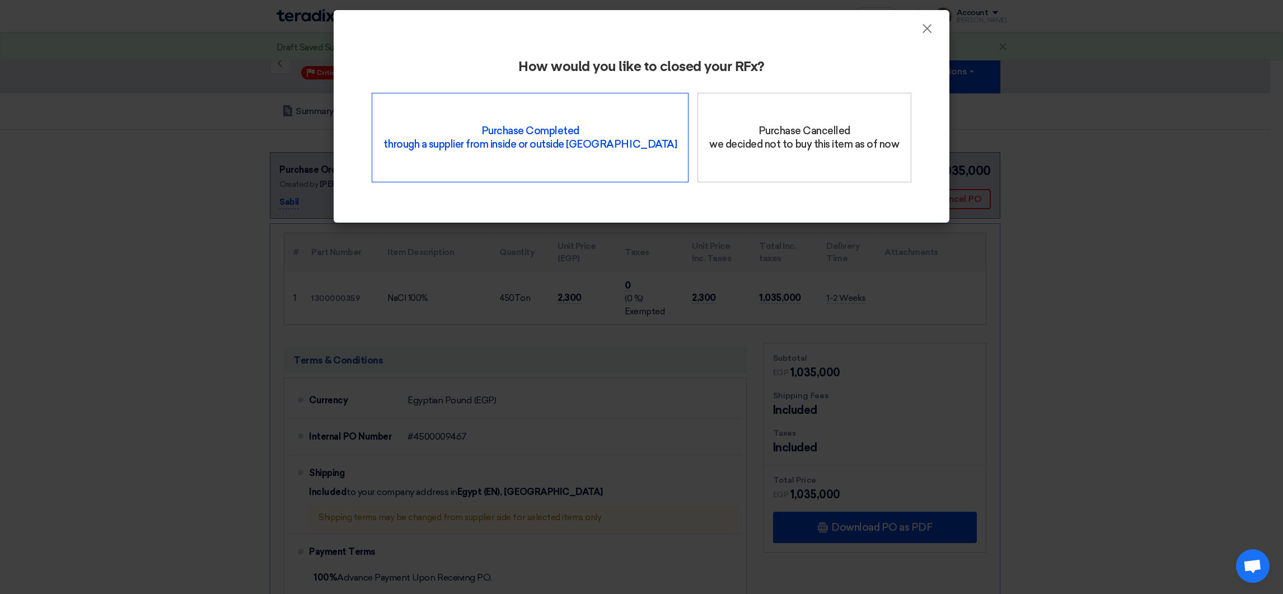
click at [558, 142] on div "Purchase Completed through a supplier from inside or outside Teradix" at bounding box center [530, 138] width 317 height 90
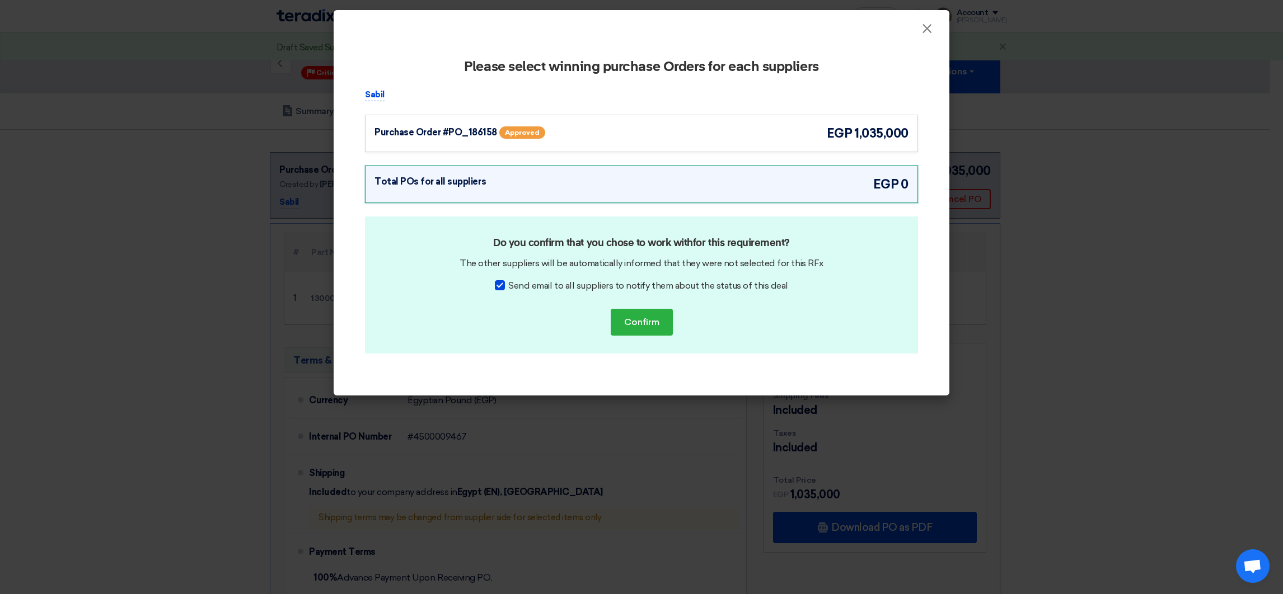
click at [791, 184] on div "Total POs for all suppliers egp 0" at bounding box center [641, 184] width 534 height 18
click at [800, 122] on div "Purchase Order #PO_186158 Approved egp 1,035,000" at bounding box center [641, 133] width 553 height 37
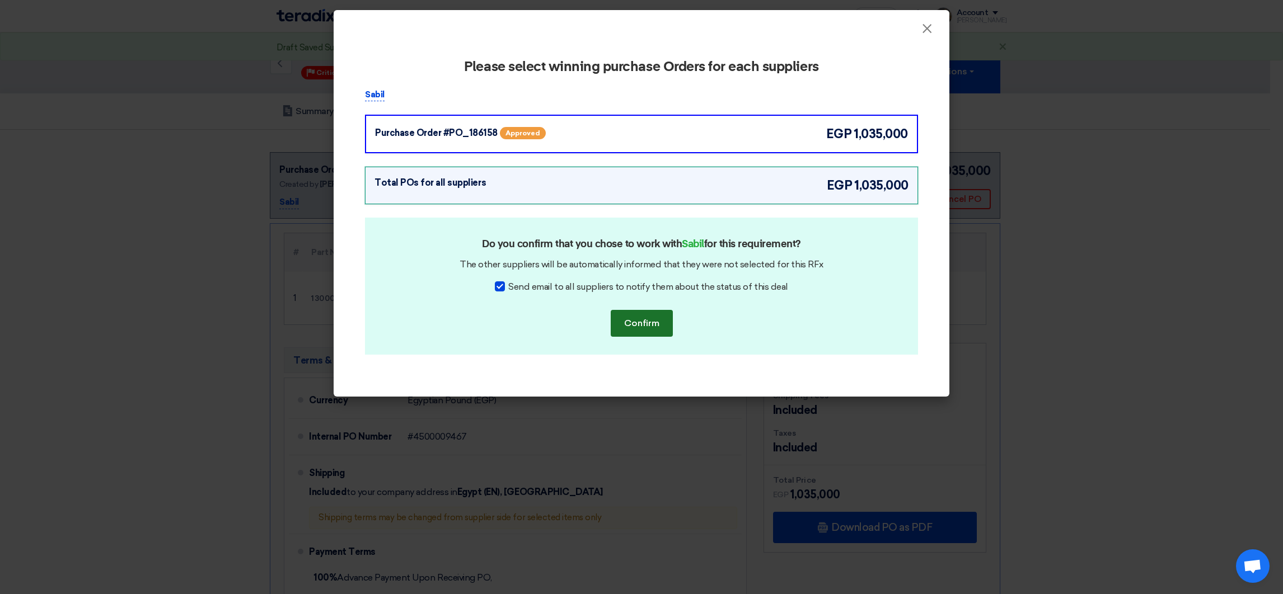
click at [646, 331] on button "Confirm" at bounding box center [642, 323] width 62 height 27
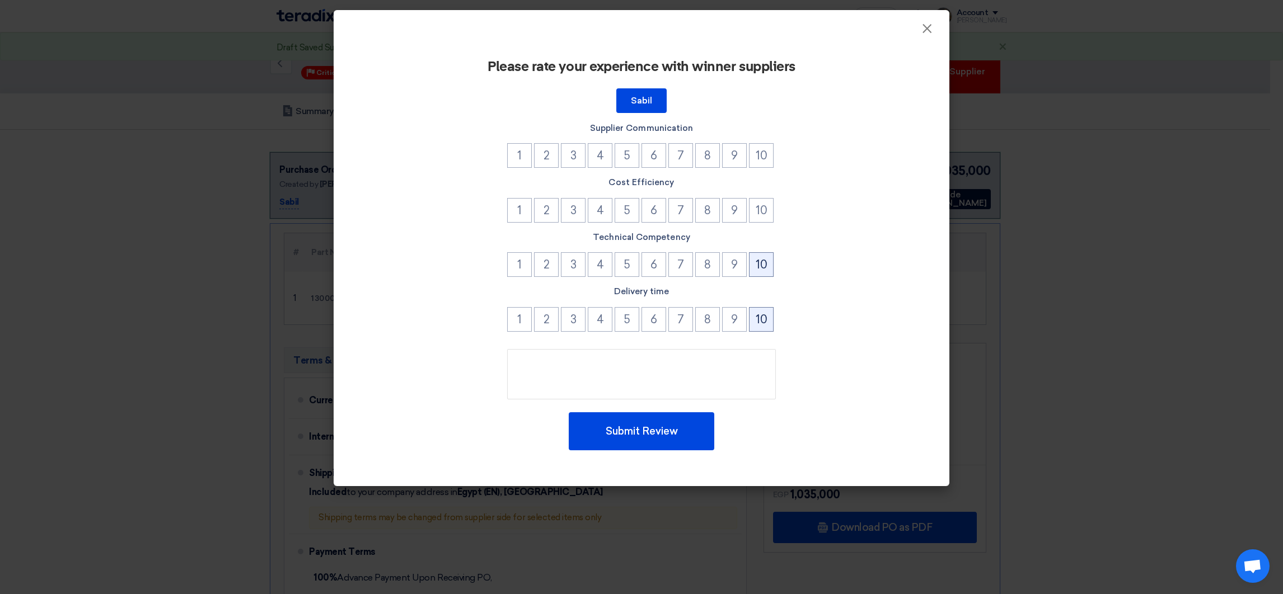
drag, startPoint x: 761, startPoint y: 318, endPoint x: 755, endPoint y: 266, distance: 52.4
click at [761, 317] on button "10" at bounding box center [761, 319] width 25 height 25
click at [755, 266] on button "10" at bounding box center [761, 264] width 25 height 25
click at [762, 203] on button "10" at bounding box center [761, 210] width 25 height 25
click at [762, 162] on button "10" at bounding box center [761, 155] width 25 height 25
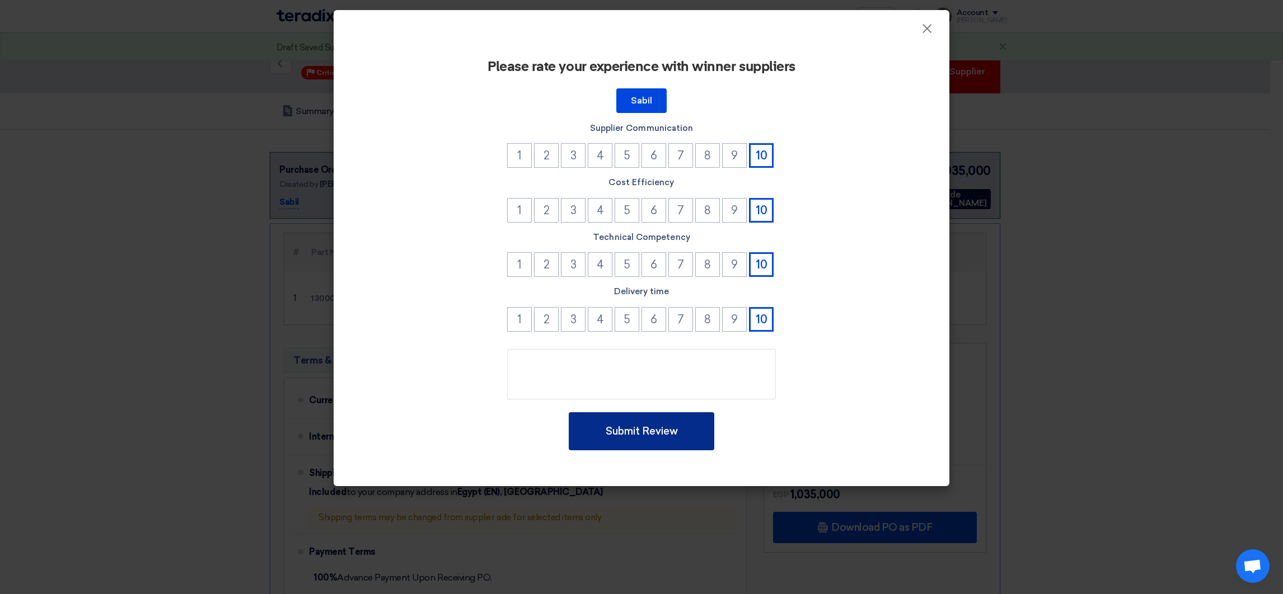
click at [677, 442] on button "Submit Review" at bounding box center [642, 431] width 146 height 38
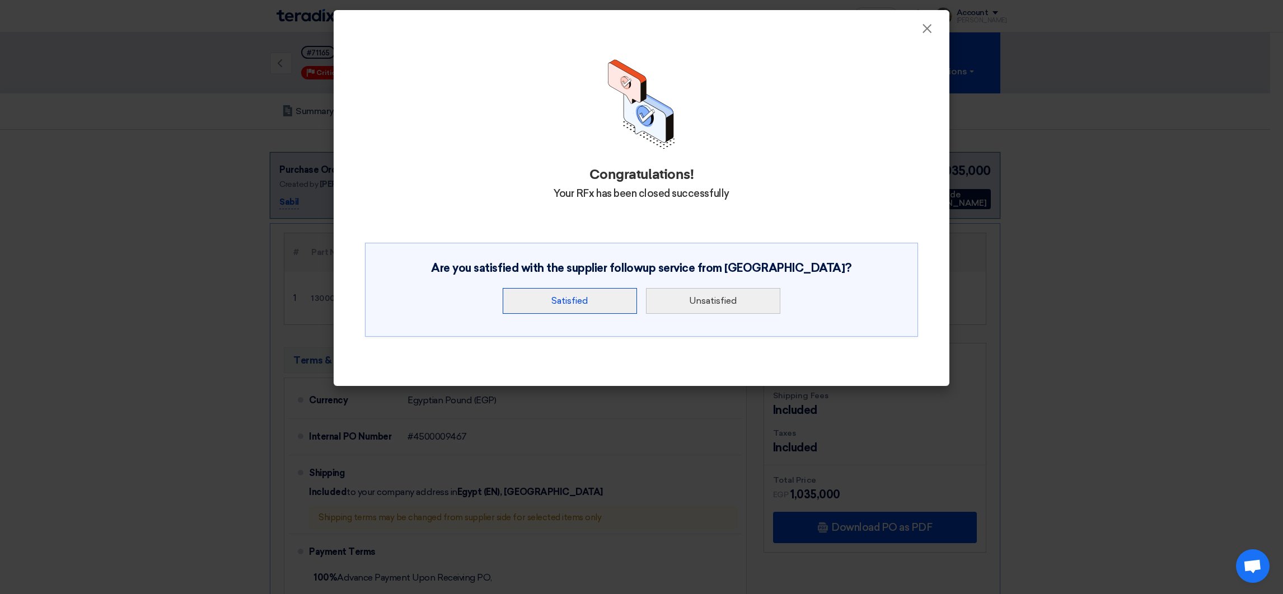
click at [582, 289] on button "Satisfied" at bounding box center [570, 301] width 134 height 26
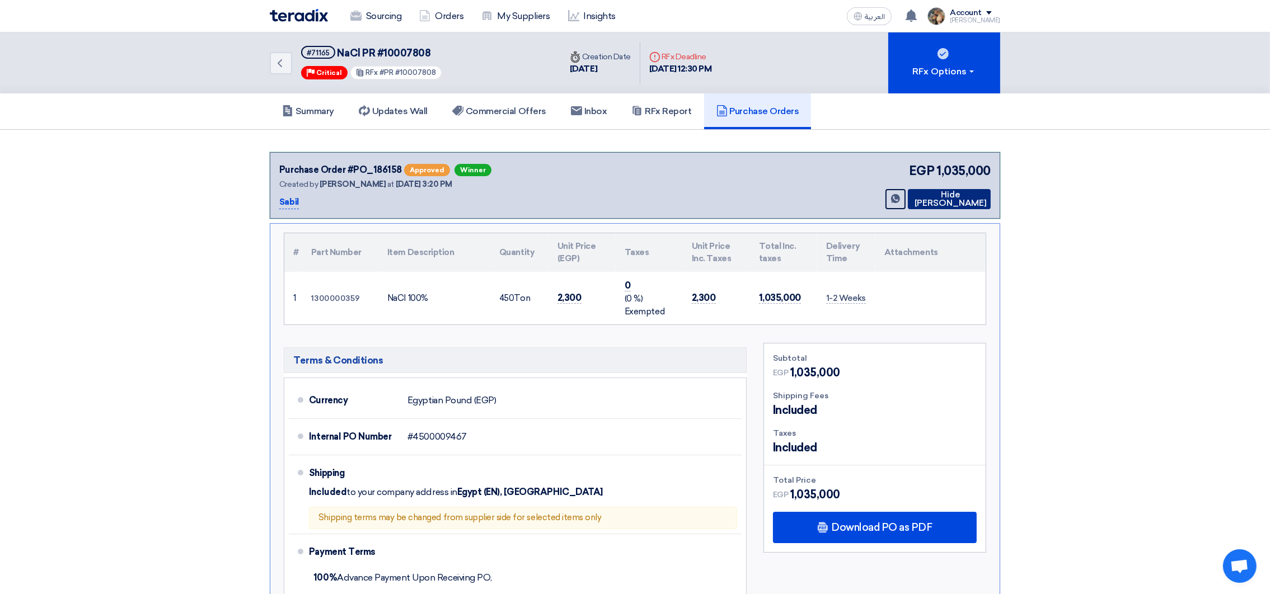
drag, startPoint x: 958, startPoint y: 193, endPoint x: 859, endPoint y: 190, distance: 98.5
click at [957, 193] on button "Hide [PERSON_NAME]" at bounding box center [949, 199] width 83 height 20
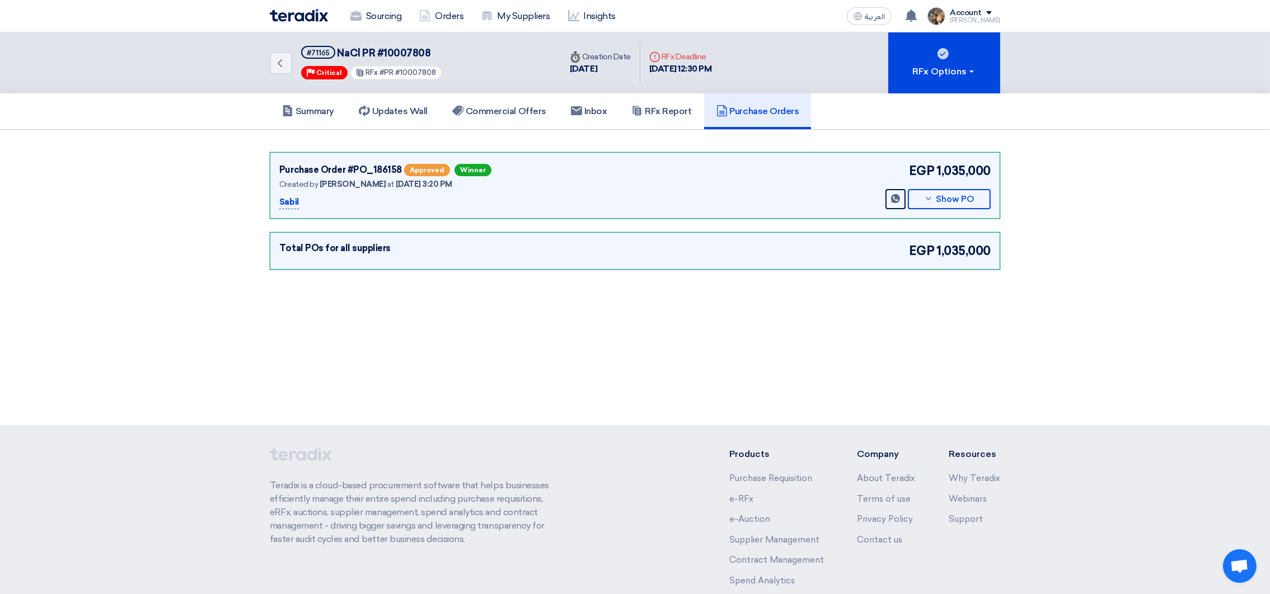
click at [287, 7] on div "Sourcing Orders My Suppliers Insights" at bounding box center [489, 16] width 438 height 25
click at [290, 14] on img at bounding box center [299, 15] width 58 height 13
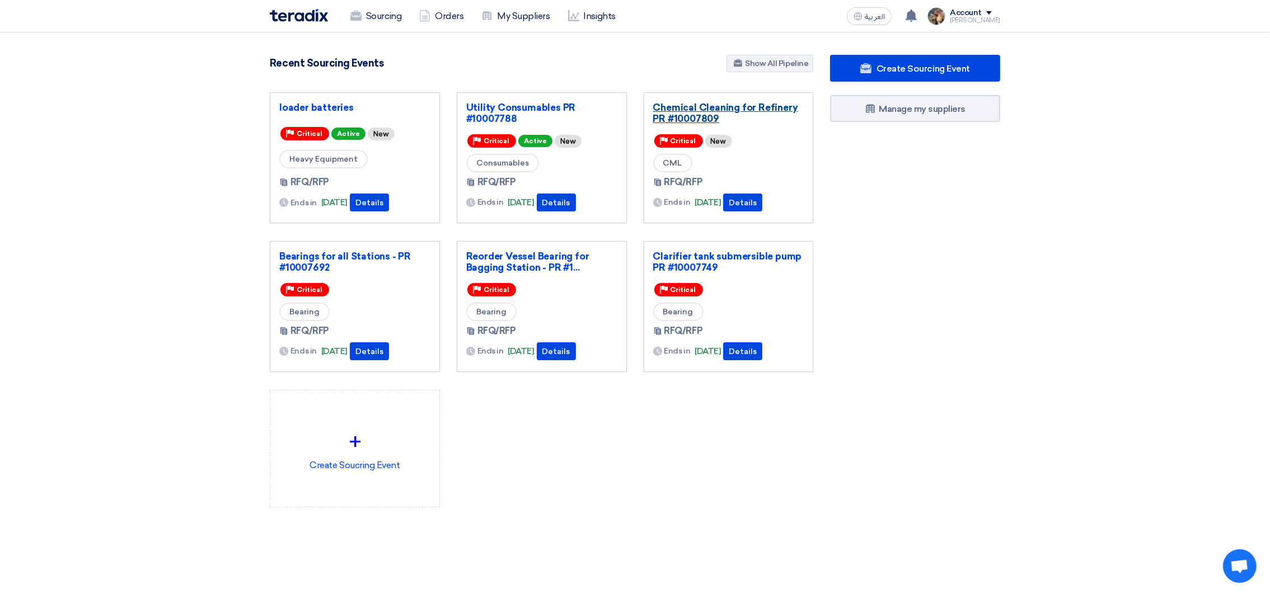
click at [721, 116] on link "Chemical Cleaning for Refinery PR #10007809" at bounding box center [728, 113] width 151 height 22
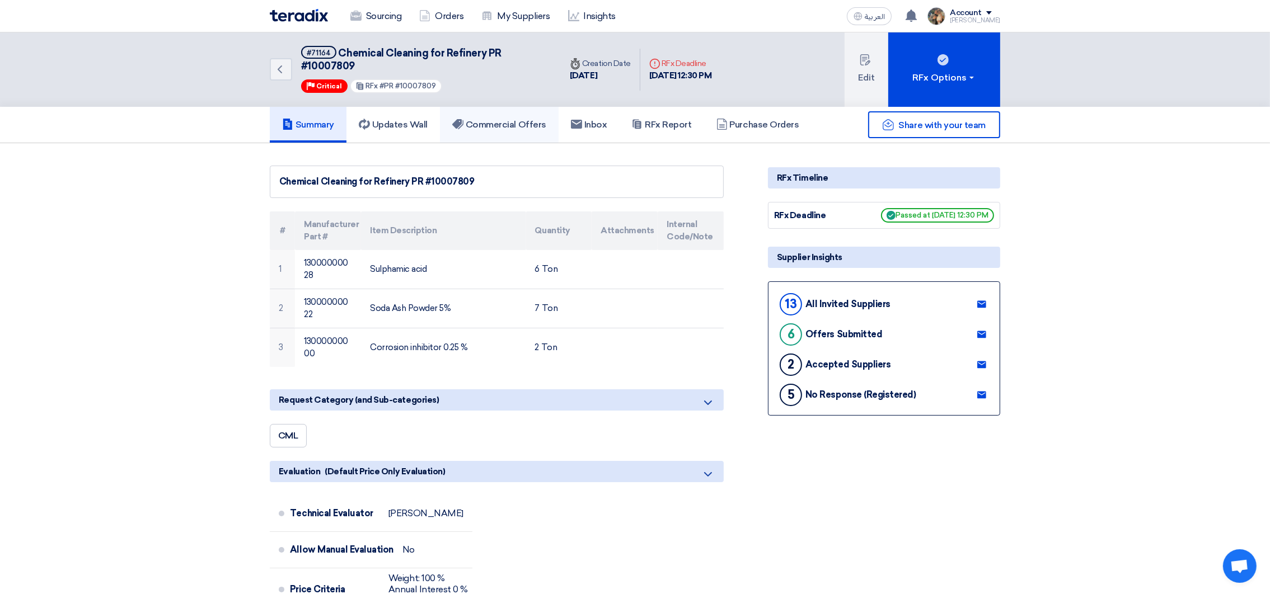
click at [530, 123] on h5 "Commercial Offers" at bounding box center [499, 124] width 94 height 11
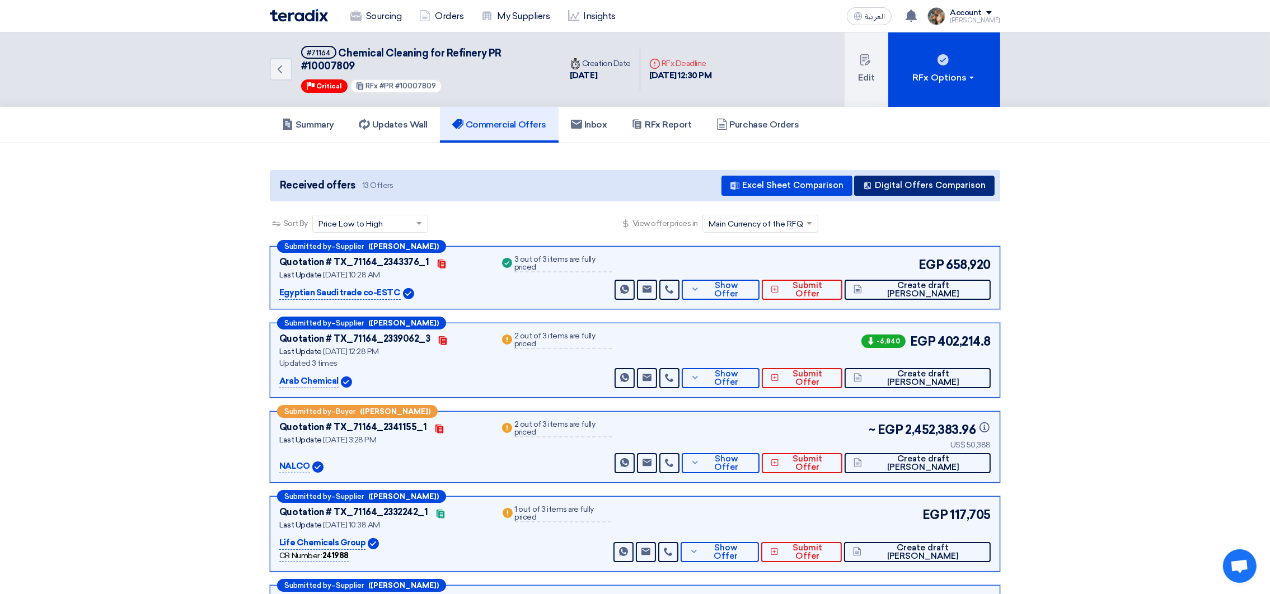
click at [938, 185] on button "Digital Offers Comparison" at bounding box center [924, 186] width 140 height 20
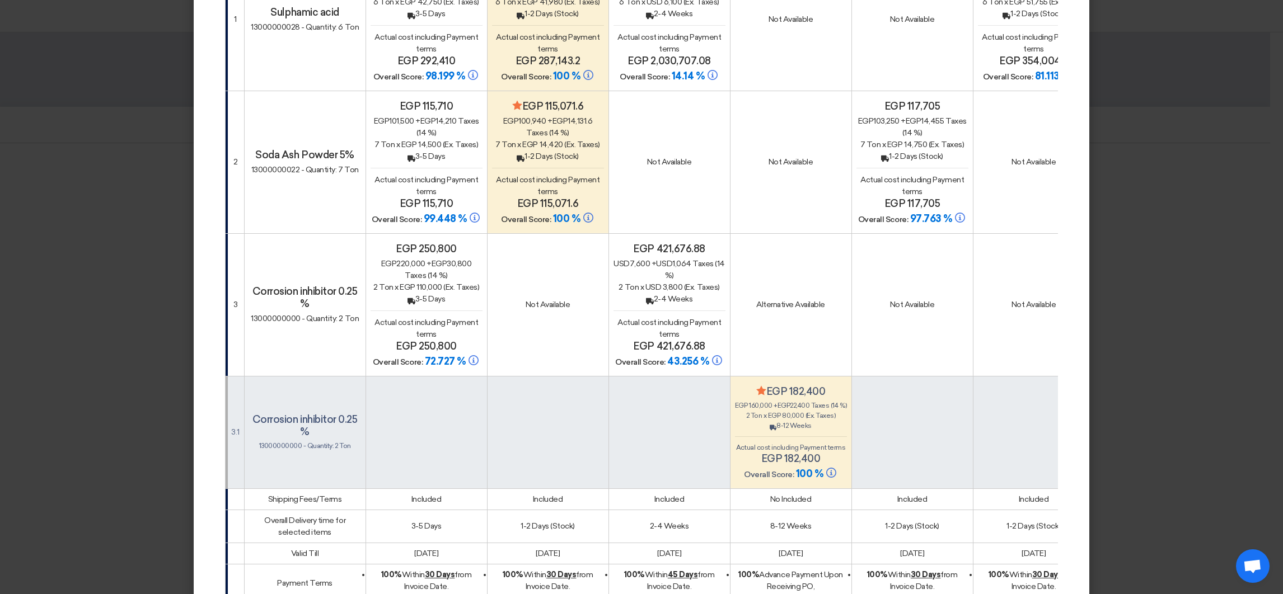
scroll to position [251, 0]
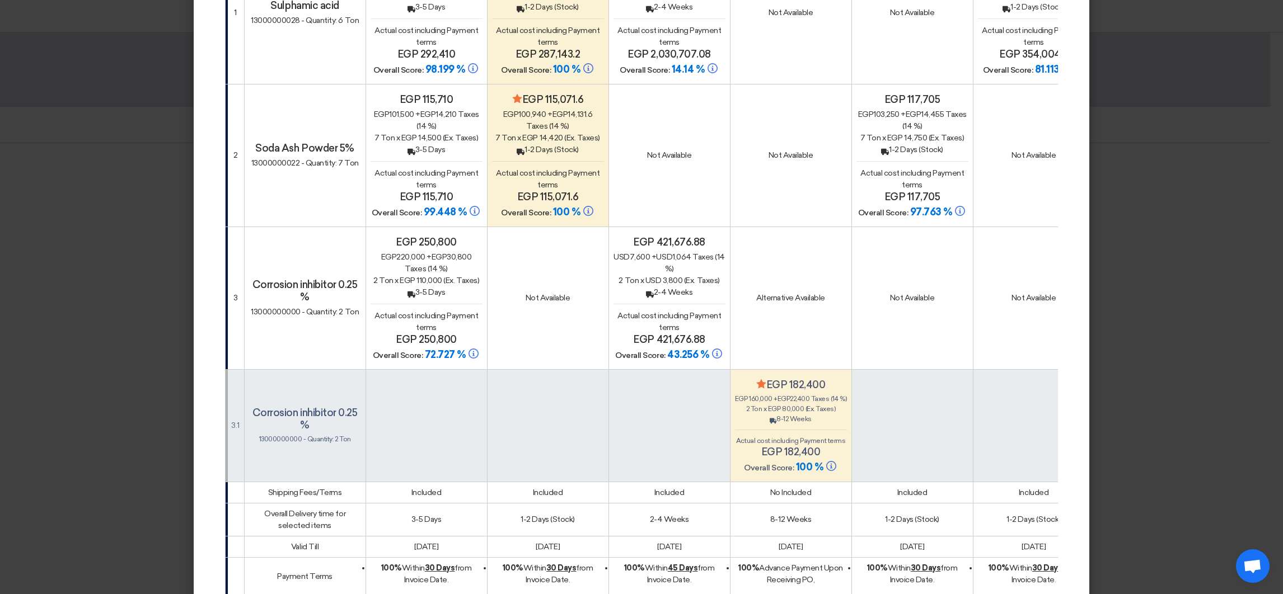
click at [794, 405] on span "egp 80,000" at bounding box center [786, 409] width 36 height 8
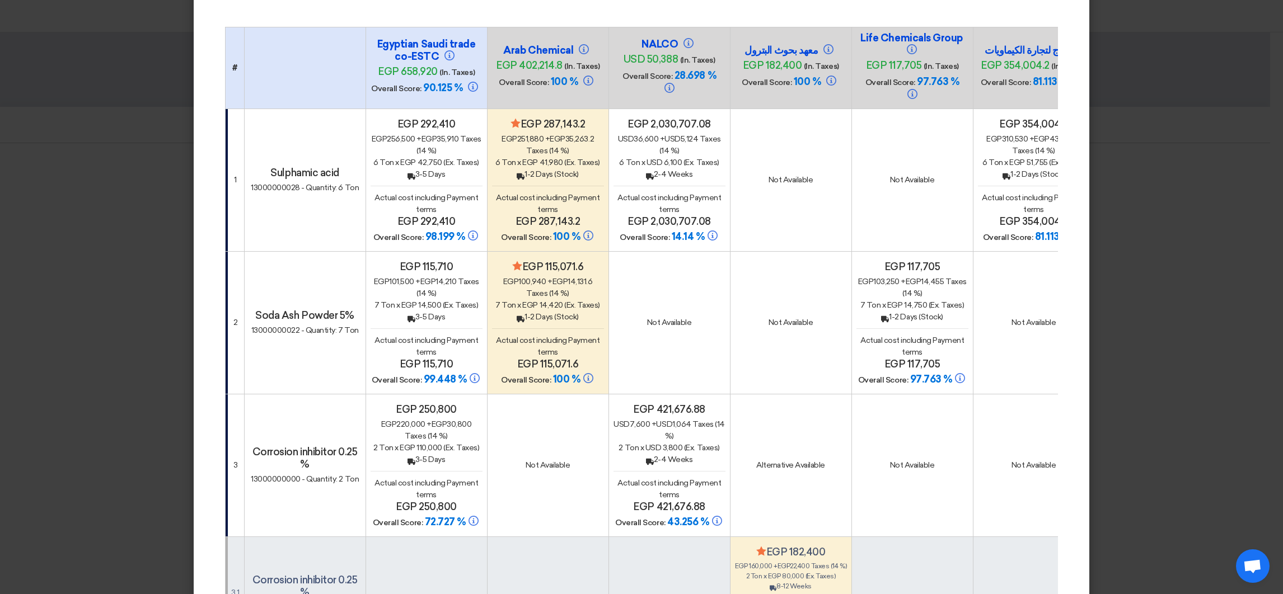
scroll to position [0, 0]
